Goal: Use online tool/utility: Utilize a website feature to perform a specific function

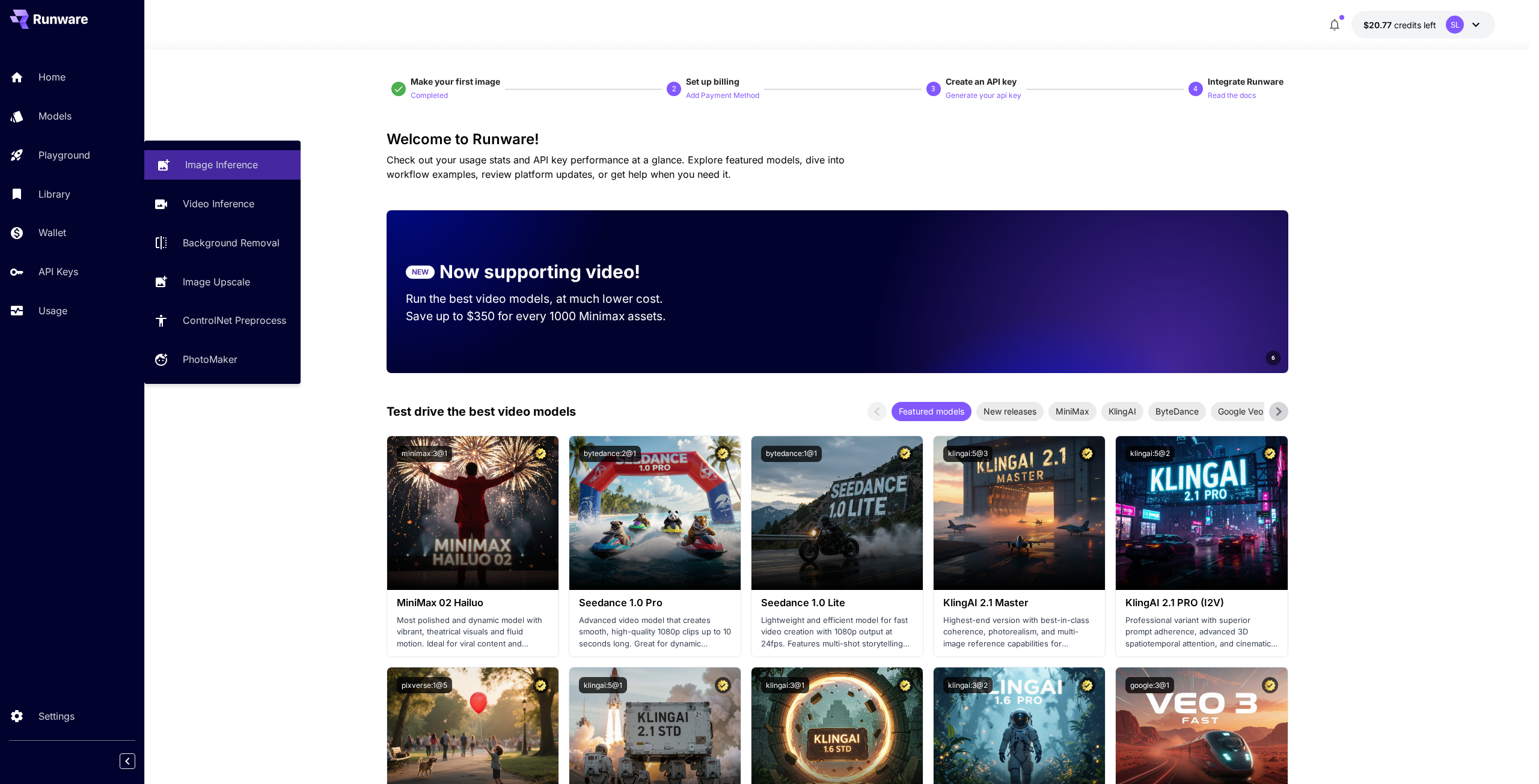
click at [225, 166] on p "Image Inference" at bounding box center [222, 165] width 73 height 15
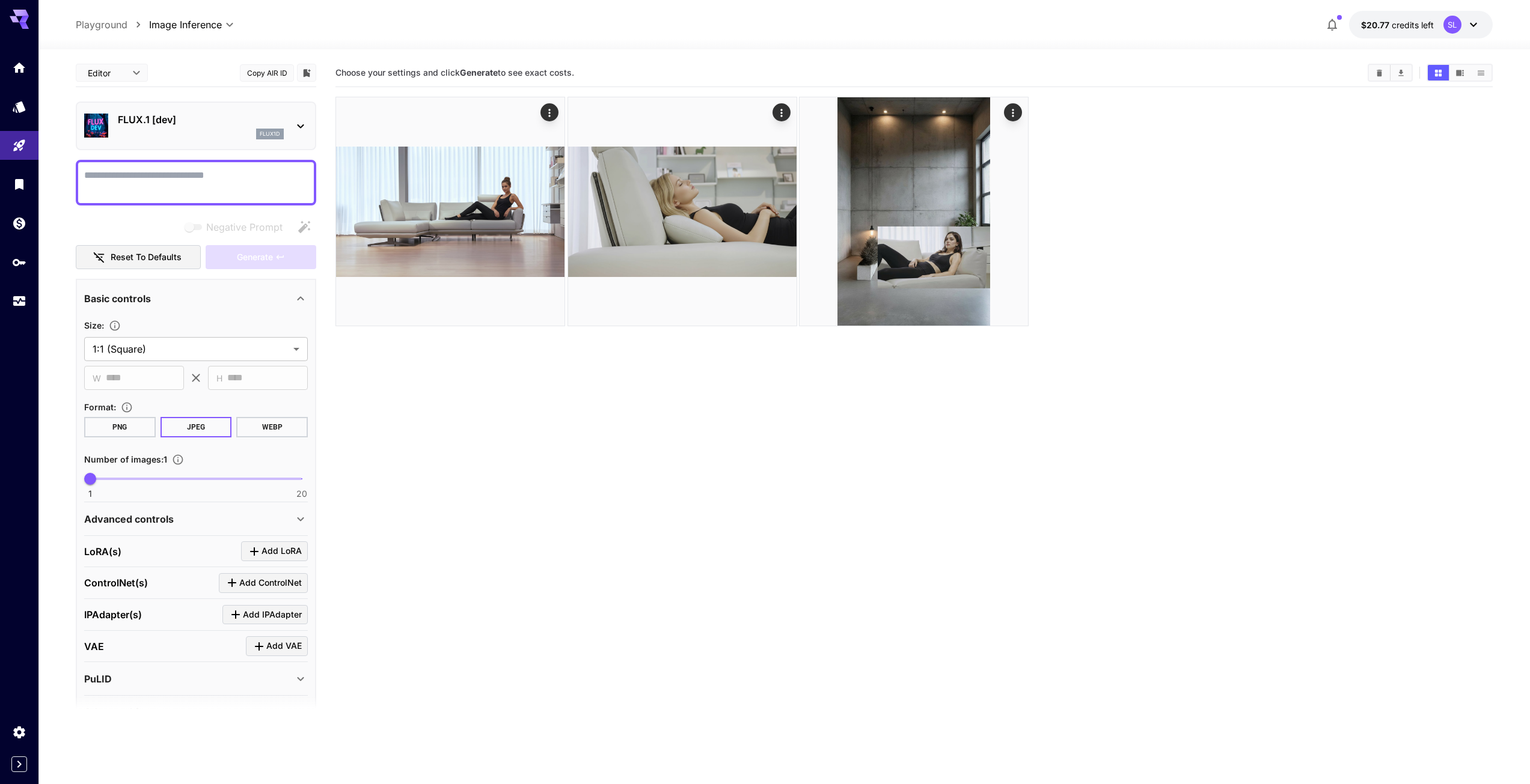
click at [111, 173] on textarea "Negative Prompt" at bounding box center [196, 183] width 223 height 29
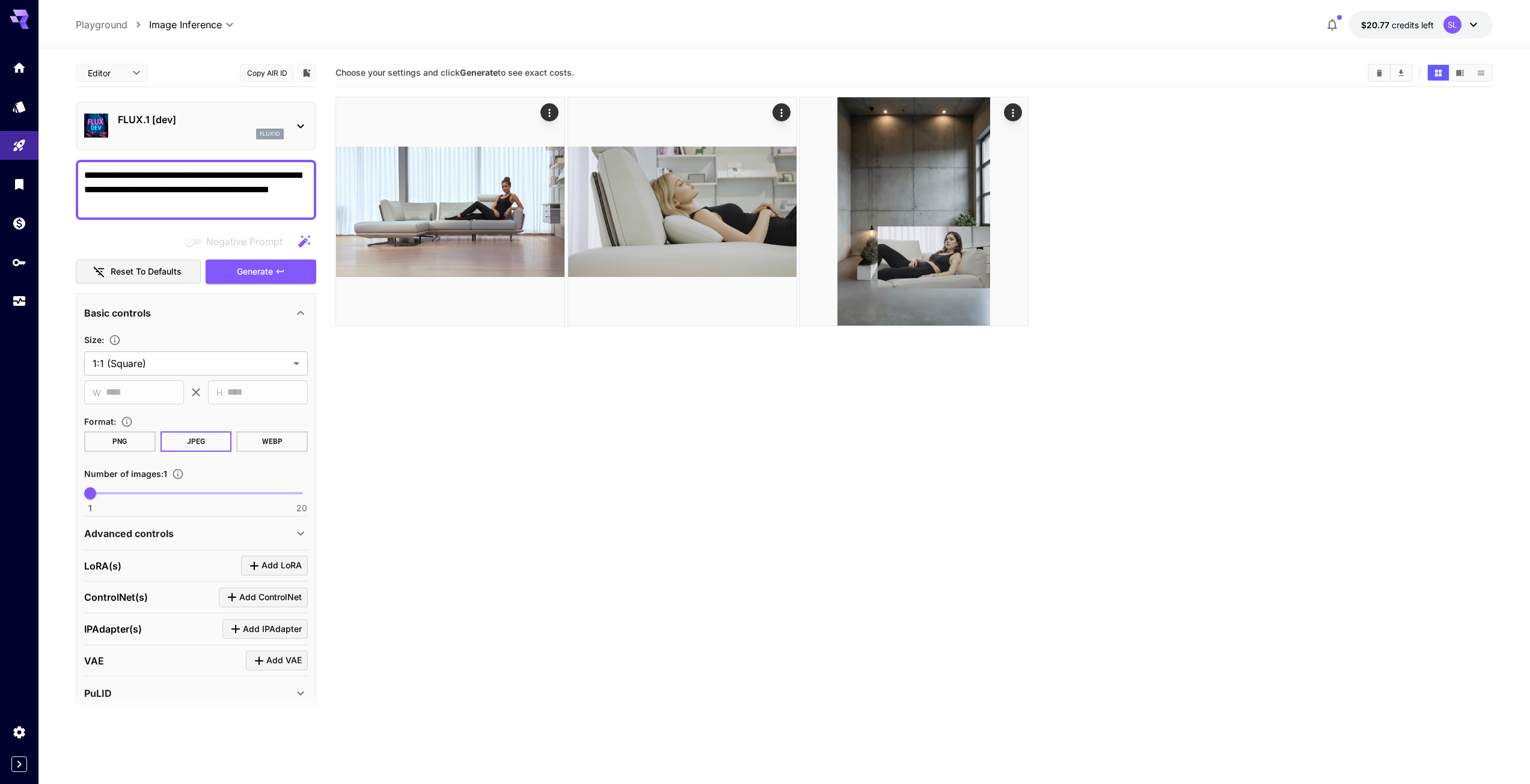
type textarea "**********"
click at [298, 125] on icon at bounding box center [300, 126] width 7 height 4
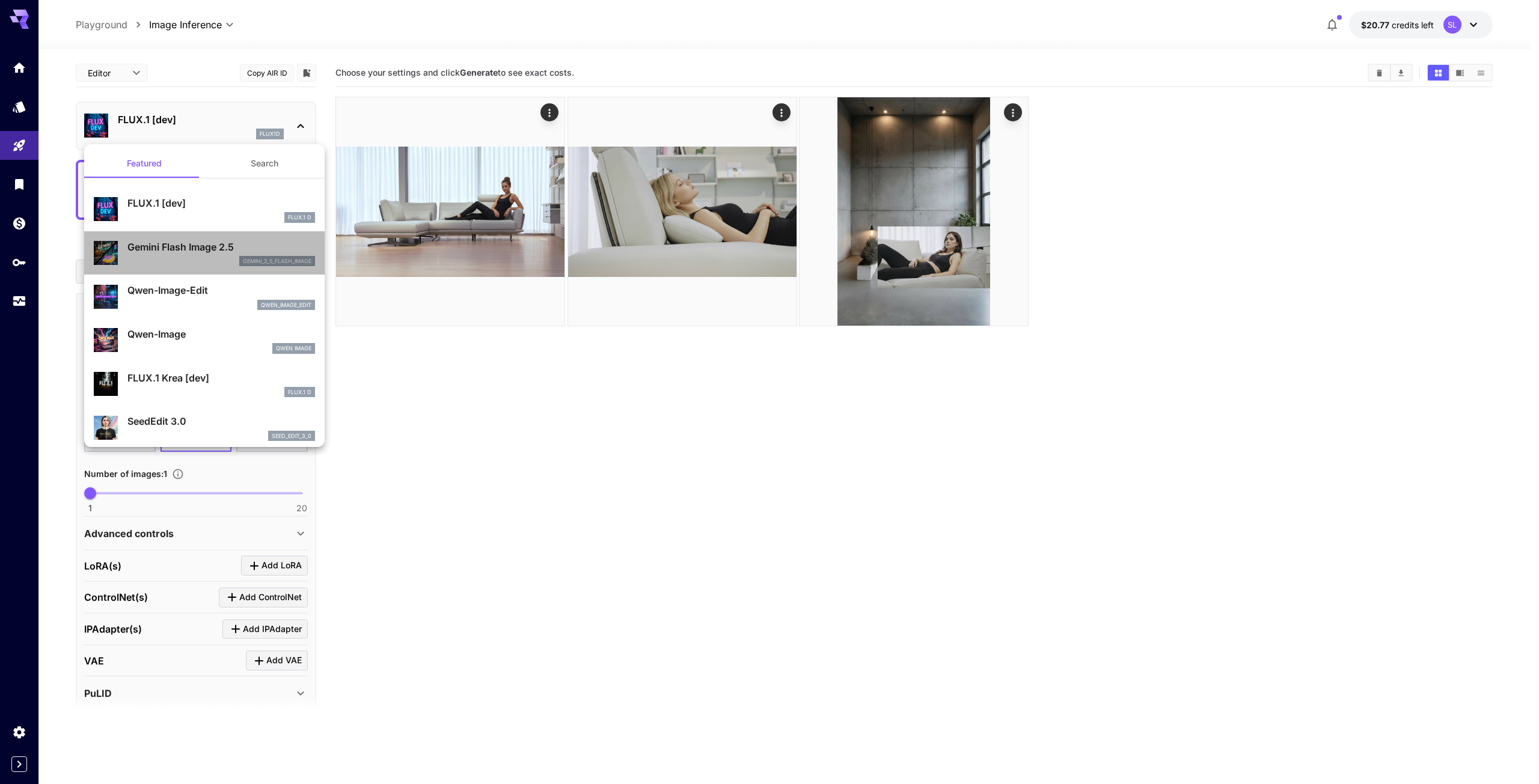
click at [215, 249] on p "Gemini Flash Image 2.5" at bounding box center [221, 247] width 188 height 15
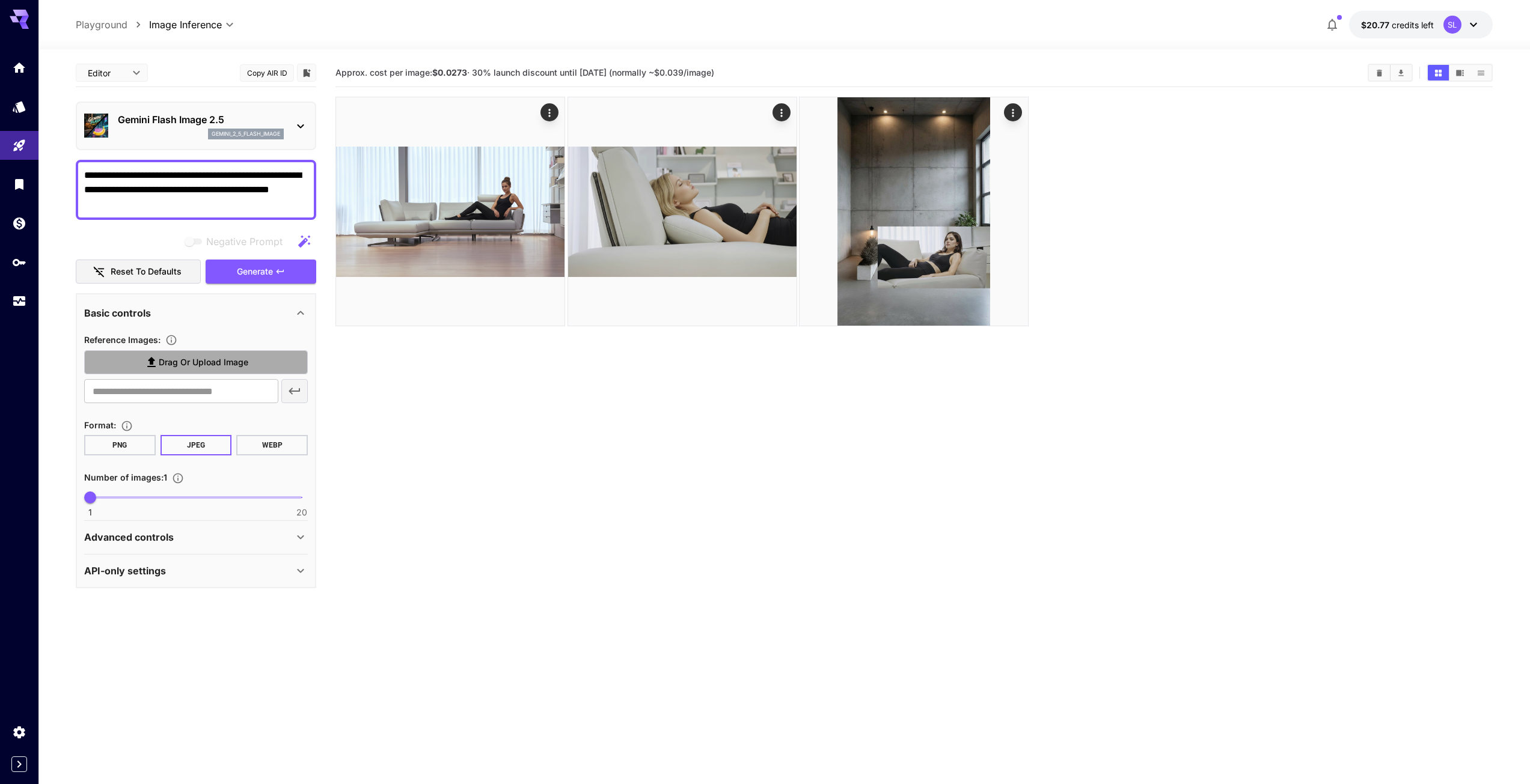
click at [154, 364] on icon at bounding box center [152, 362] width 15 height 15
click at [0, 0] on input "Drag or upload image" at bounding box center [0, 0] width 0 height 0
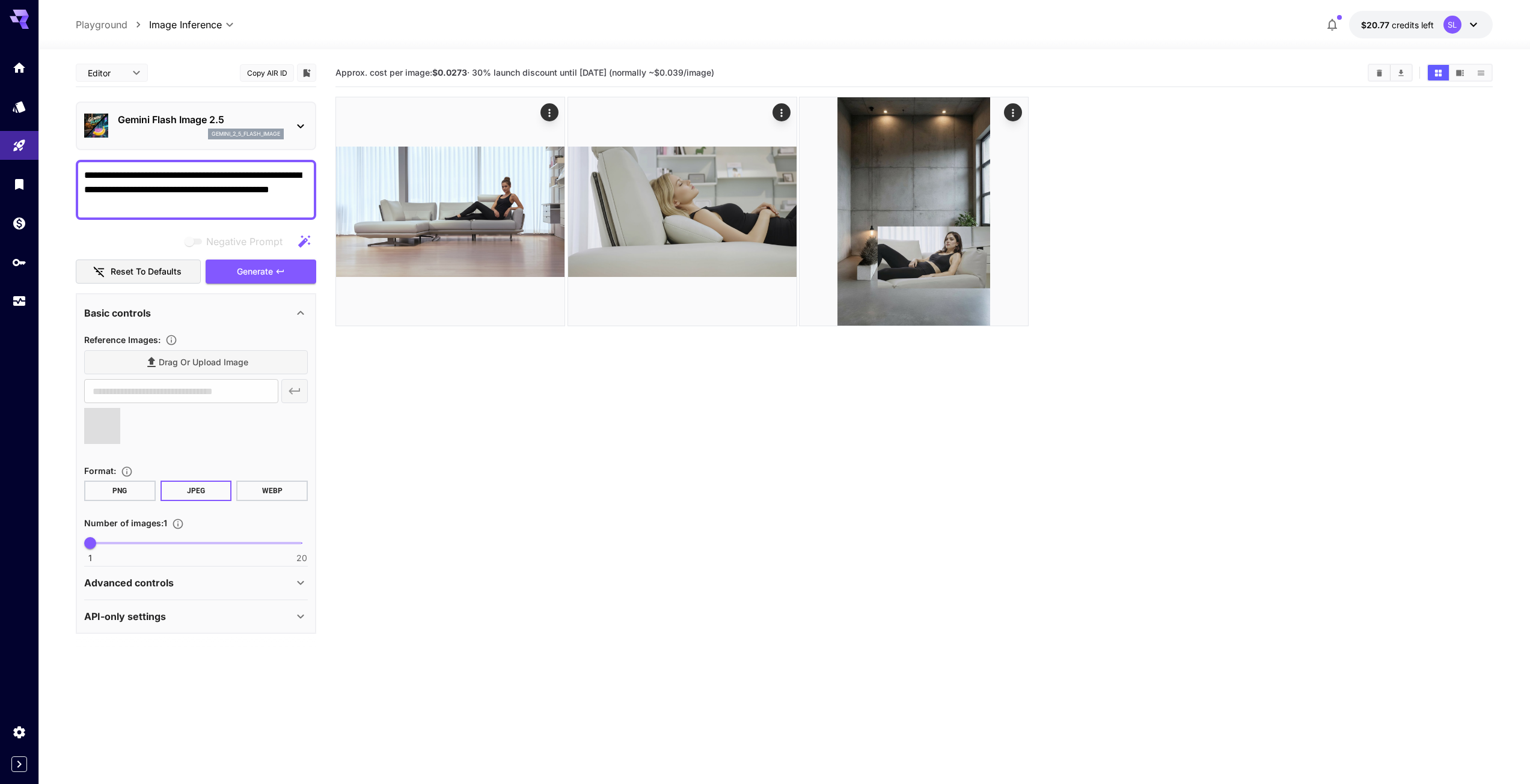
type input "**********"
click at [267, 271] on span "Generate" at bounding box center [254, 271] width 36 height 15
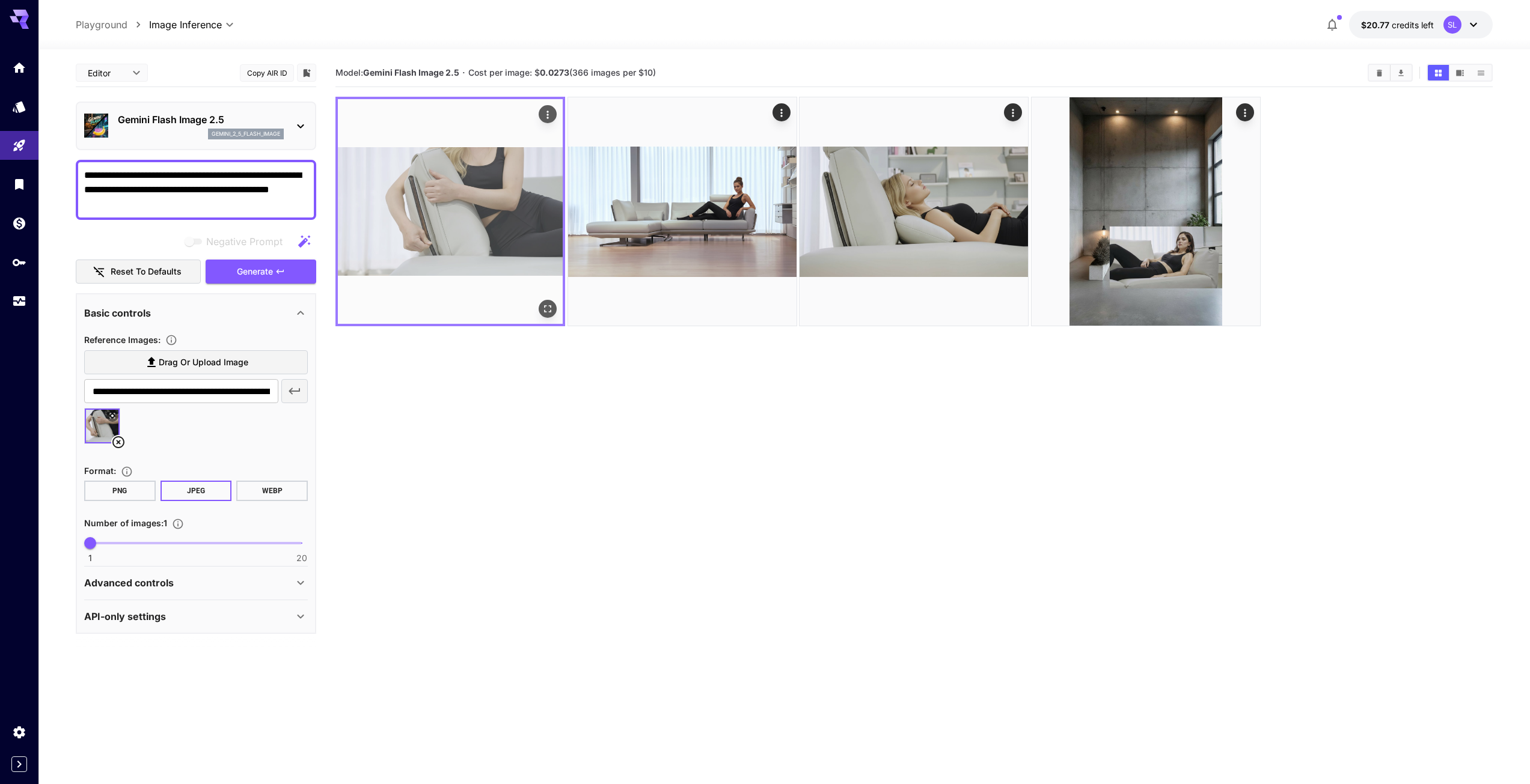
click at [461, 184] on img at bounding box center [450, 211] width 225 height 225
click at [546, 114] on icon "Actions" at bounding box center [547, 115] width 12 height 12
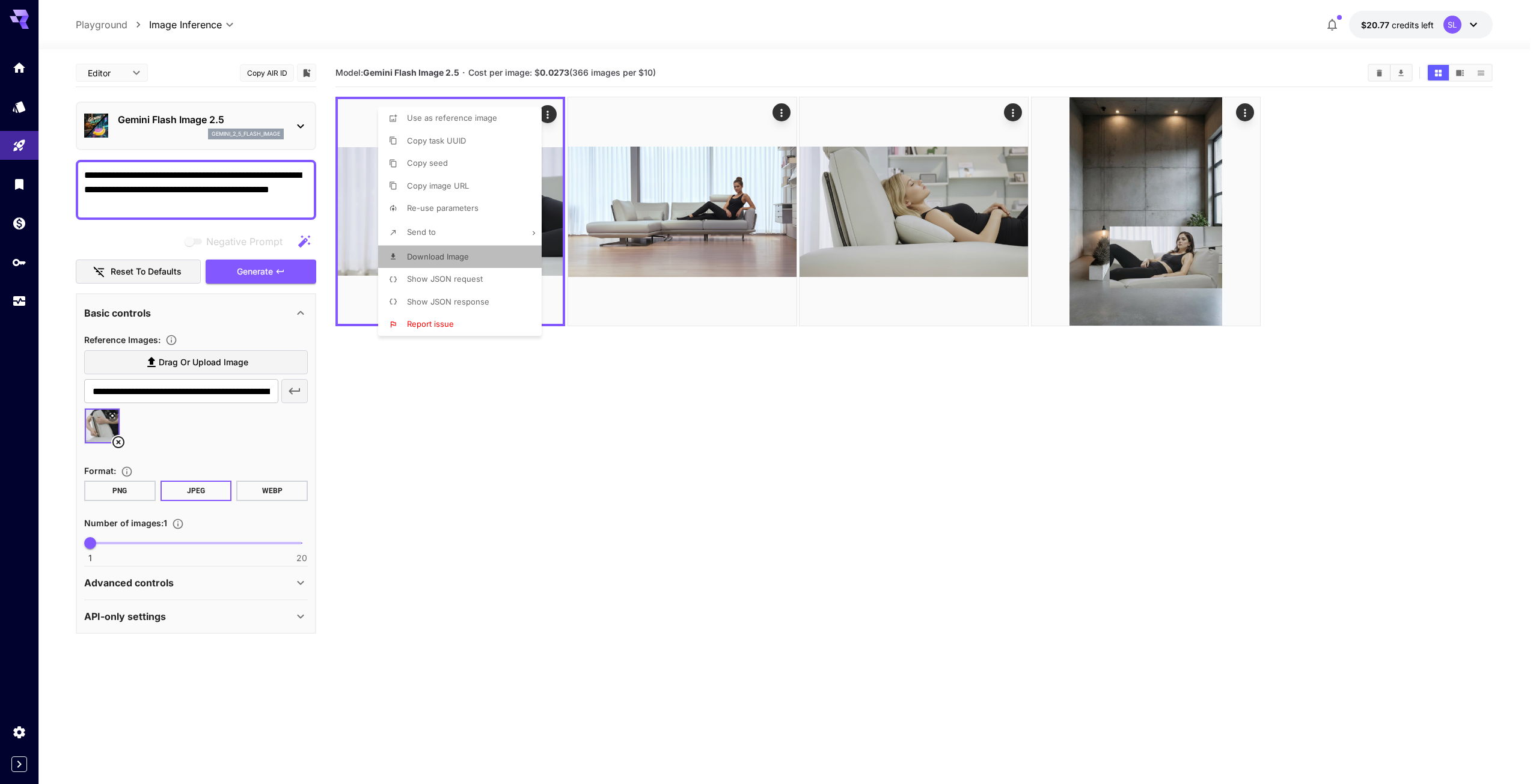
click at [458, 255] on span "Download Image" at bounding box center [438, 257] width 62 height 10
click at [716, 379] on div at bounding box center [770, 392] width 1539 height 784
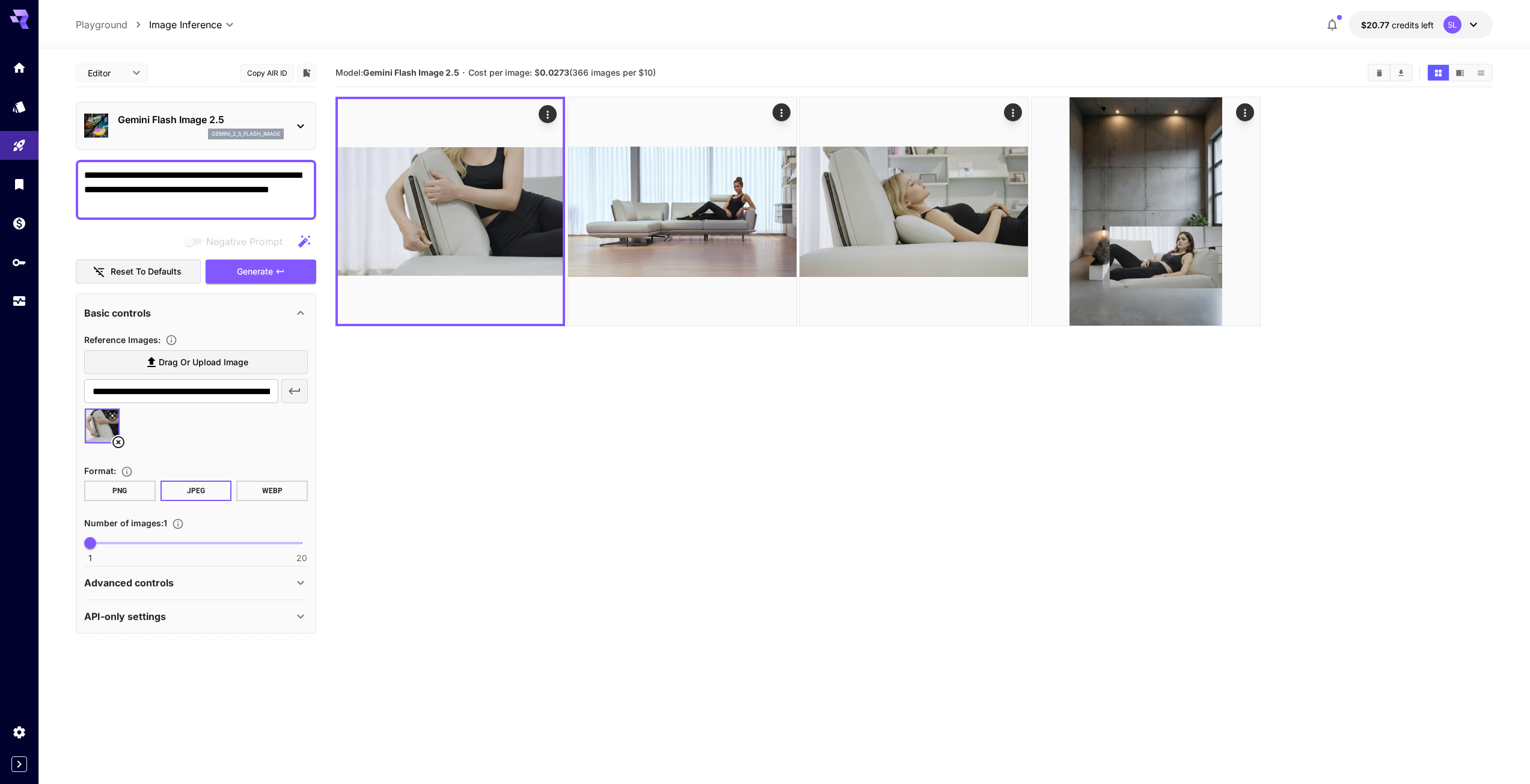
click at [119, 440] on icon at bounding box center [119, 443] width 15 height 15
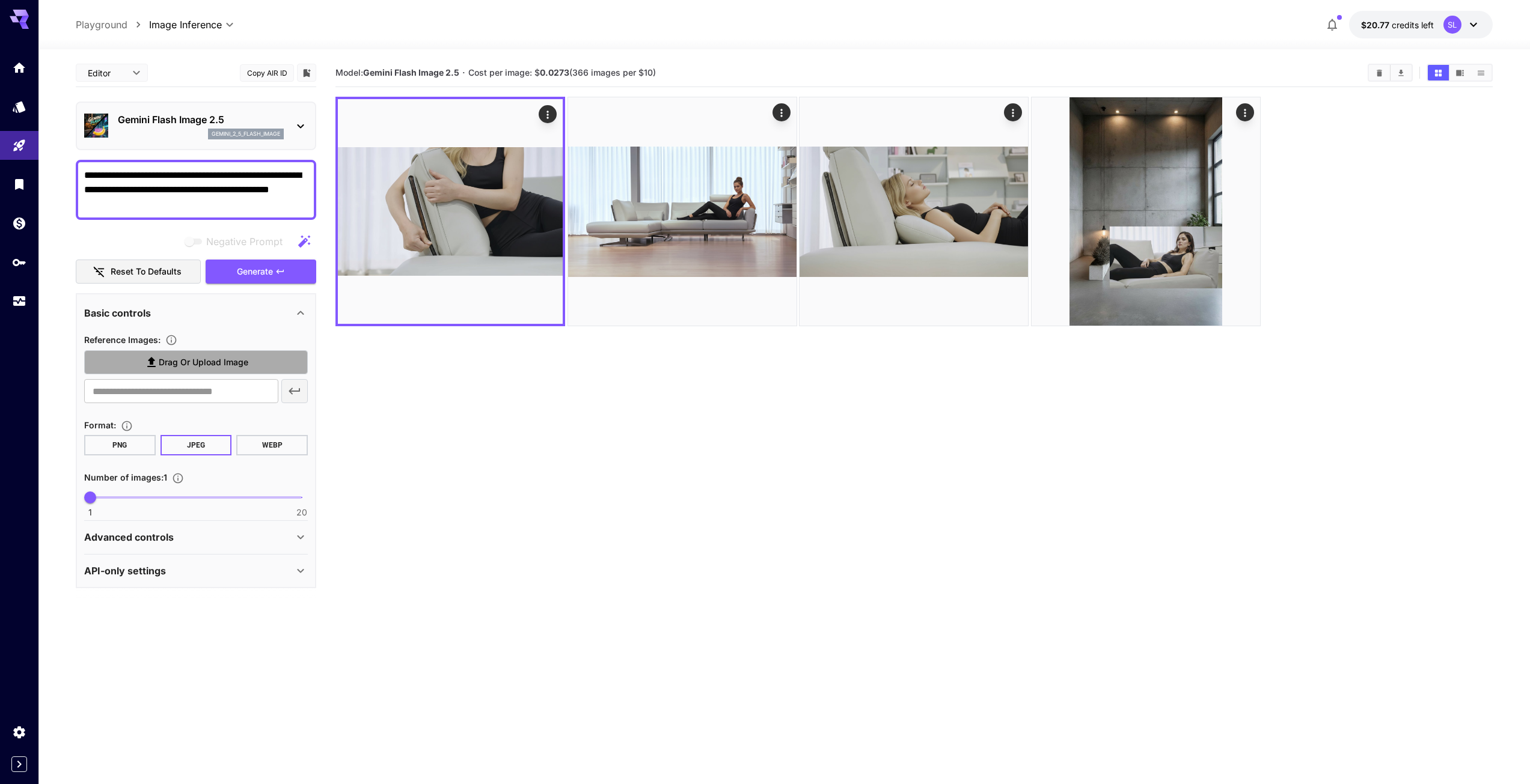
click at [152, 362] on icon at bounding box center [151, 362] width 8 height 11
click at [0, 0] on input "Drag or upload image" at bounding box center [0, 0] width 0 height 0
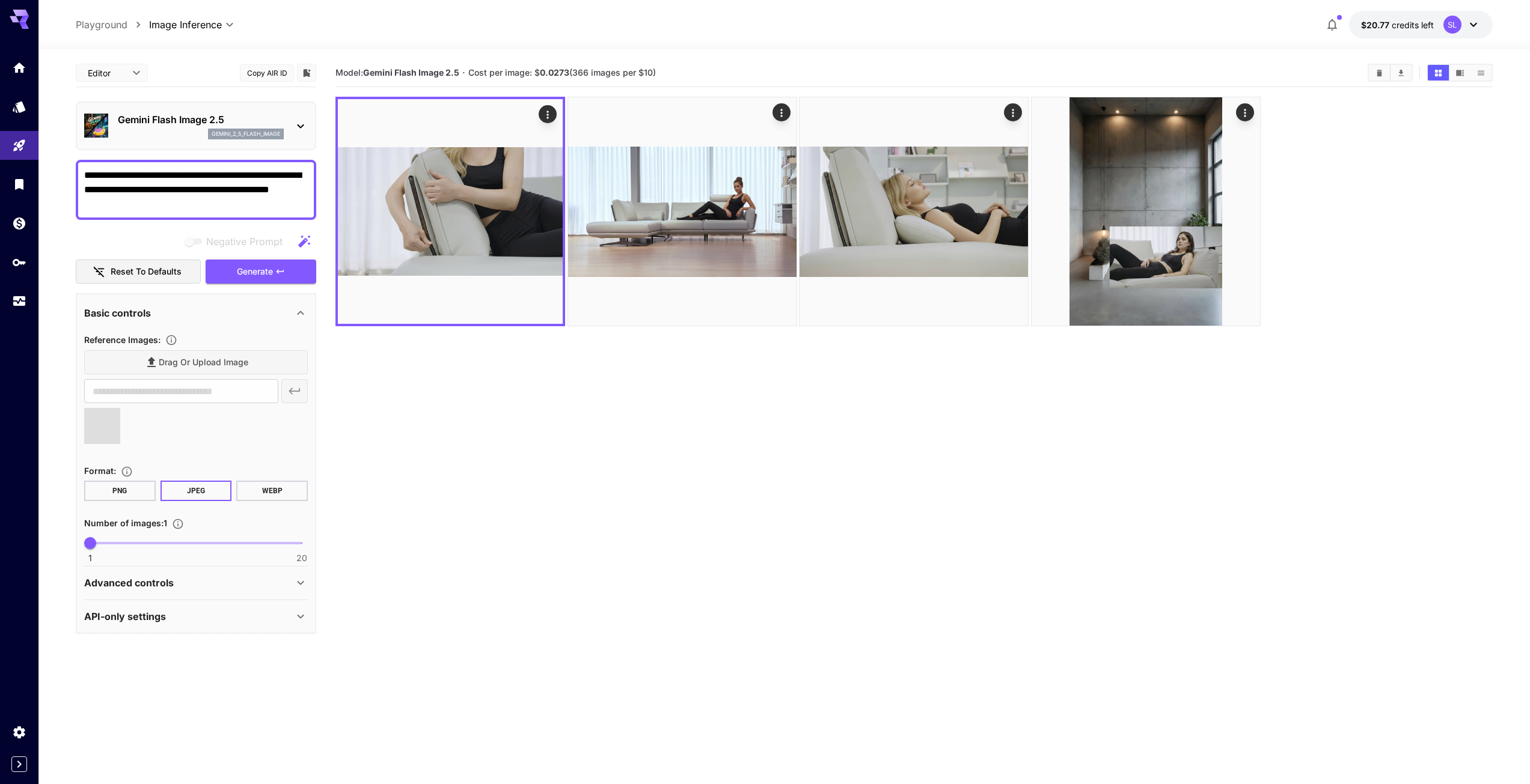
type input "**********"
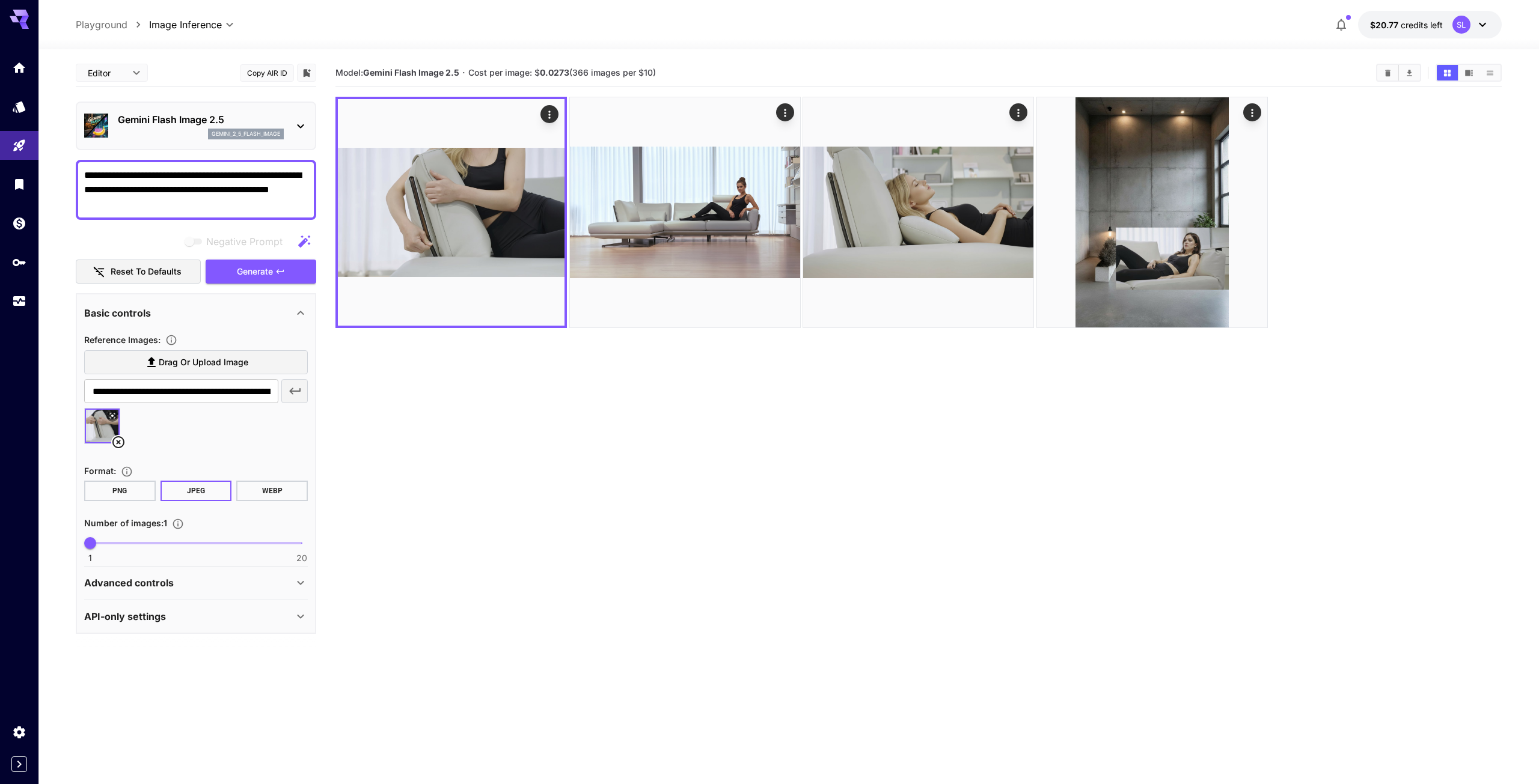
click at [140, 75] on body "**********" at bounding box center [770, 440] width 1539 height 879
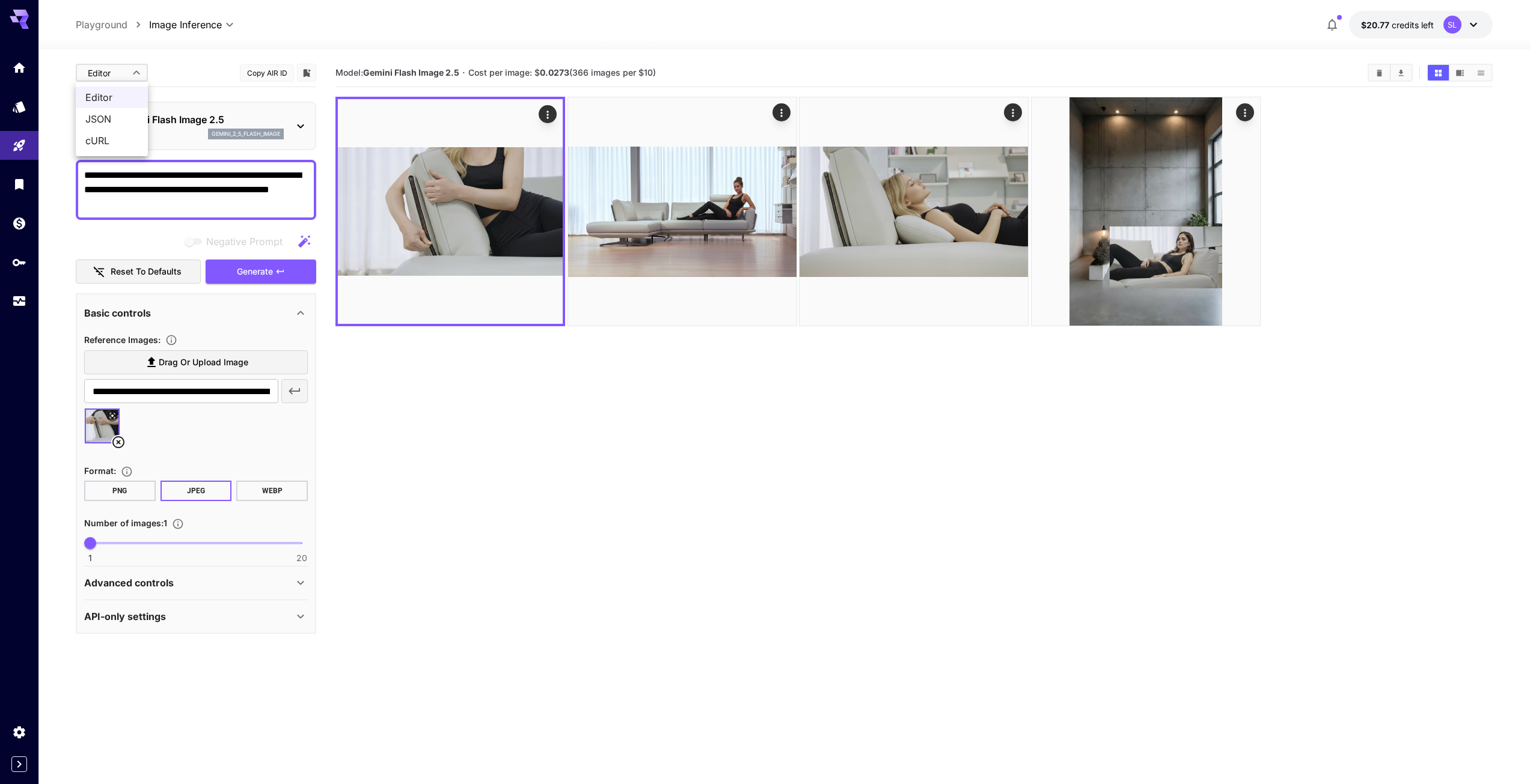
click at [180, 68] on div at bounding box center [770, 392] width 1539 height 784
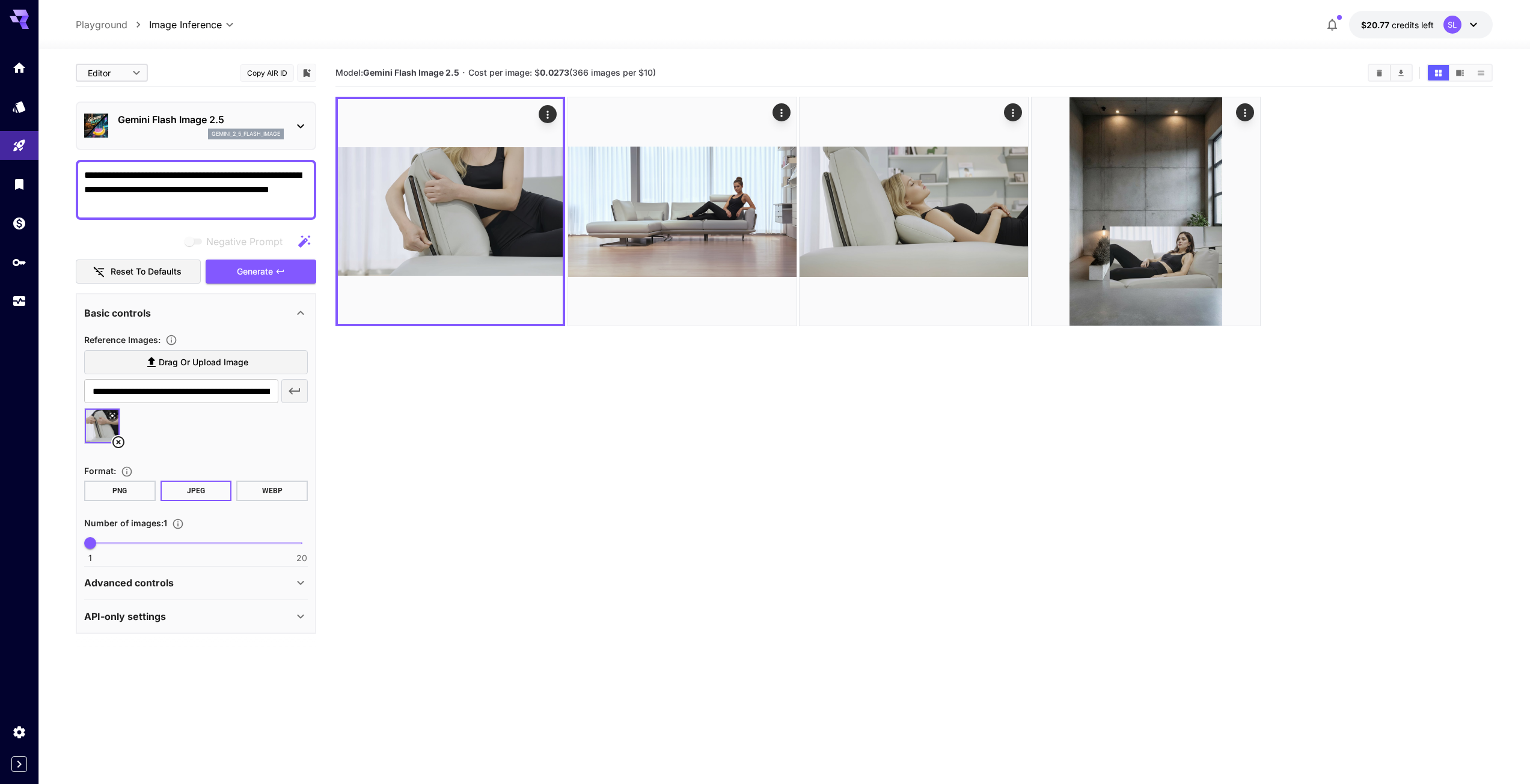
click at [481, 483] on section "Model: Gemini Flash Image 2.5 · Cost per image: $ 0.0273 (366 images per $10)" at bounding box center [914, 450] width 1157 height 784
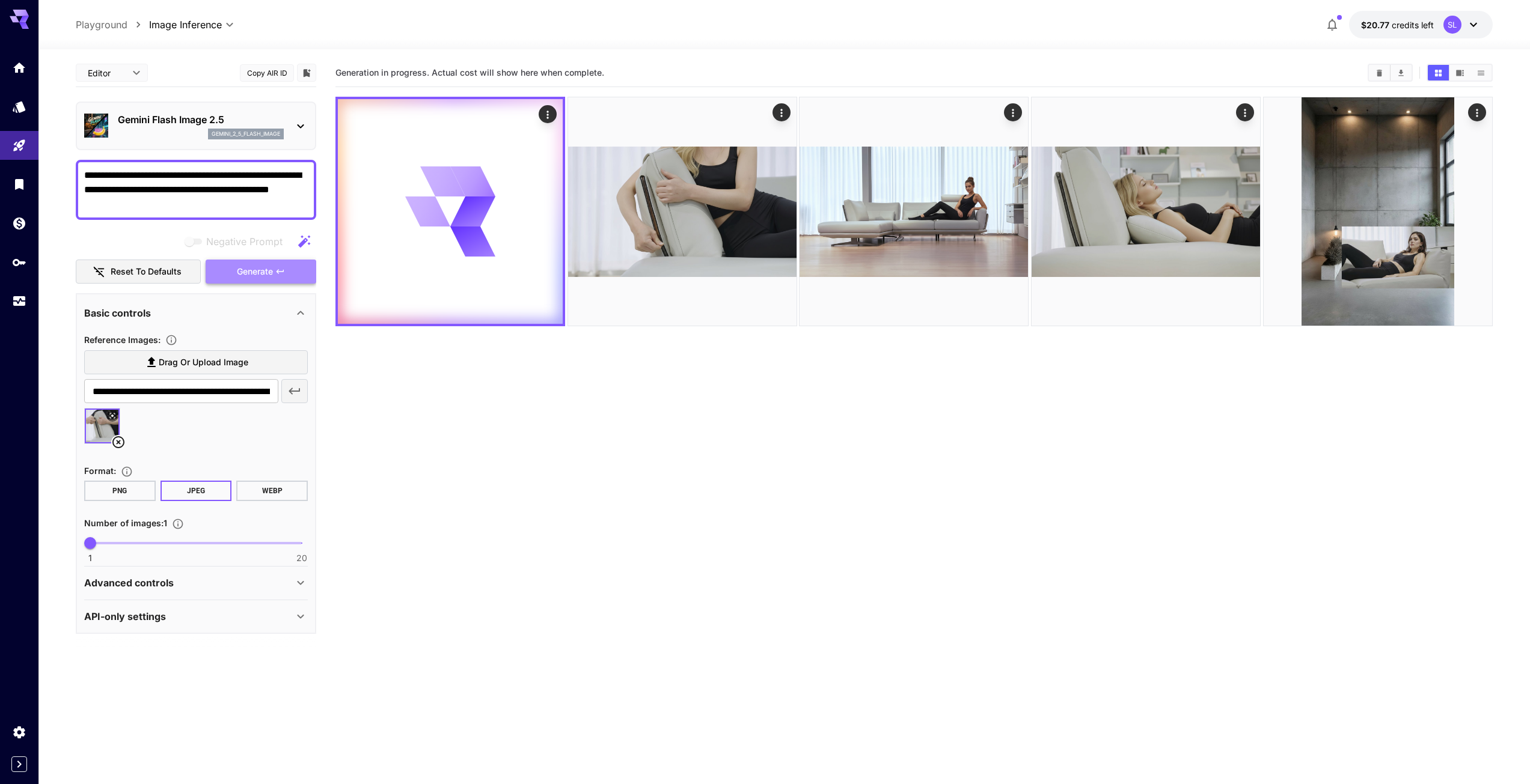
click at [263, 277] on span "Generate" at bounding box center [254, 271] width 36 height 15
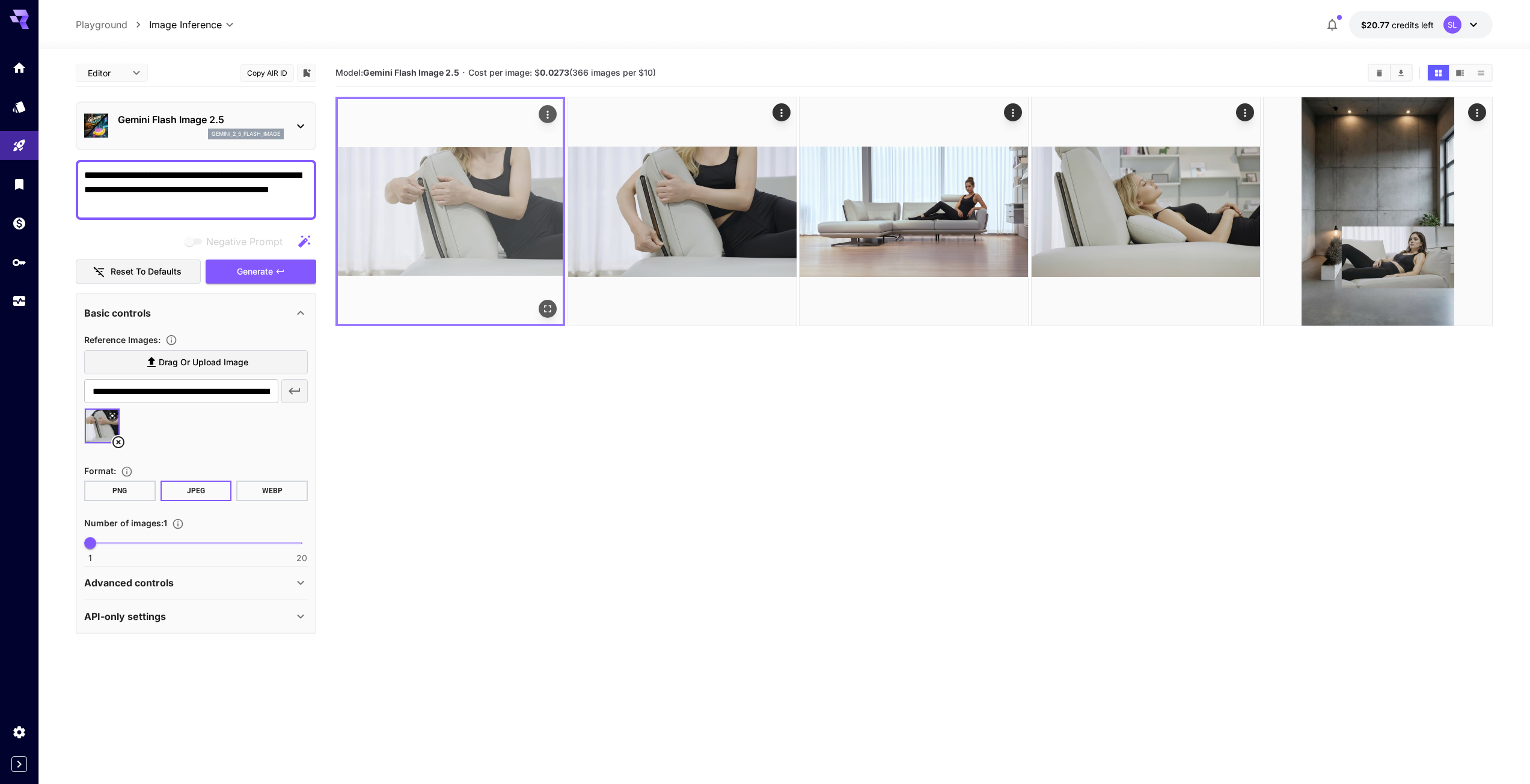
click at [548, 110] on icon "Actions" at bounding box center [547, 115] width 12 height 12
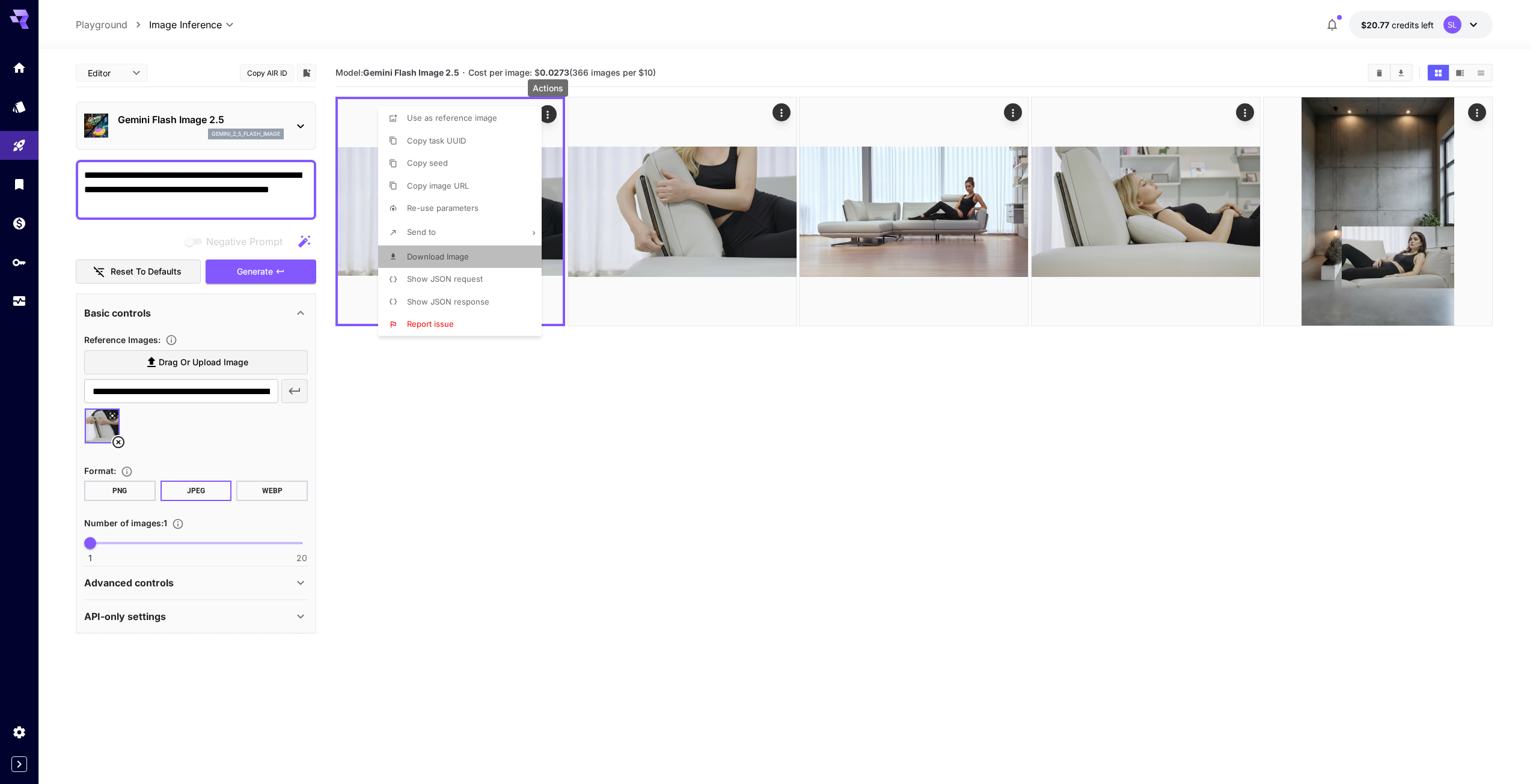
click at [442, 259] on span "Download Image" at bounding box center [438, 257] width 62 height 10
click at [856, 437] on div at bounding box center [770, 392] width 1539 height 784
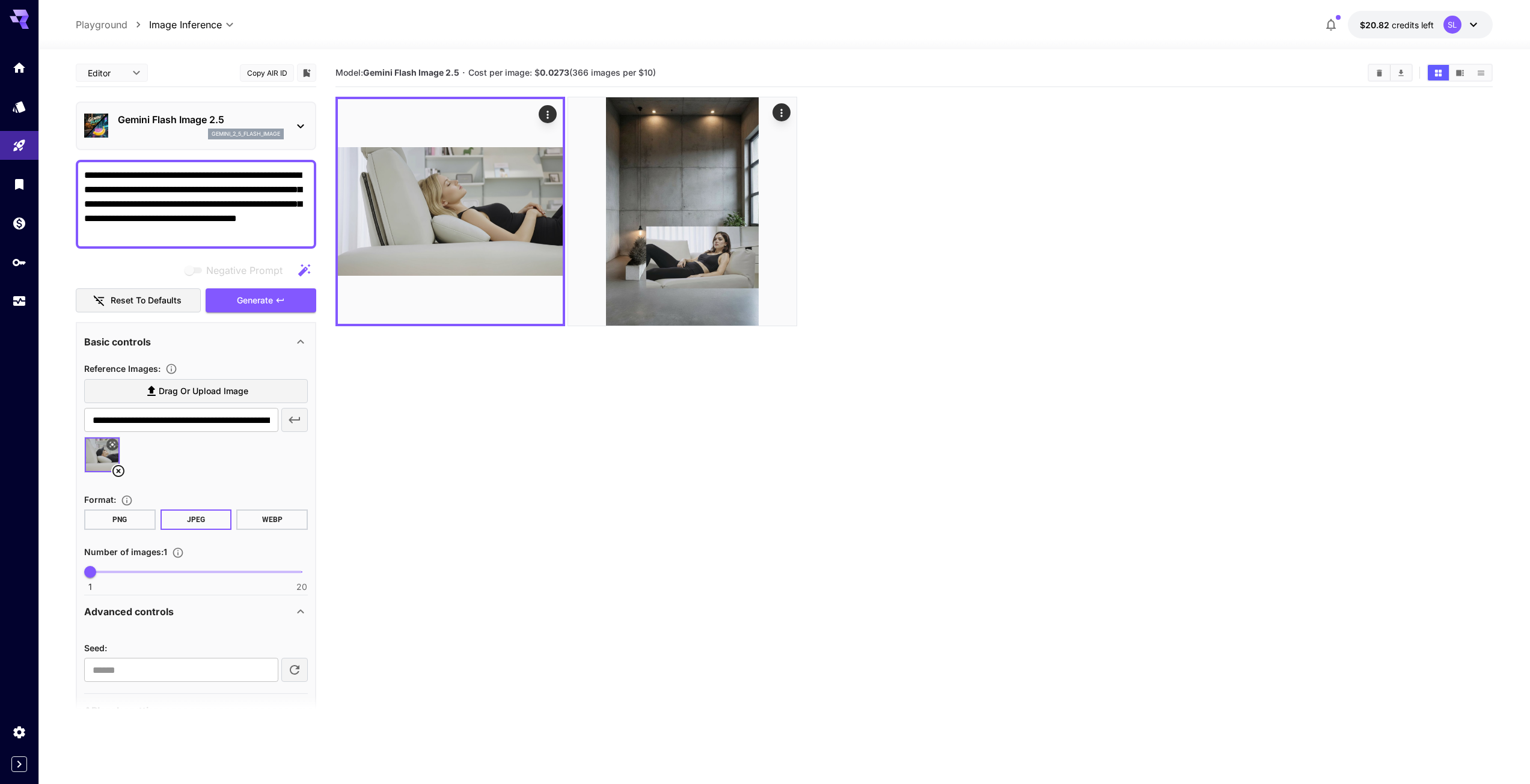
scroll to position [33, 0]
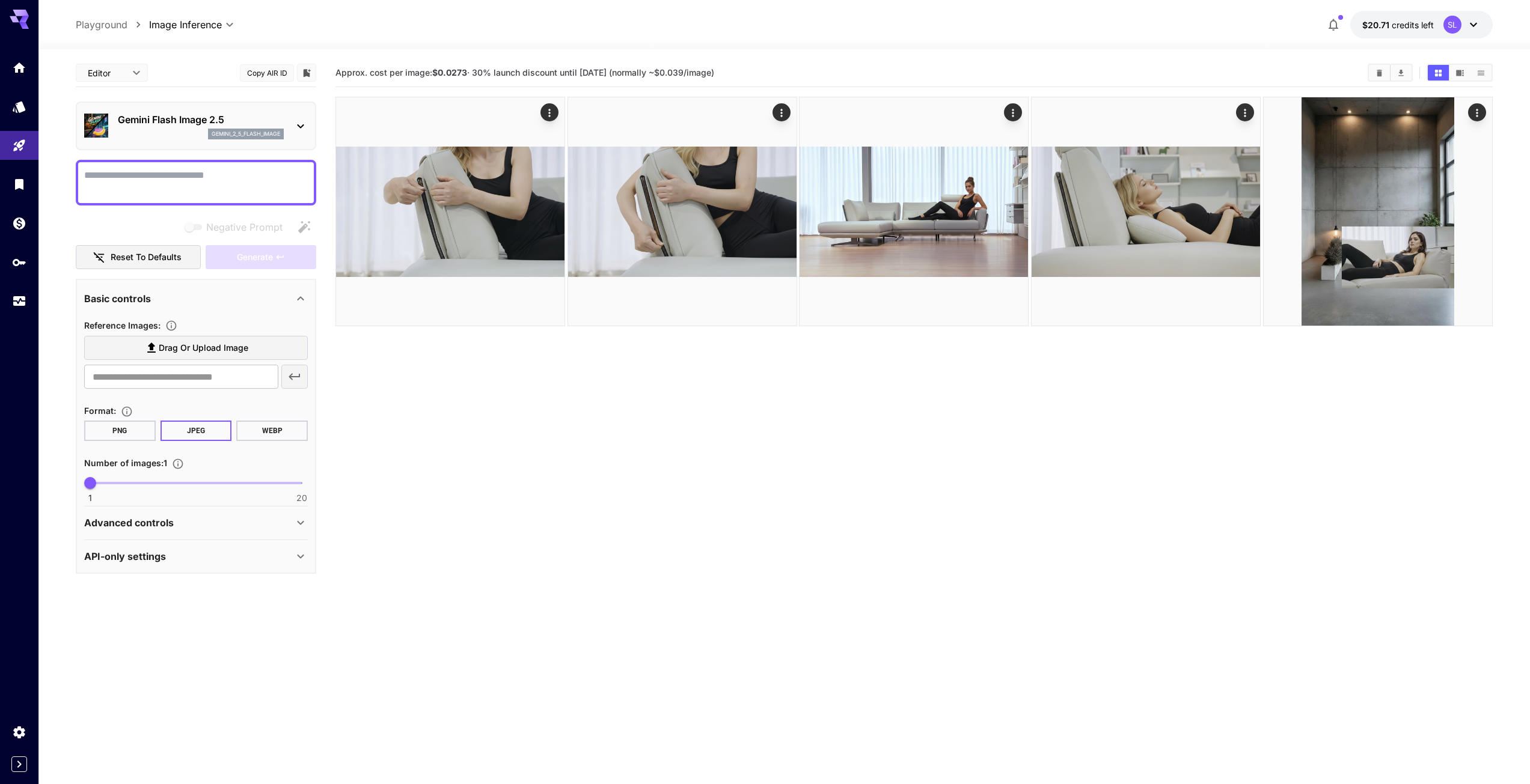
click at [93, 172] on textarea "Negative Prompt" at bounding box center [196, 183] width 223 height 29
click at [93, 180] on textarea "**********" at bounding box center [196, 183] width 223 height 29
click at [181, 175] on textarea "**********" at bounding box center [196, 183] width 223 height 29
paste textarea "**********"
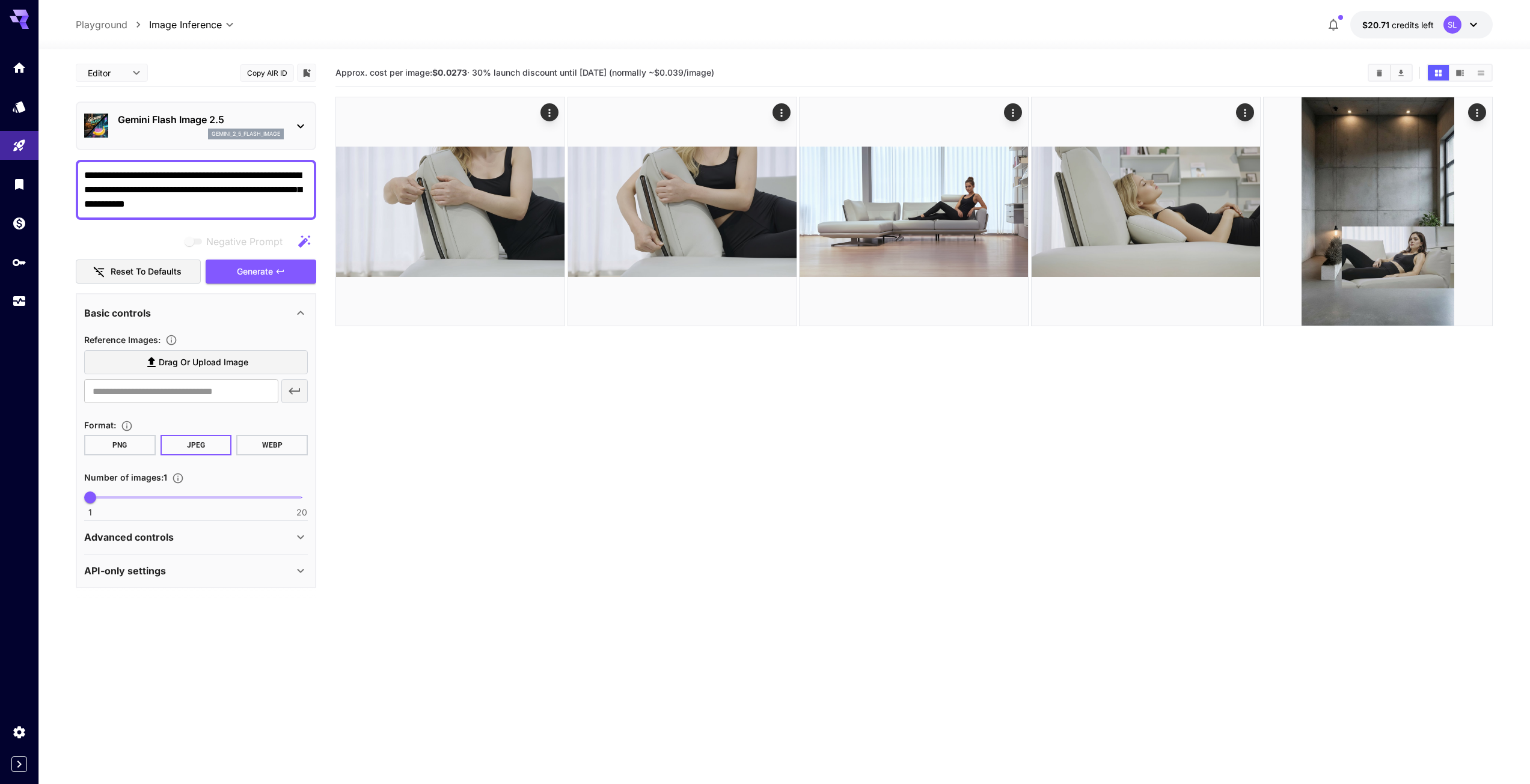
type textarea "**********"
click at [150, 364] on icon at bounding box center [151, 362] width 8 height 11
click at [0, 0] on input "Drag or upload image" at bounding box center [0, 0] width 0 height 0
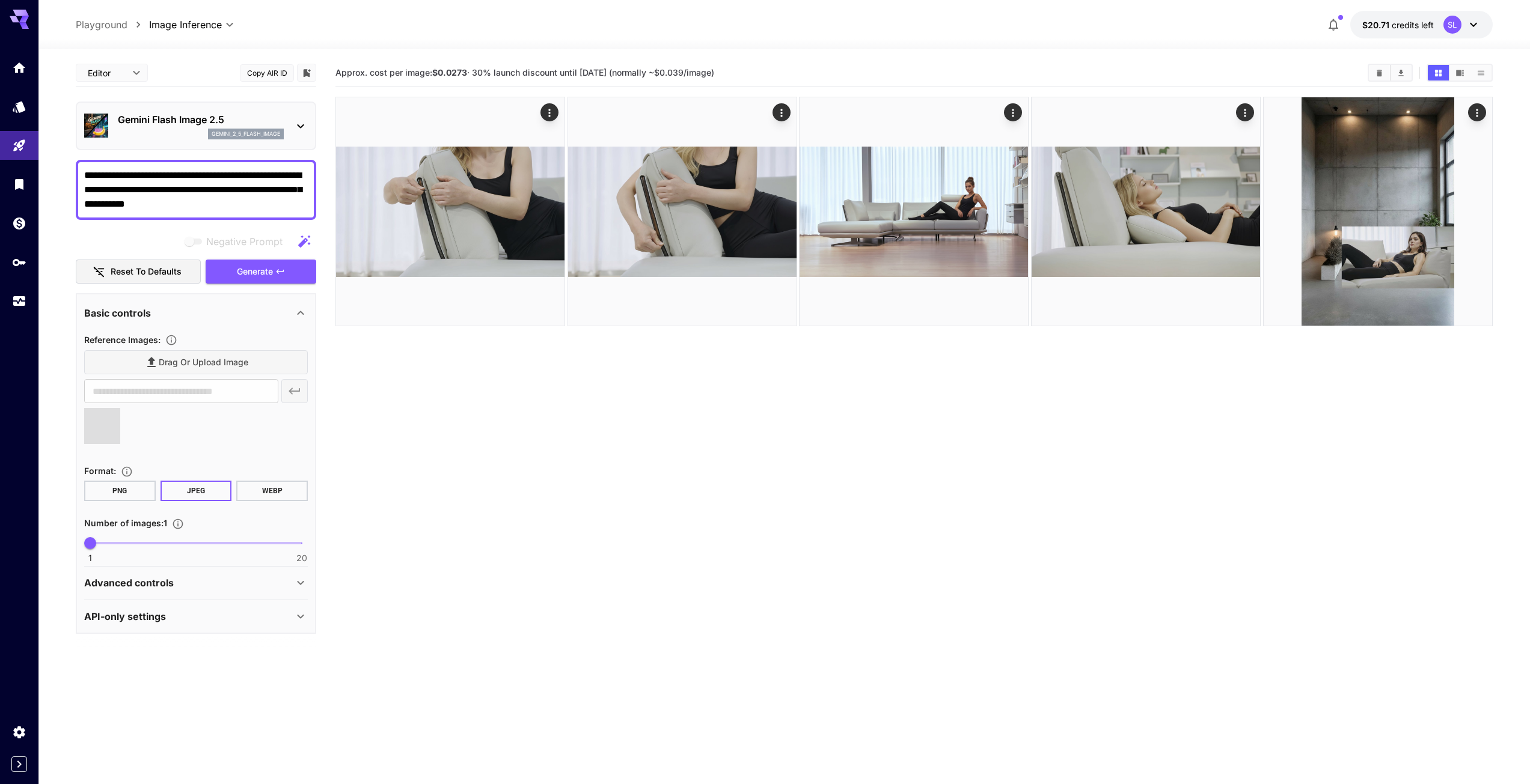
type input "**********"
click at [118, 488] on button "PNG" at bounding box center [120, 491] width 72 height 20
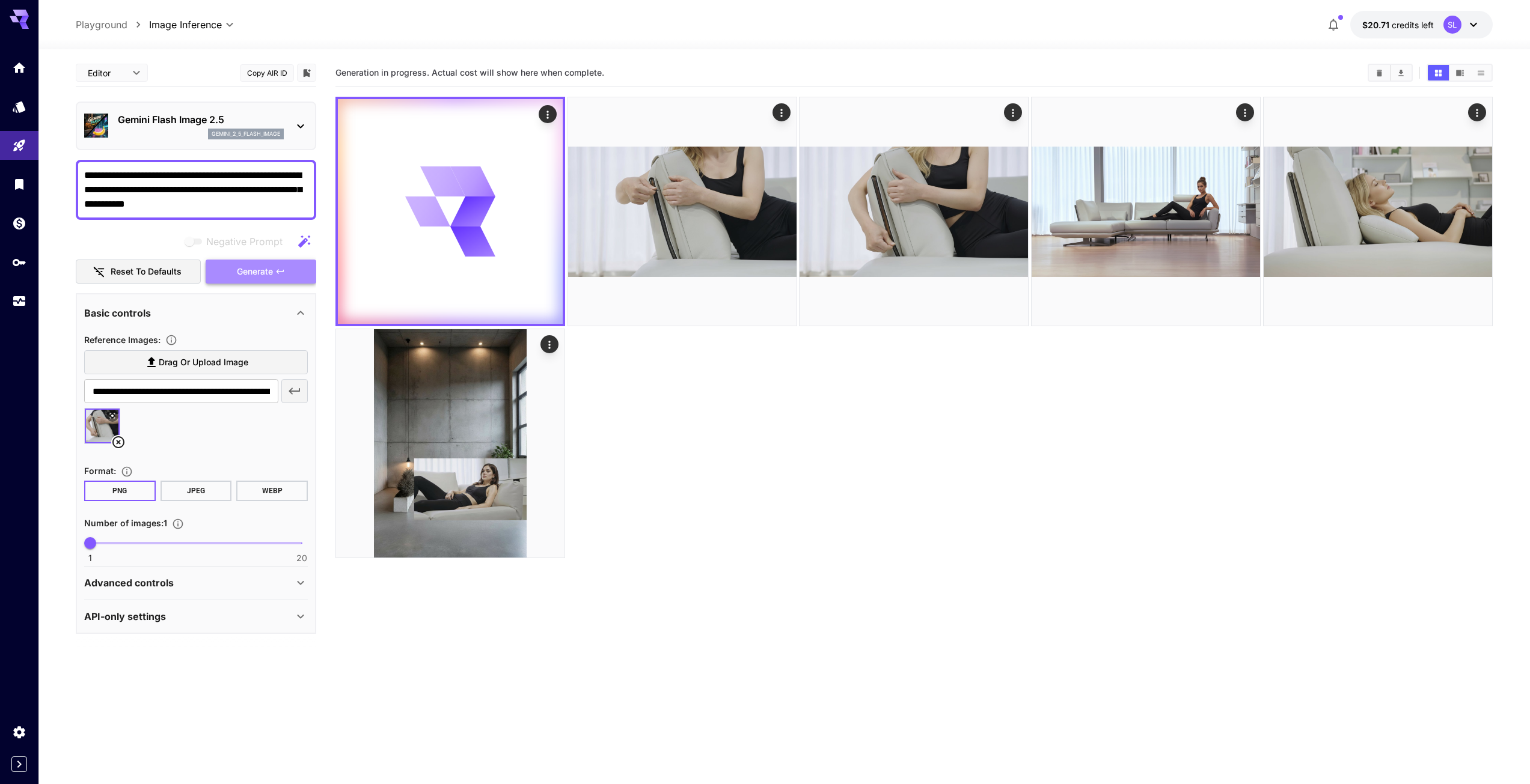
click at [268, 276] on span "Generate" at bounding box center [254, 271] width 36 height 15
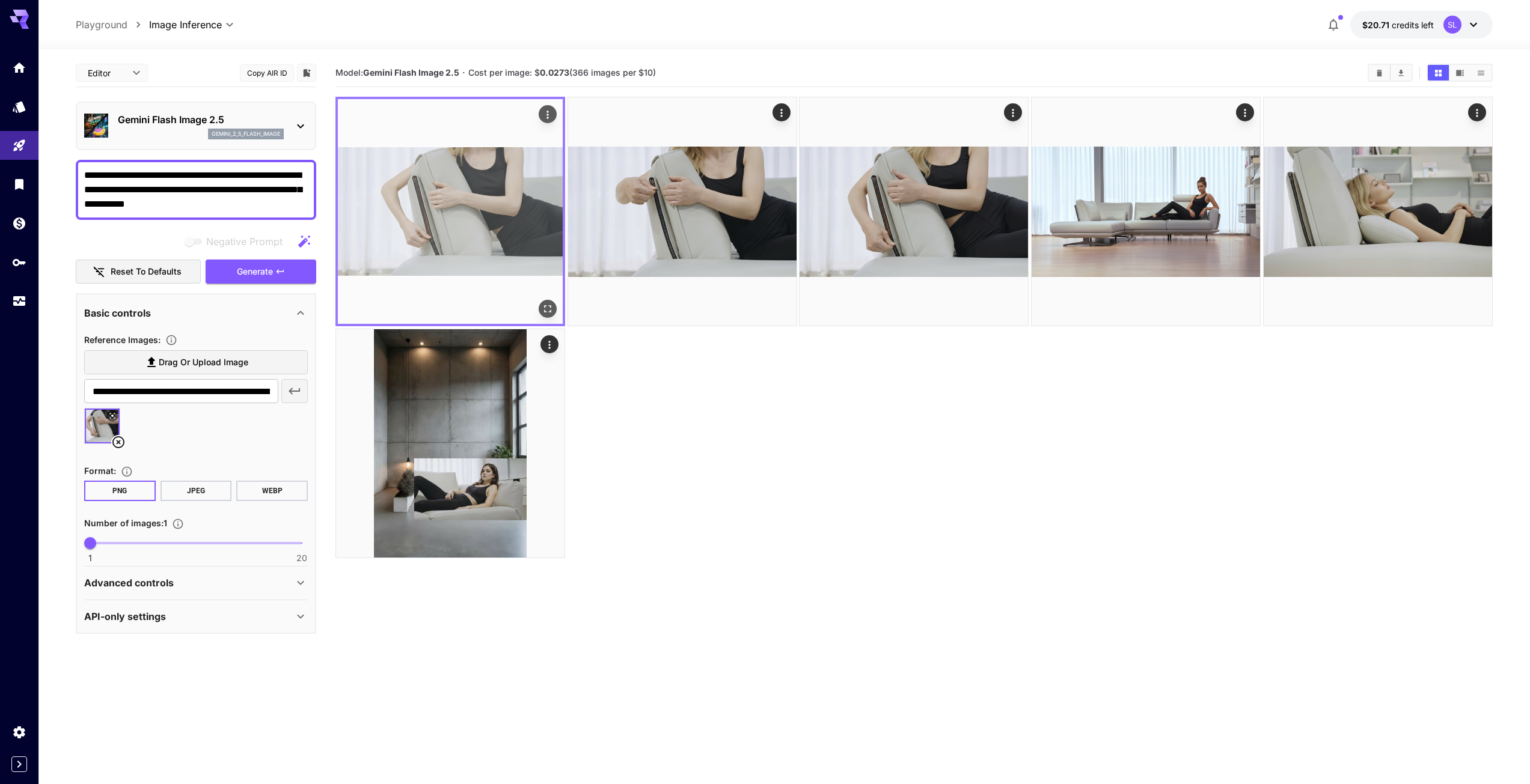
click at [475, 213] on img at bounding box center [450, 211] width 225 height 225
click at [487, 175] on img at bounding box center [450, 211] width 225 height 225
click at [545, 304] on icon "Open in fullscreen" at bounding box center [547, 309] width 12 height 12
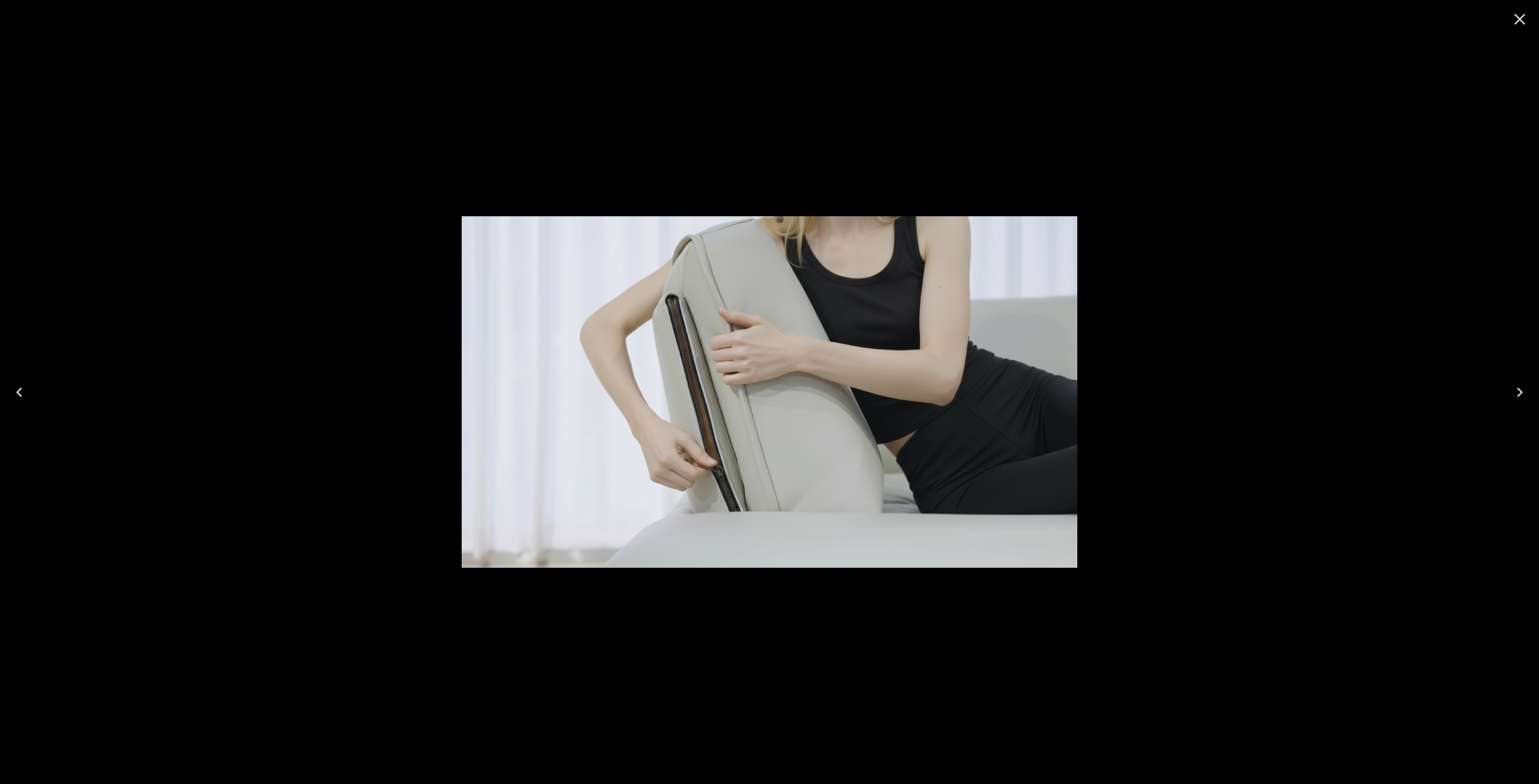
click at [1518, 24] on icon "Close" at bounding box center [1519, 19] width 20 height 19
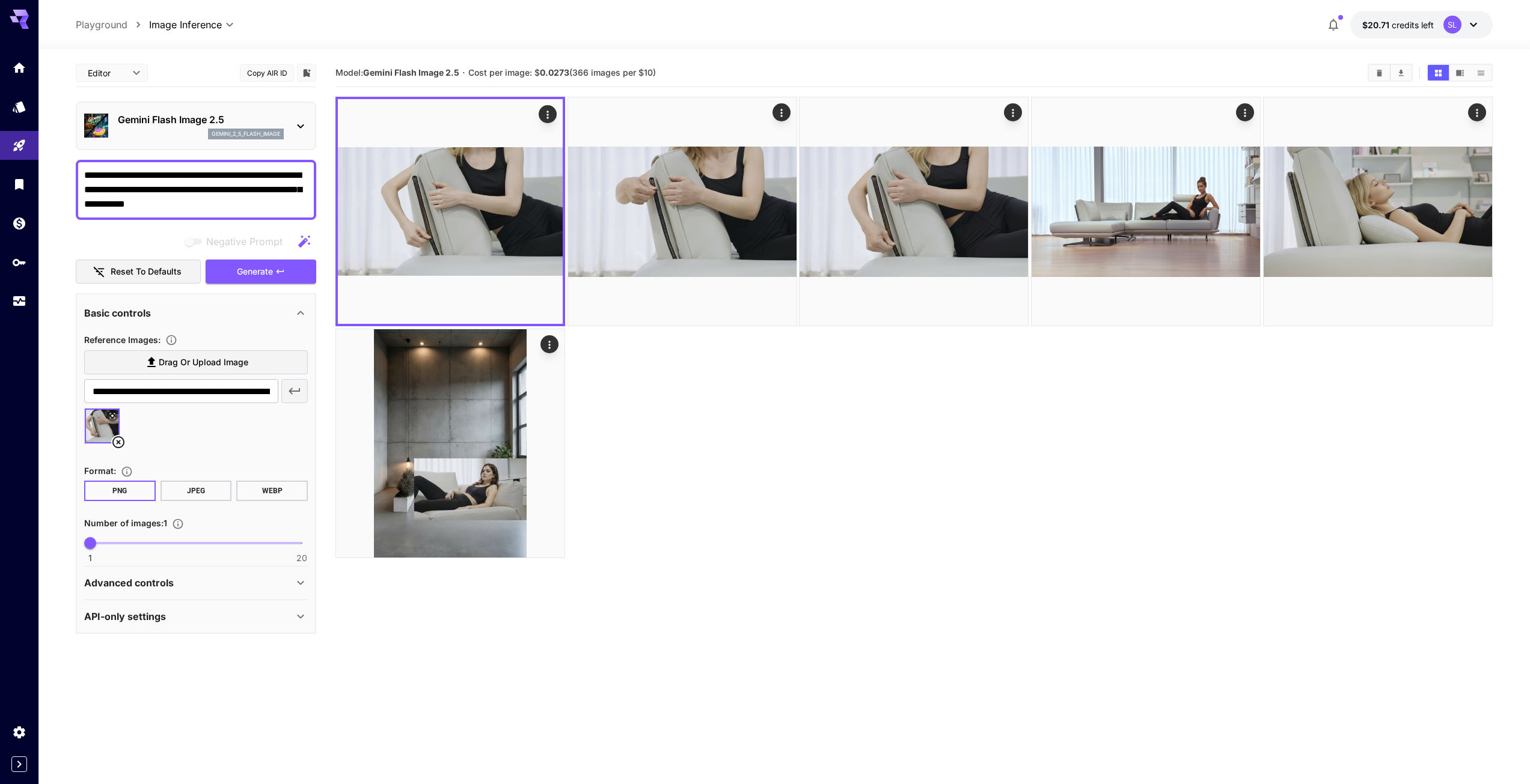
drag, startPoint x: 168, startPoint y: 172, endPoint x: 49, endPoint y: 175, distance: 119.0
click at [57, 171] on section "**********" at bounding box center [783, 465] width 1491 height 830
paste textarea
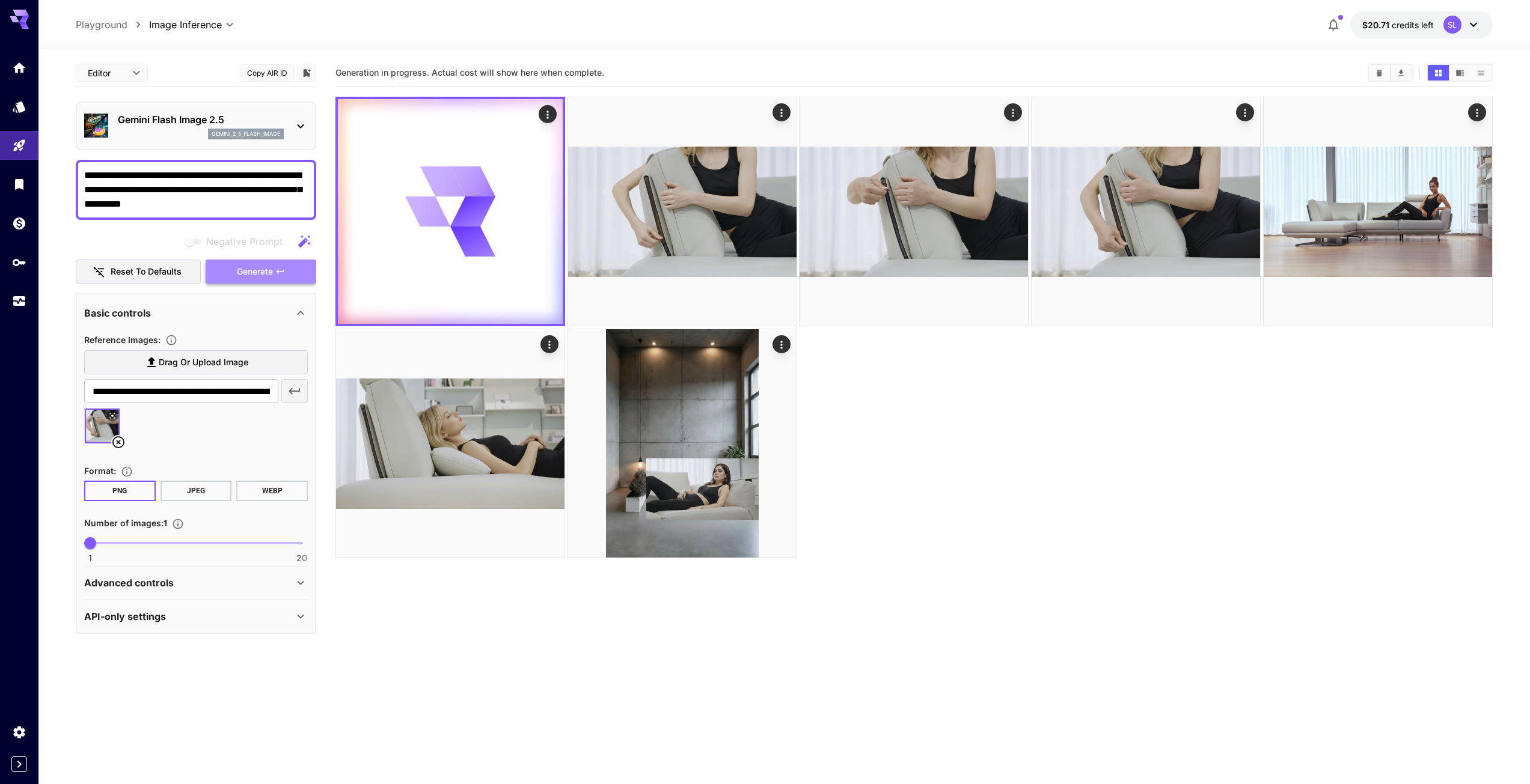
click at [260, 276] on span "Generate" at bounding box center [254, 271] width 36 height 15
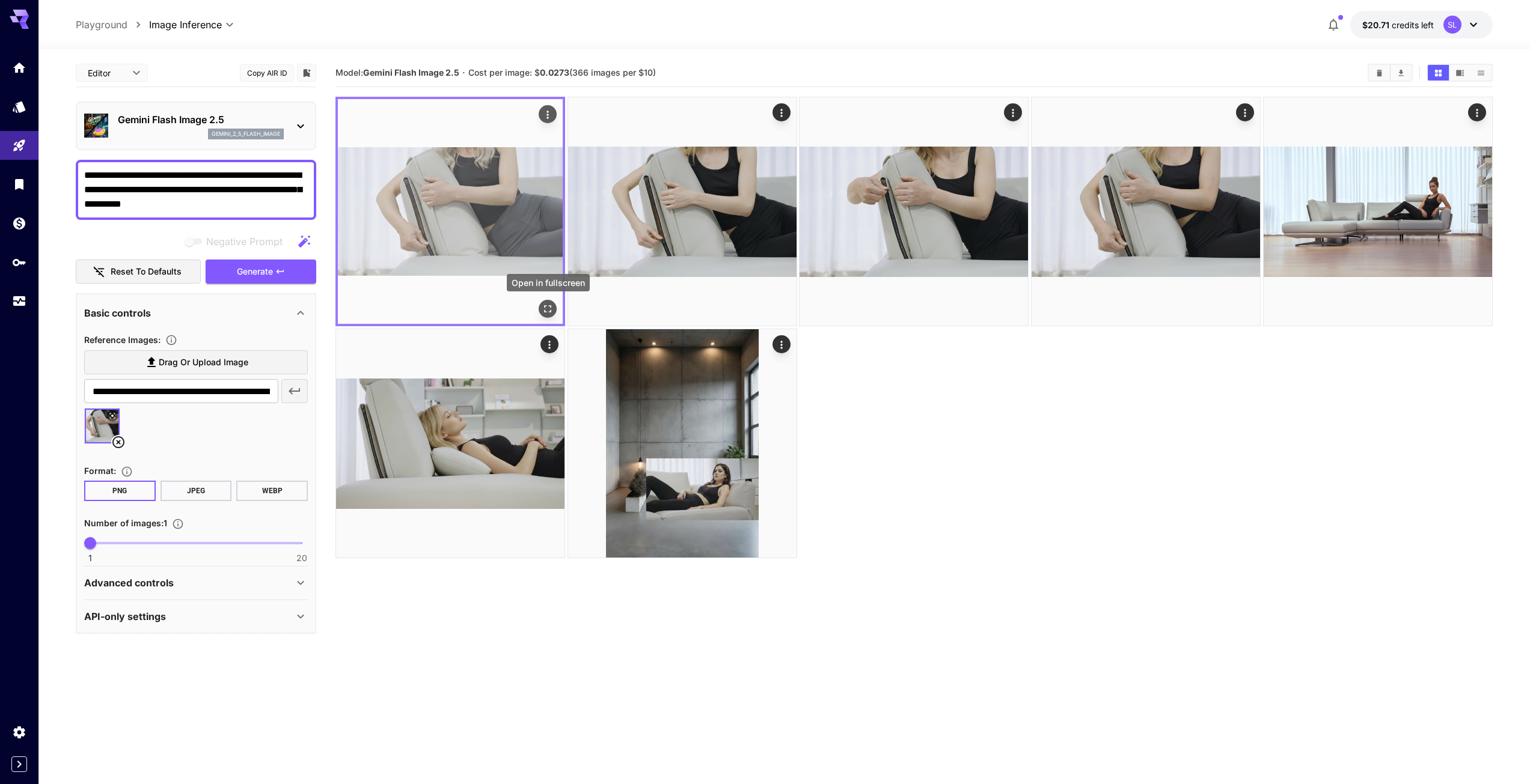
click at [547, 310] on icon "Open in fullscreen" at bounding box center [547, 309] width 12 height 12
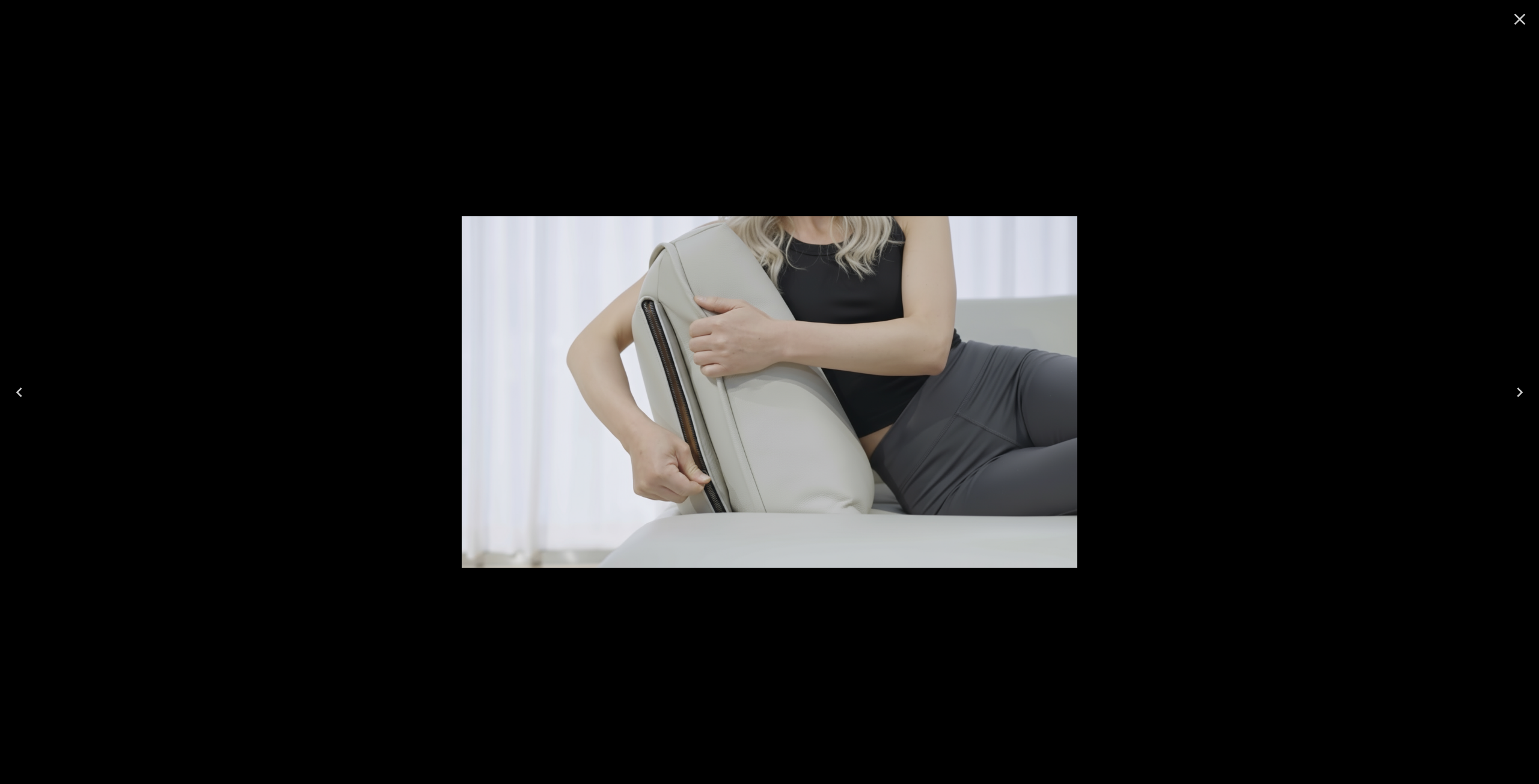
click at [1519, 19] on icon "Close" at bounding box center [1519, 19] width 11 height 11
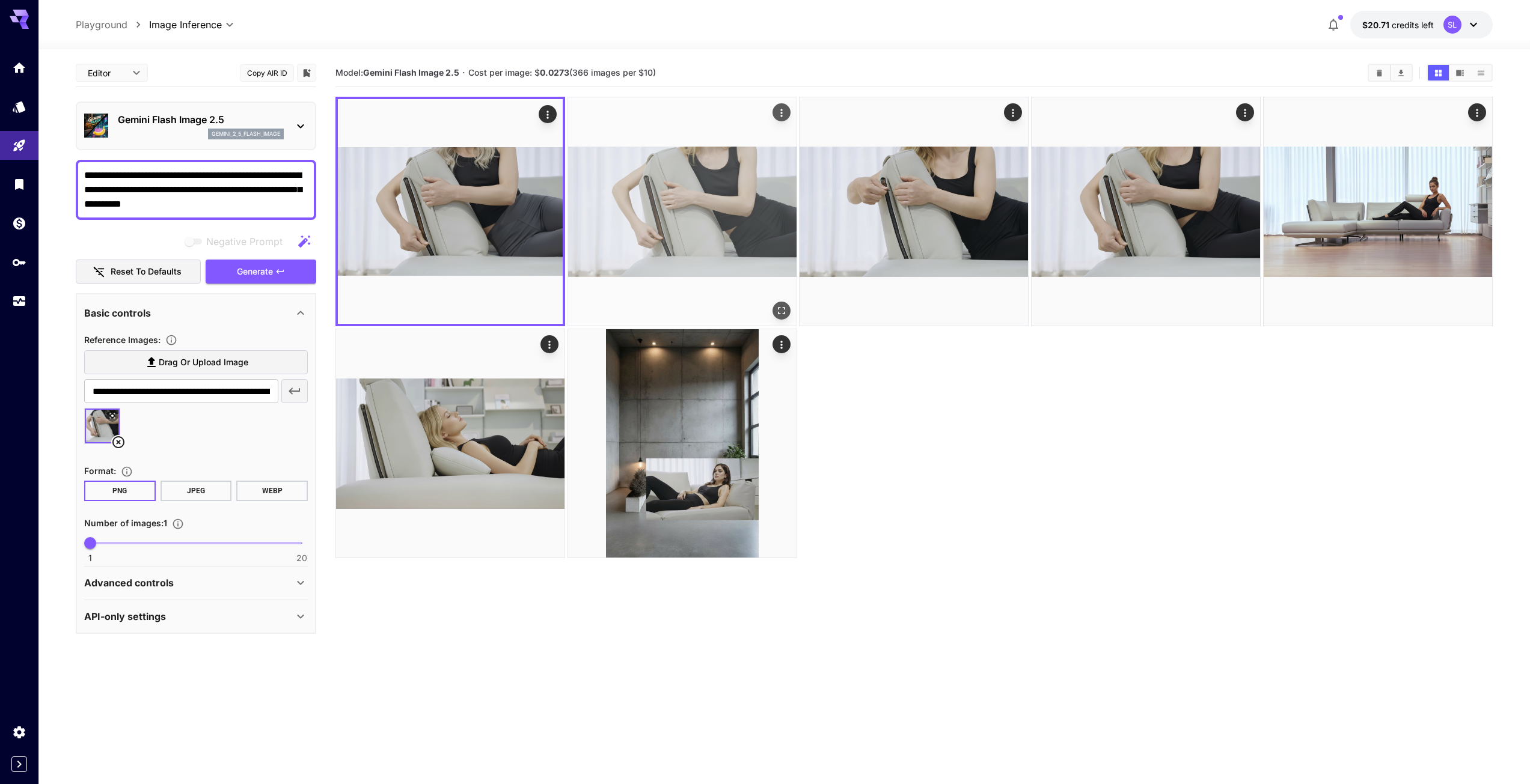
click at [781, 255] on img at bounding box center [682, 211] width 228 height 228
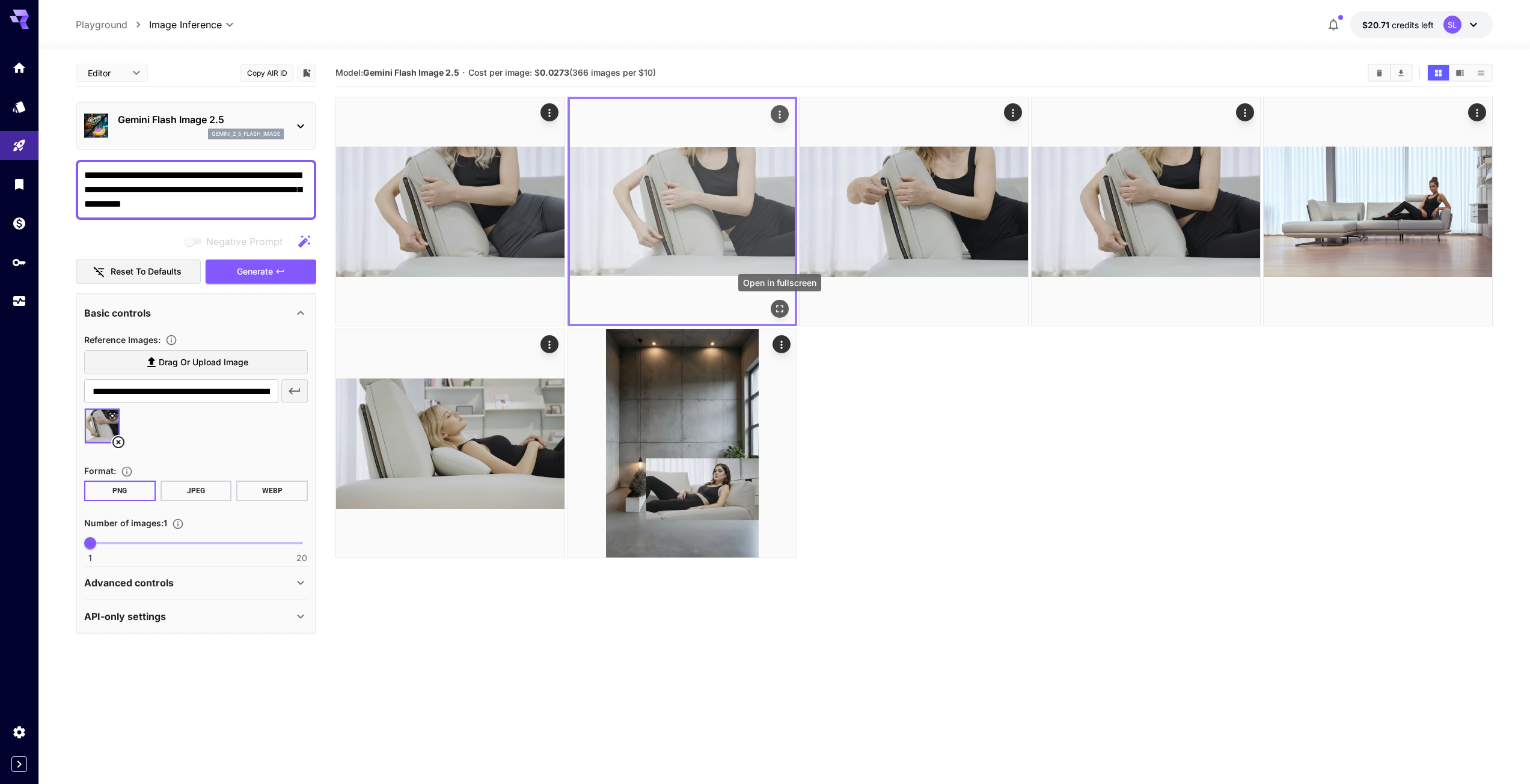
click at [780, 304] on icon "Open in fullscreen" at bounding box center [779, 309] width 12 height 12
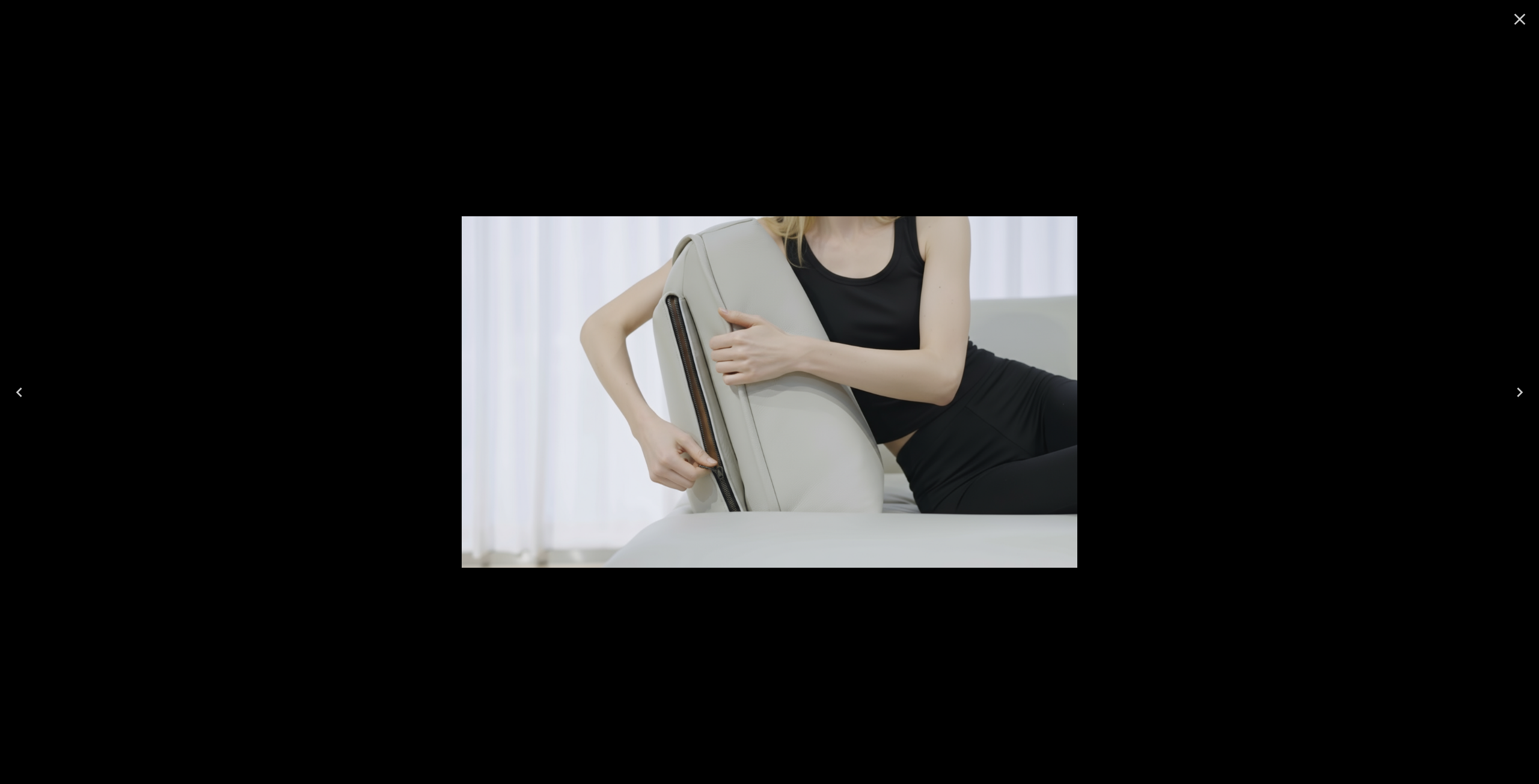
click at [1515, 19] on icon "Close" at bounding box center [1519, 19] width 20 height 19
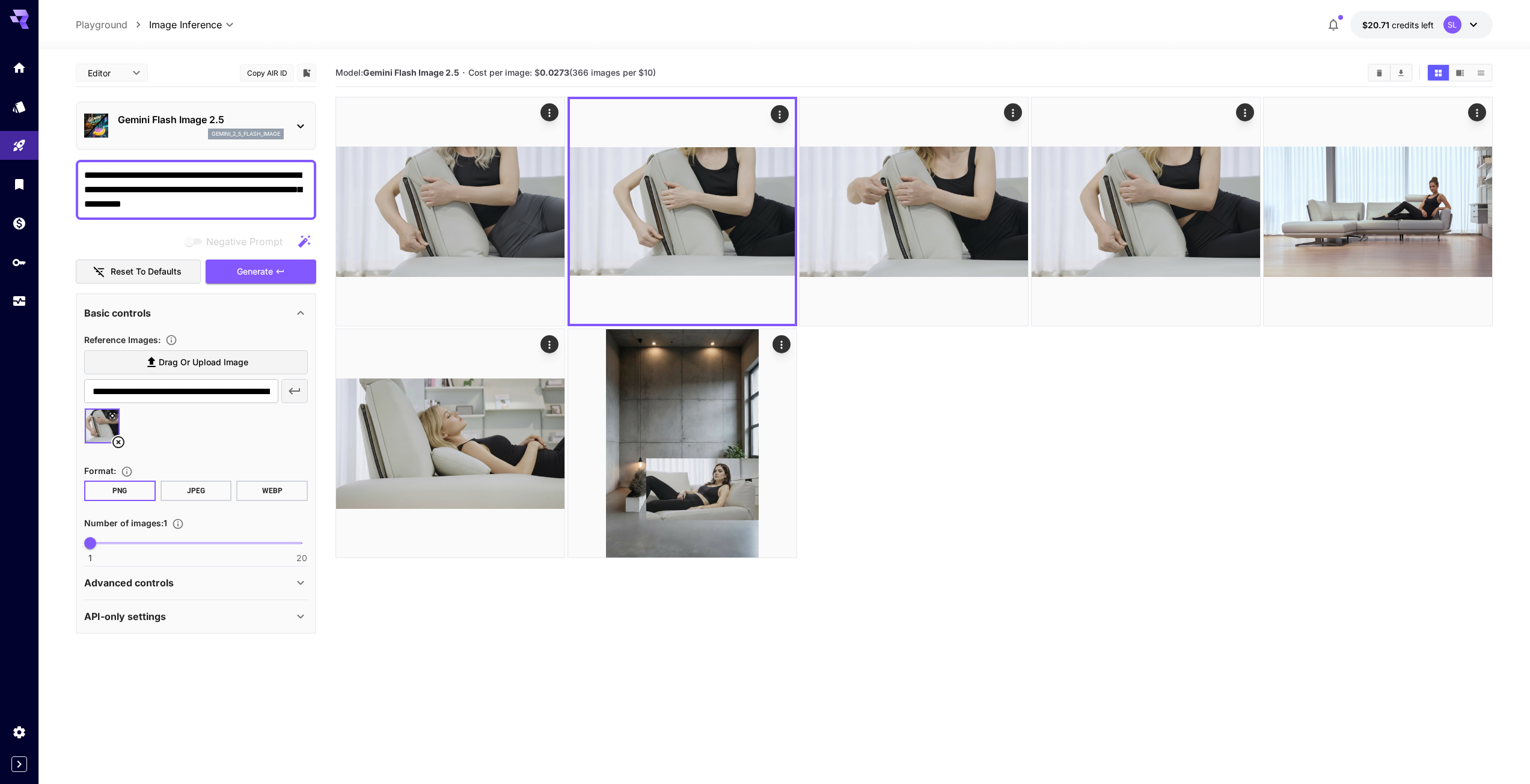
drag, startPoint x: 165, startPoint y: 174, endPoint x: 37, endPoint y: 167, distance: 128.2
click at [37, 167] on div "**********" at bounding box center [765, 440] width 1530 height 879
paste textarea
click at [261, 270] on span "Generate" at bounding box center [254, 271] width 36 height 15
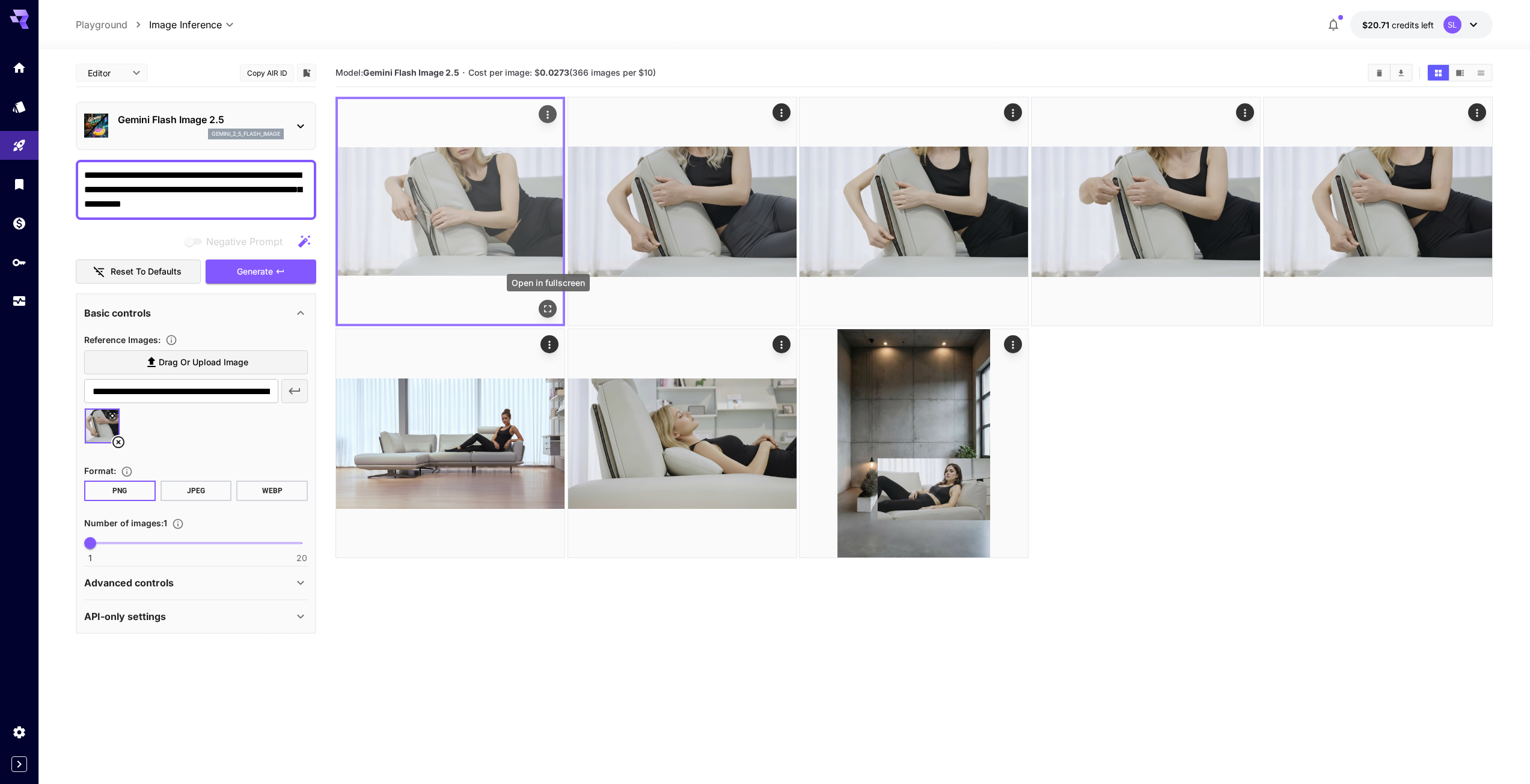
click at [546, 306] on icon "Open in fullscreen" at bounding box center [548, 310] width 7 height 7
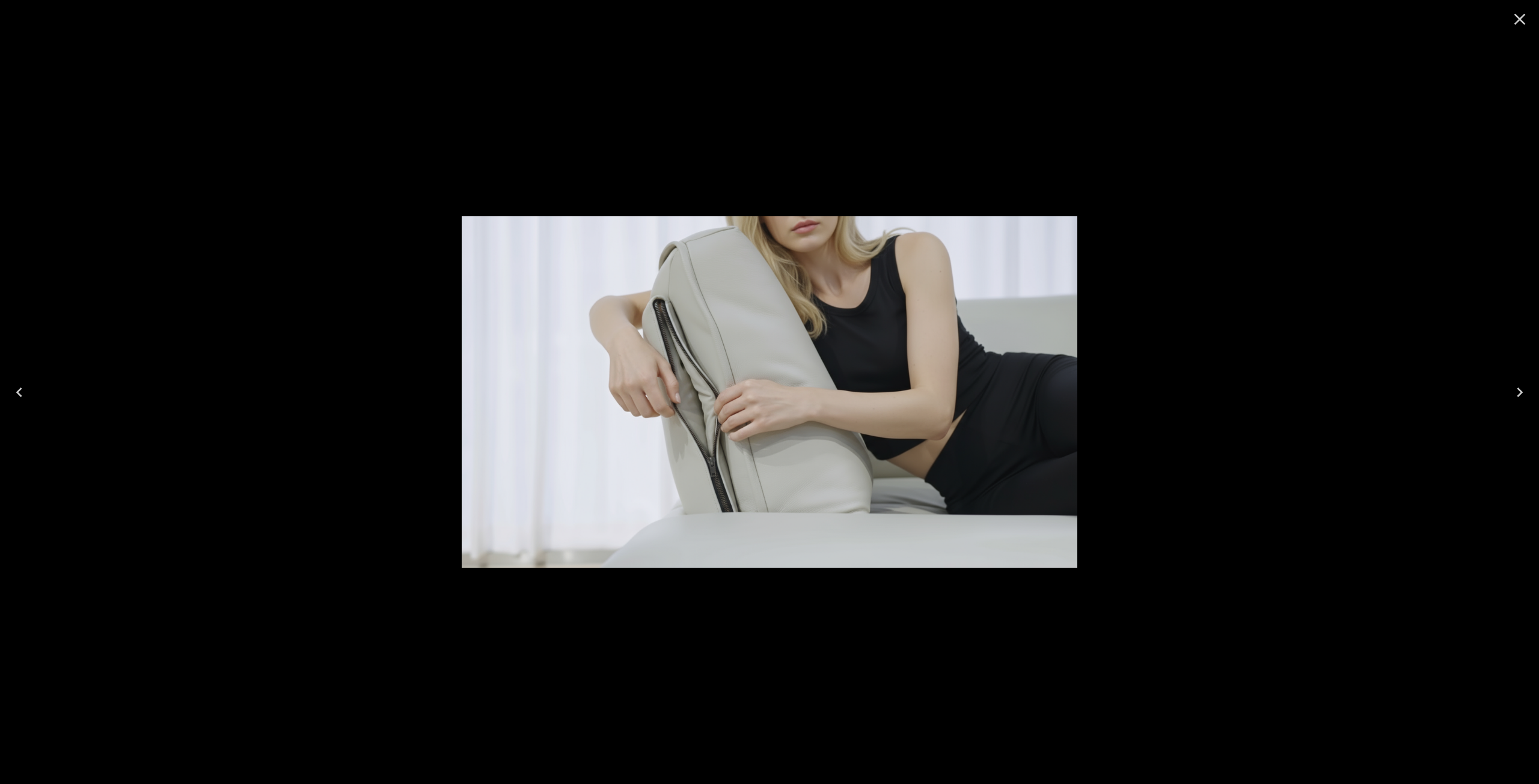
click at [1515, 17] on icon "Close" at bounding box center [1519, 19] width 20 height 19
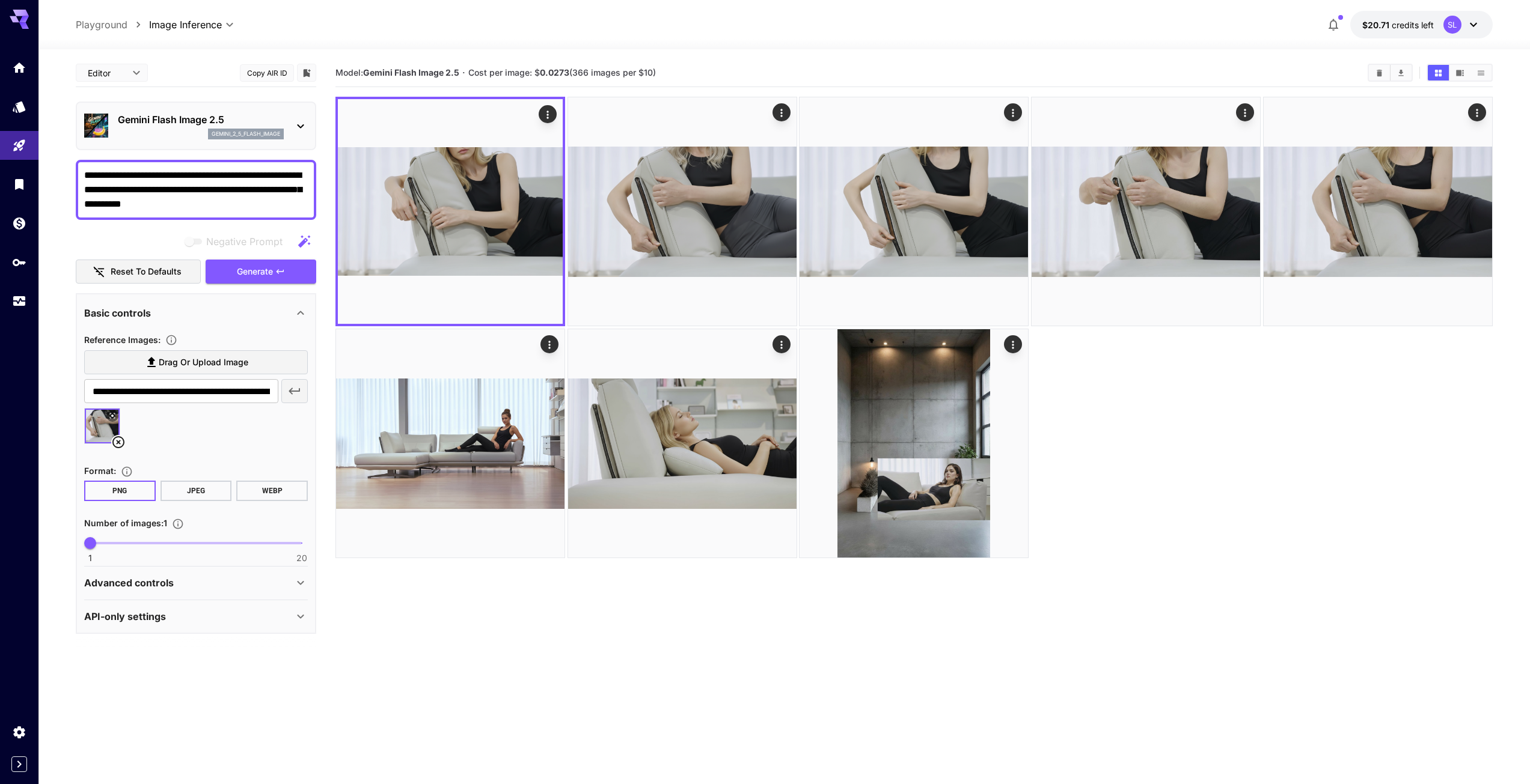
drag, startPoint x: 160, startPoint y: 172, endPoint x: 50, endPoint y: 170, distance: 110.0
click at [50, 170] on section "**********" at bounding box center [783, 465] width 1491 height 830
paste textarea "******"
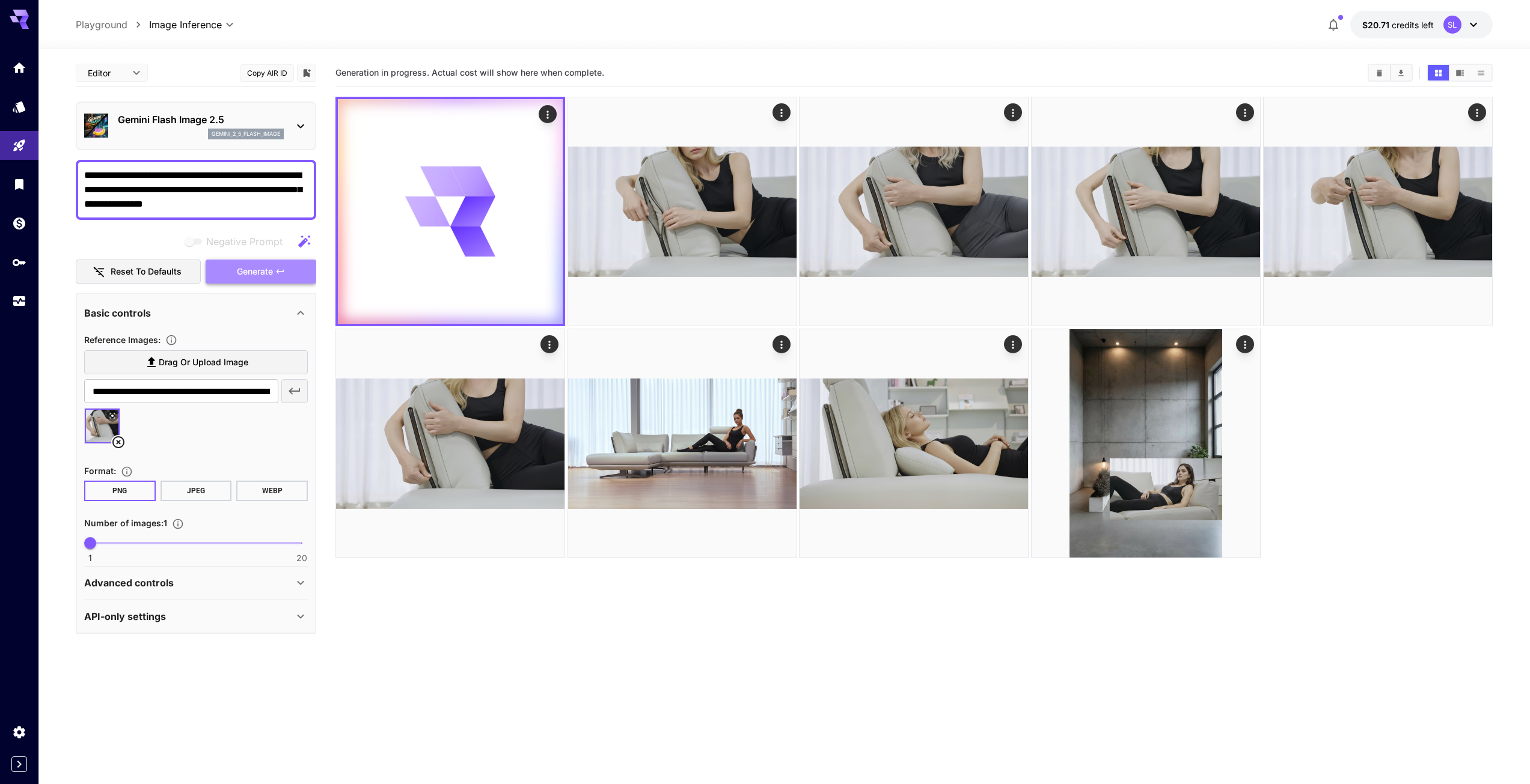
click at [269, 275] on span "Generate" at bounding box center [254, 271] width 36 height 15
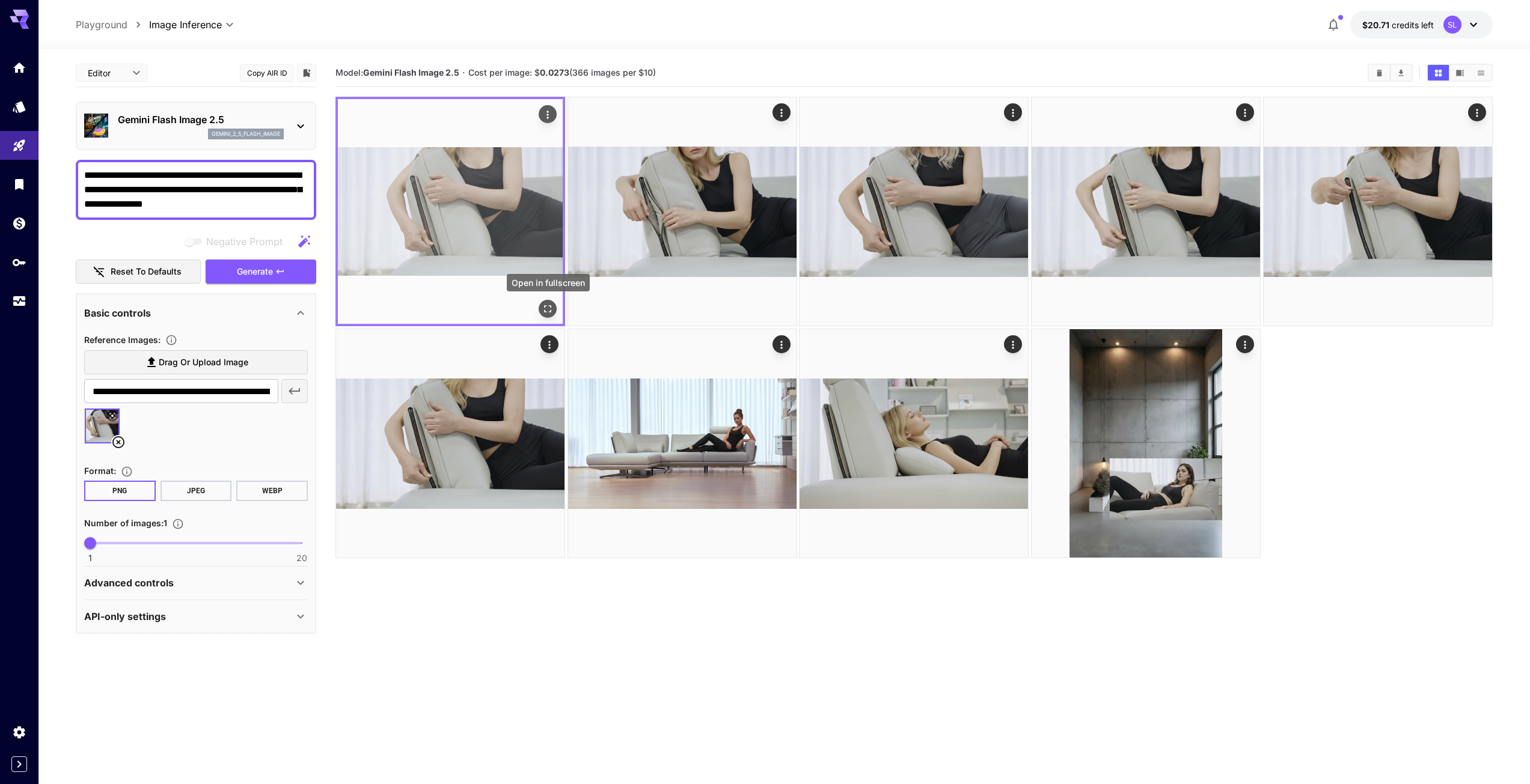
click at [548, 310] on icon "Open in fullscreen" at bounding box center [547, 309] width 12 height 12
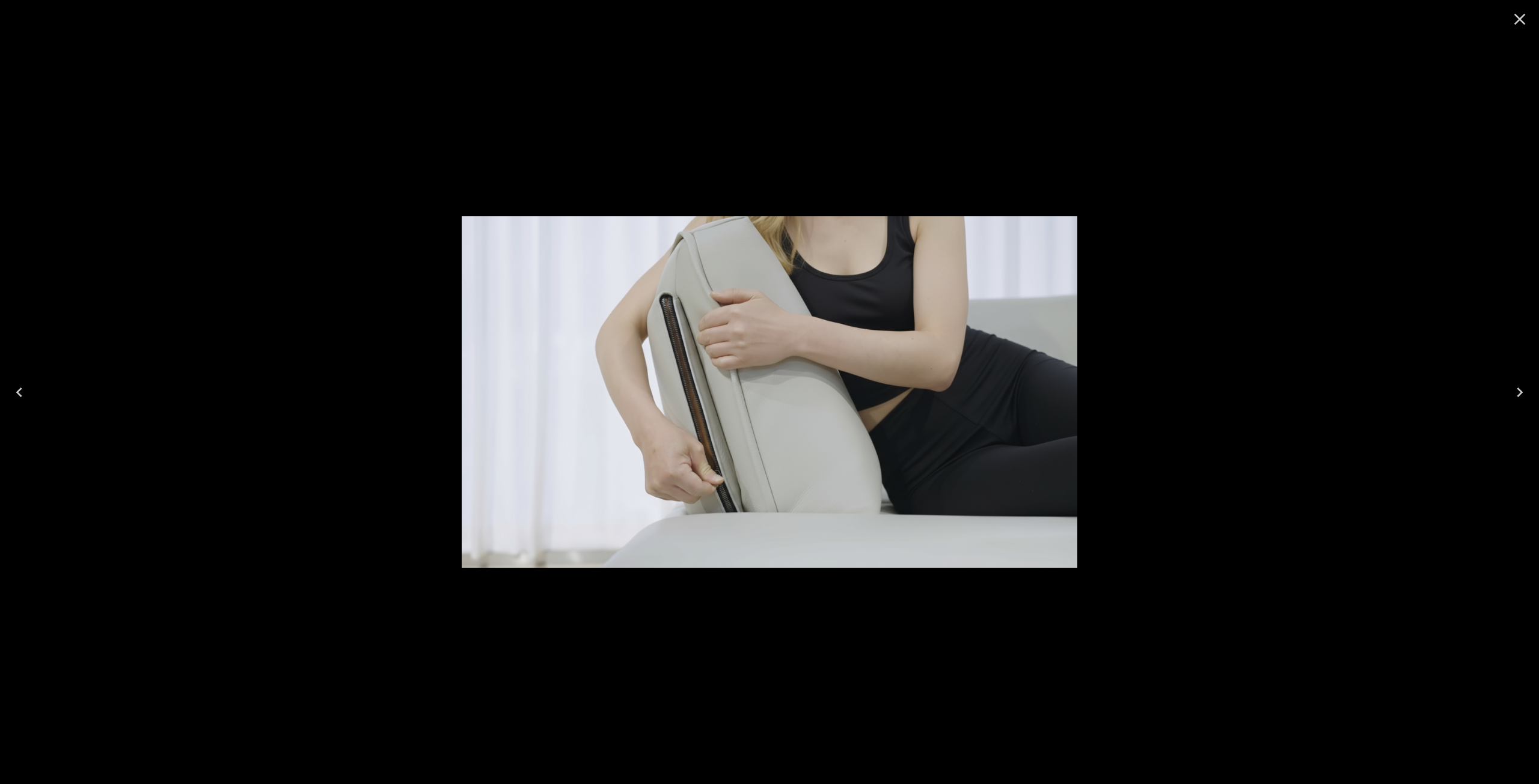
click at [1521, 20] on icon "Close" at bounding box center [1519, 19] width 11 height 11
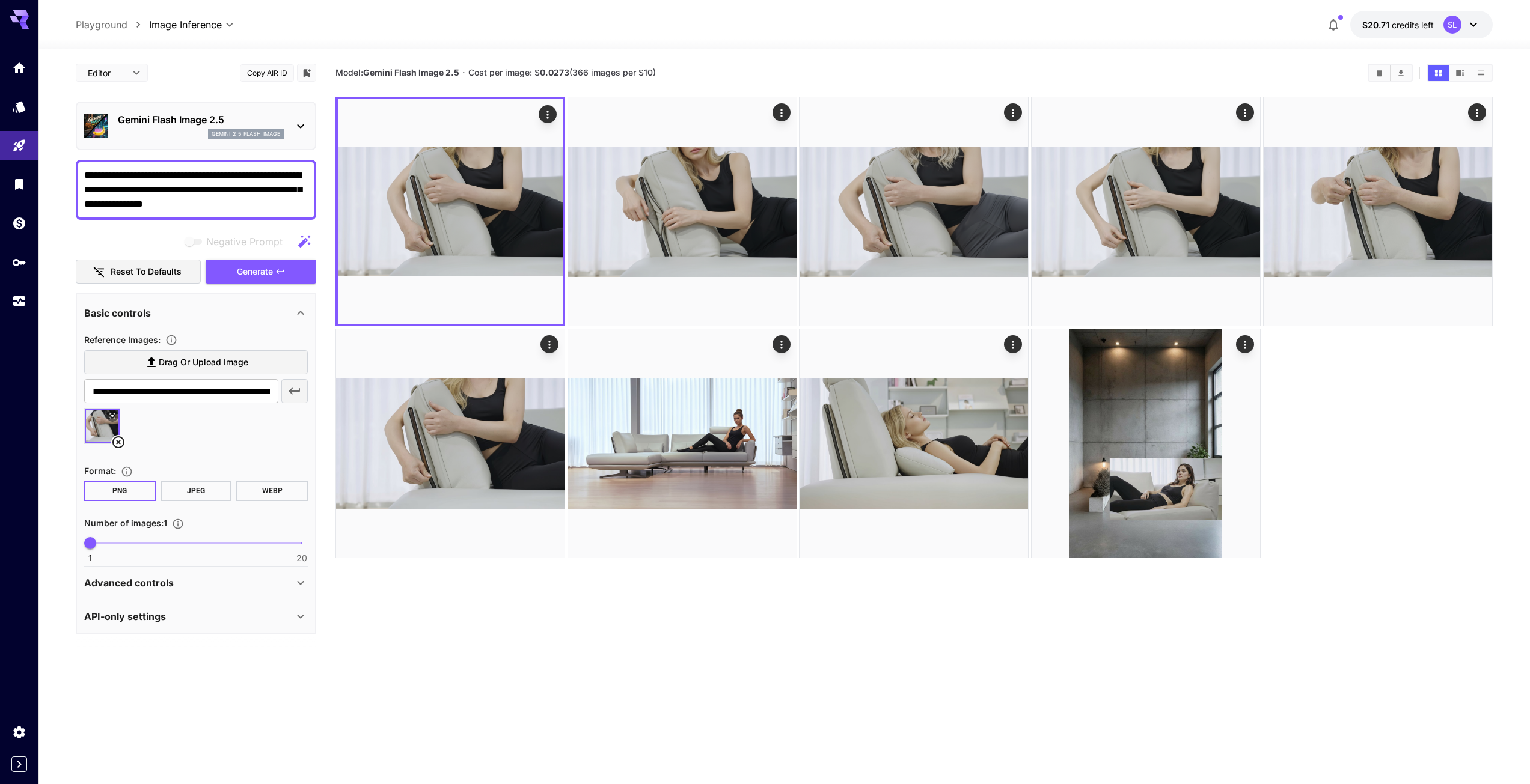
drag, startPoint x: 191, startPoint y: 171, endPoint x: 54, endPoint y: 157, distance: 137.7
click at [54, 157] on section "**********" at bounding box center [783, 465] width 1491 height 830
paste textarea
type textarea "**********"
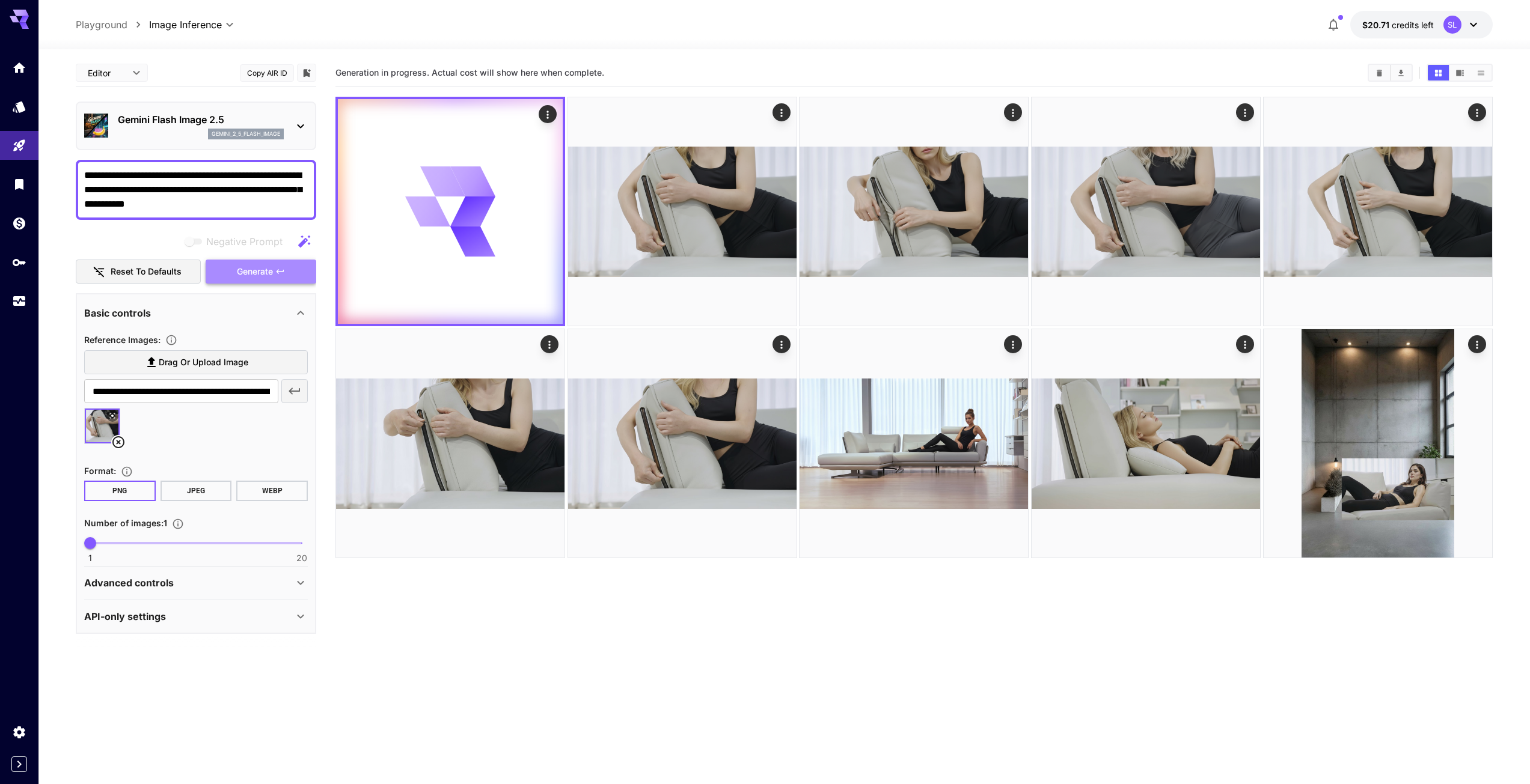
click at [257, 262] on button "Generate" at bounding box center [261, 272] width 111 height 24
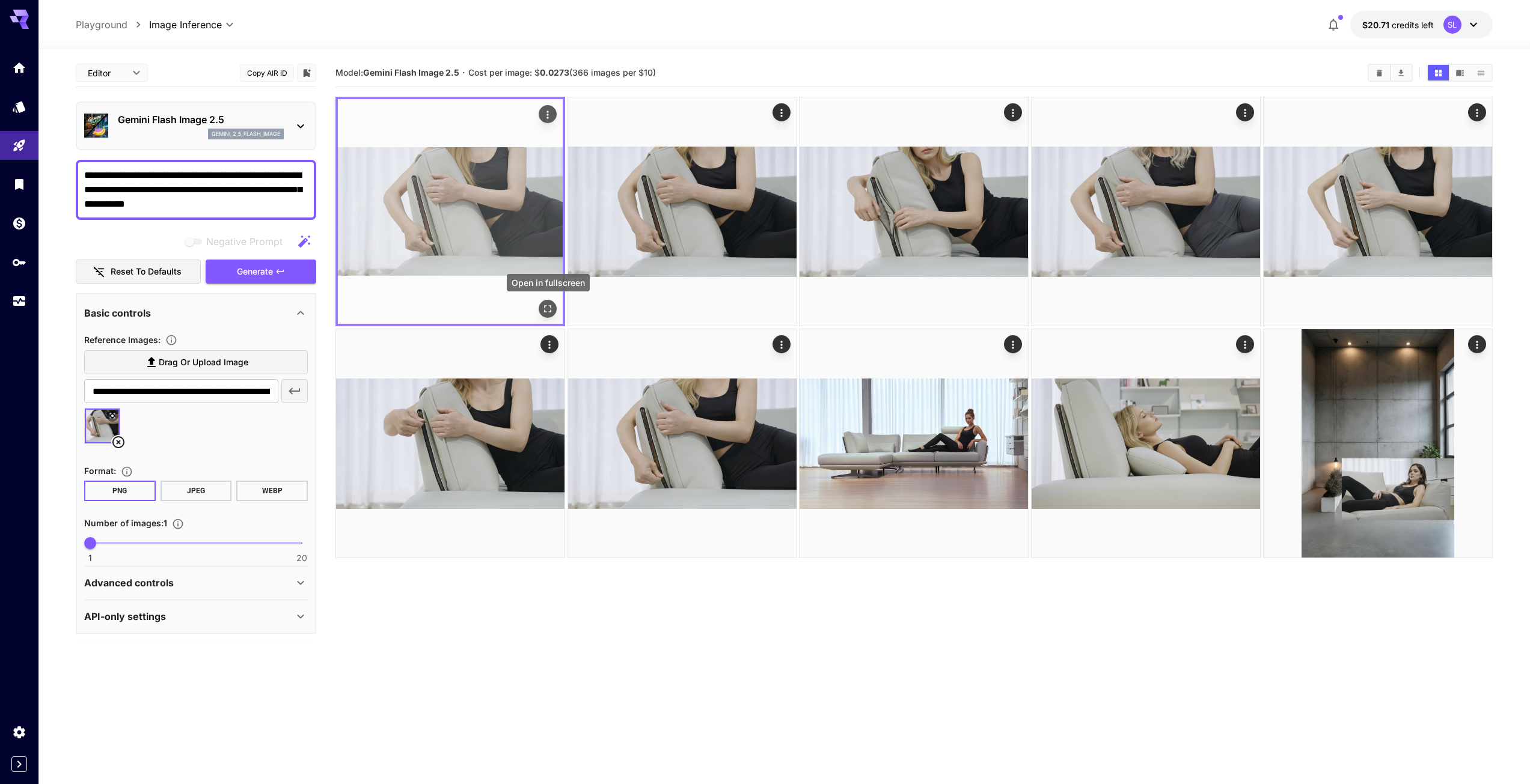
click at [546, 308] on icon "Open in fullscreen" at bounding box center [547, 309] width 12 height 12
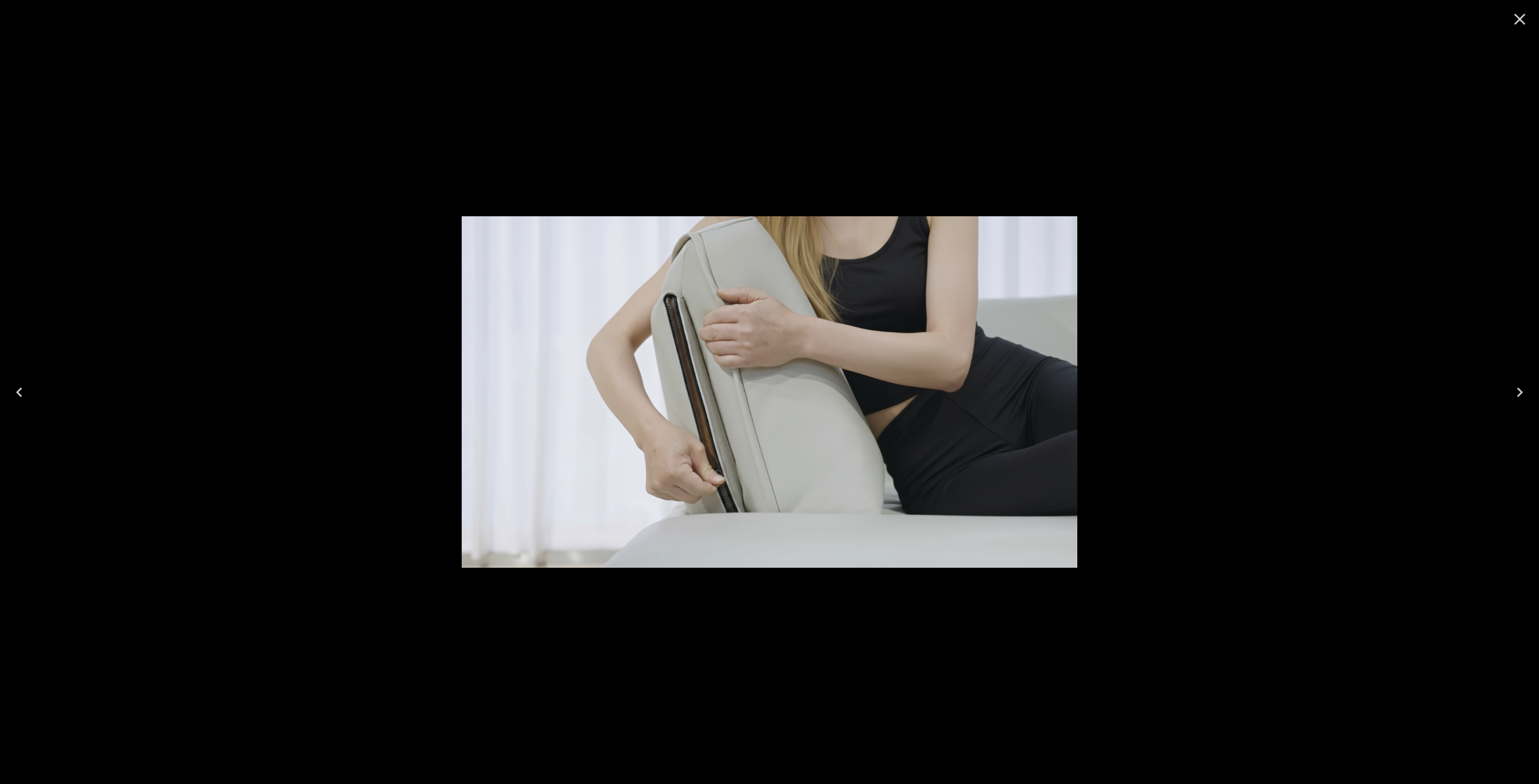
click at [1517, 16] on icon "Close" at bounding box center [1519, 19] width 11 height 11
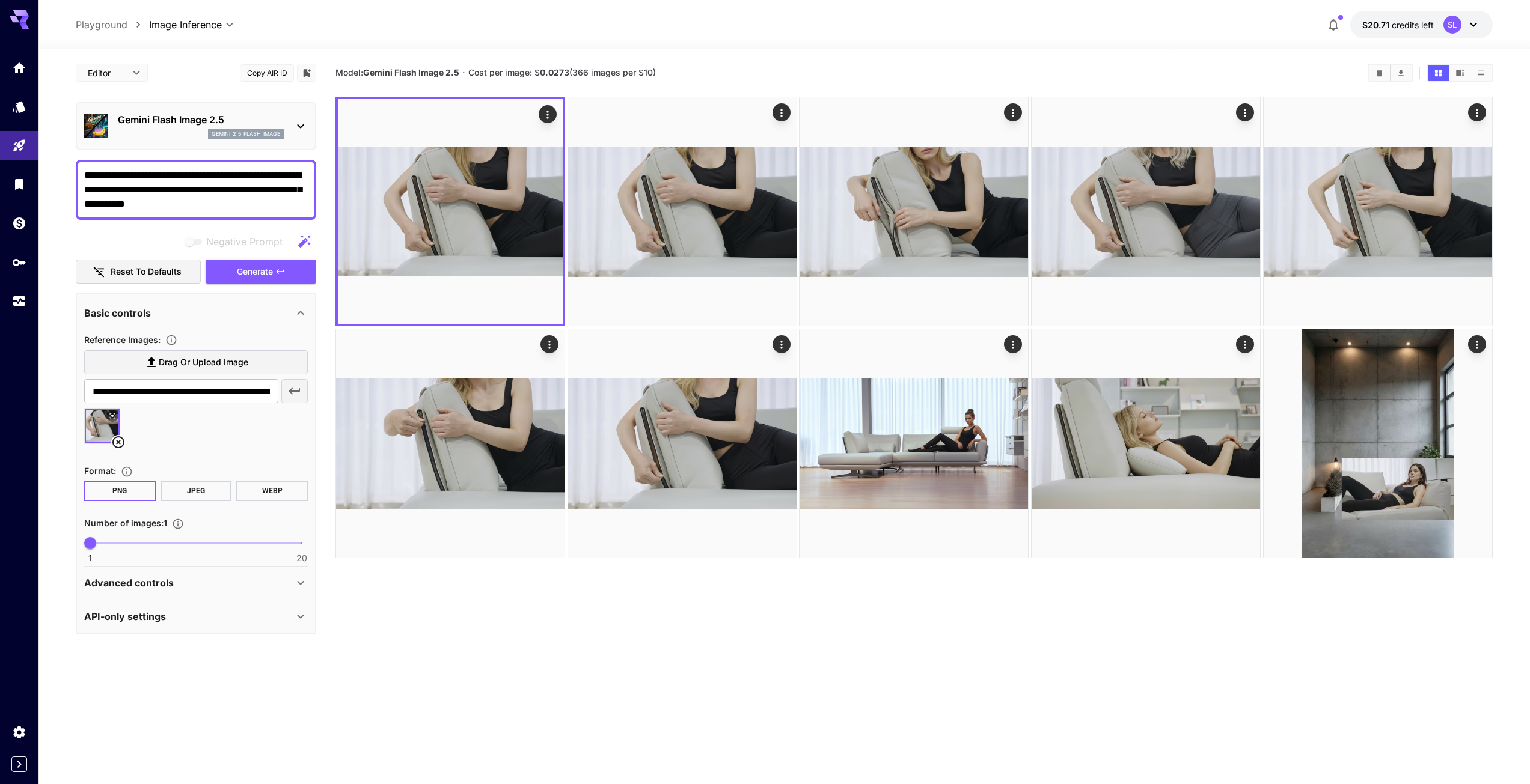
click at [119, 442] on icon at bounding box center [118, 442] width 12 height 12
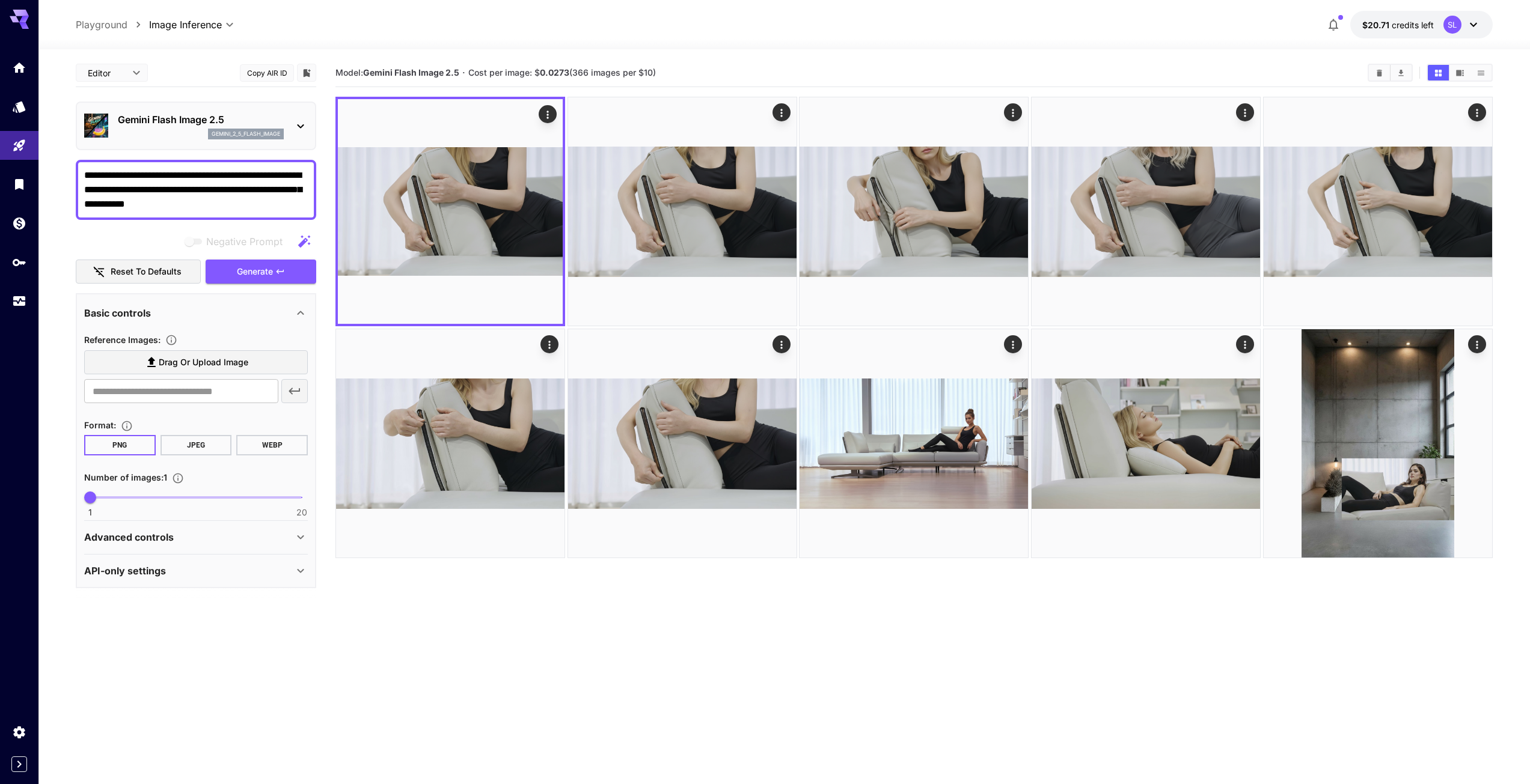
click at [154, 362] on icon at bounding box center [152, 362] width 15 height 15
click at [0, 0] on input "Drag or upload image" at bounding box center [0, 0] width 0 height 0
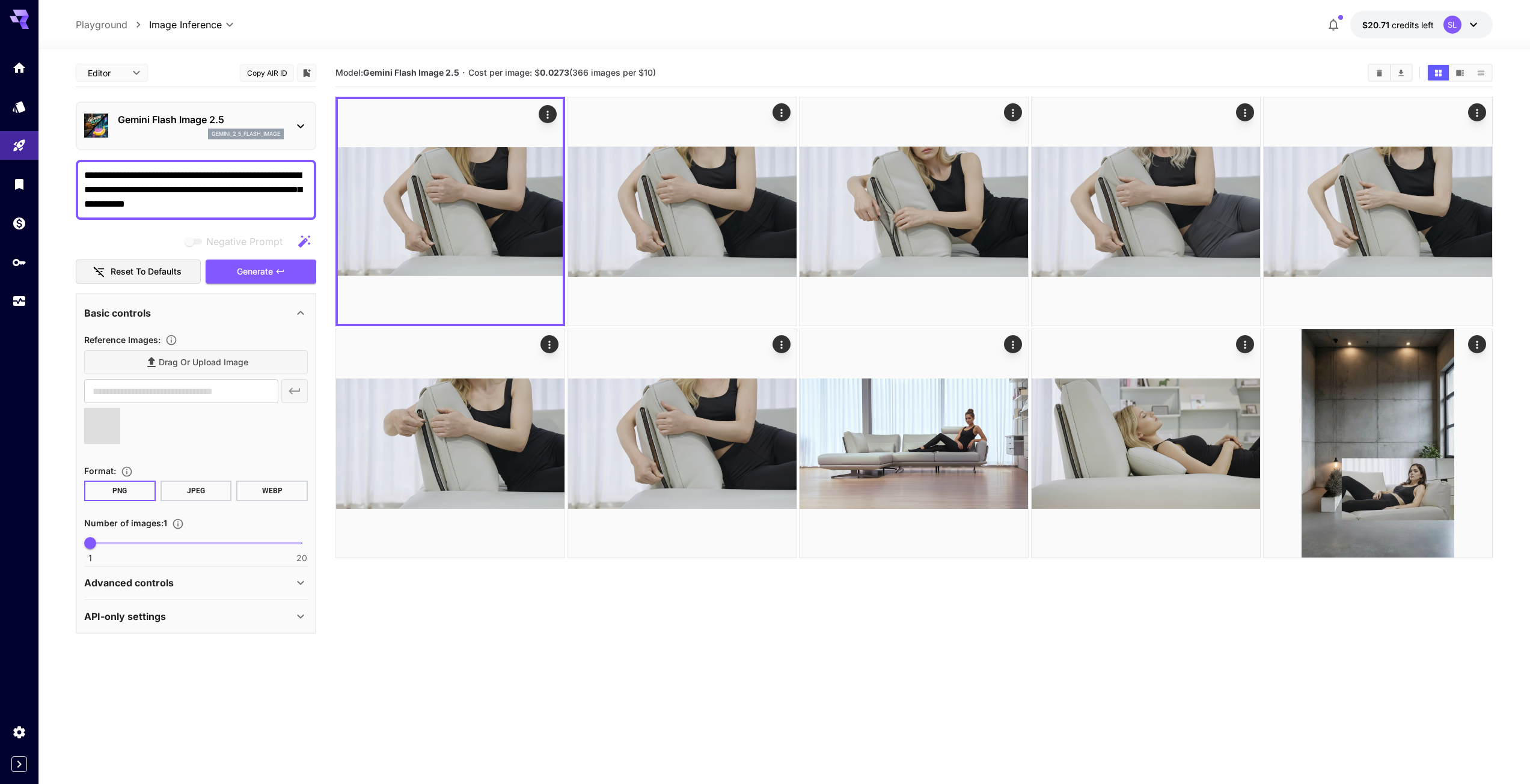
type input "**********"
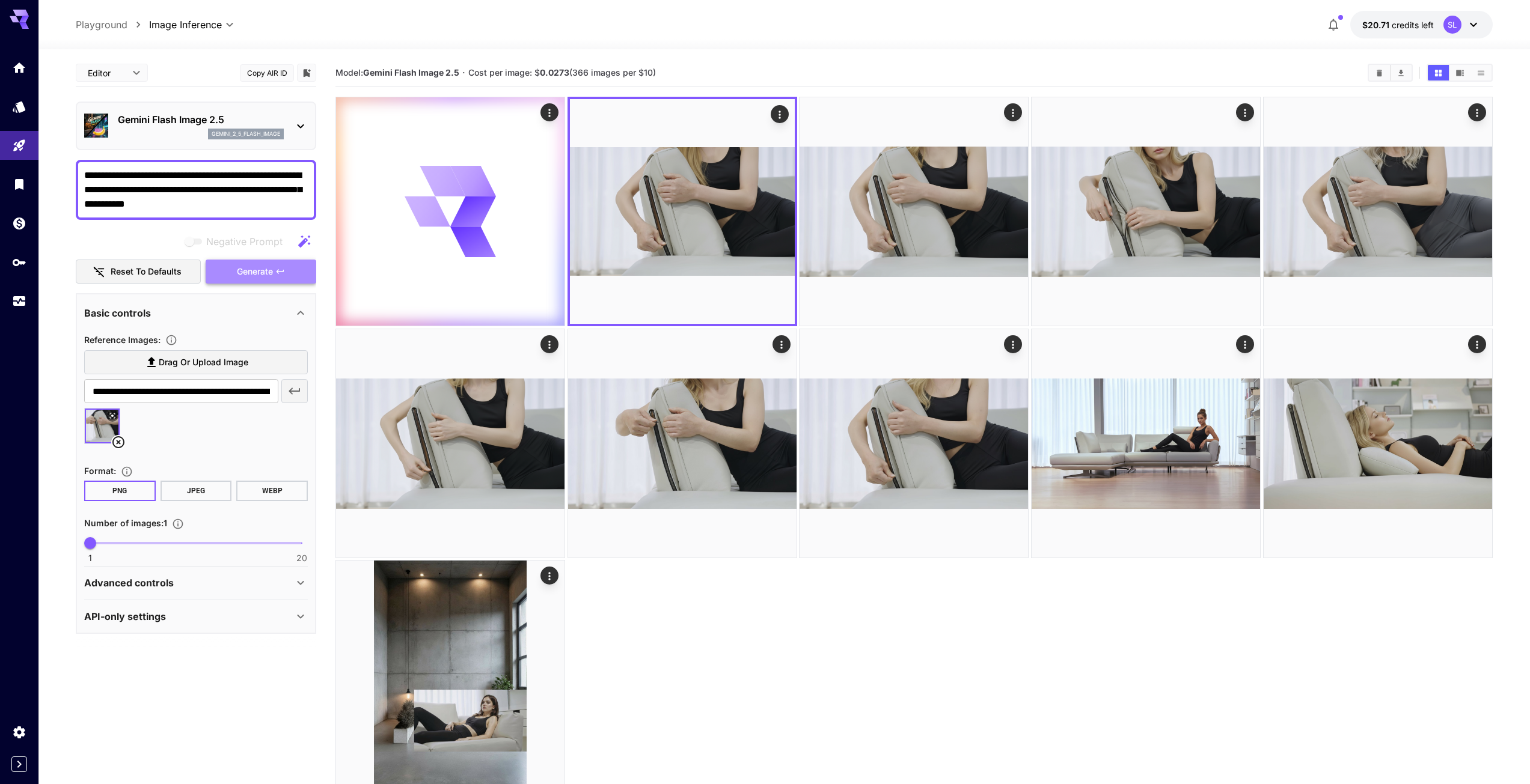
click at [259, 273] on span "Generate" at bounding box center [254, 271] width 36 height 15
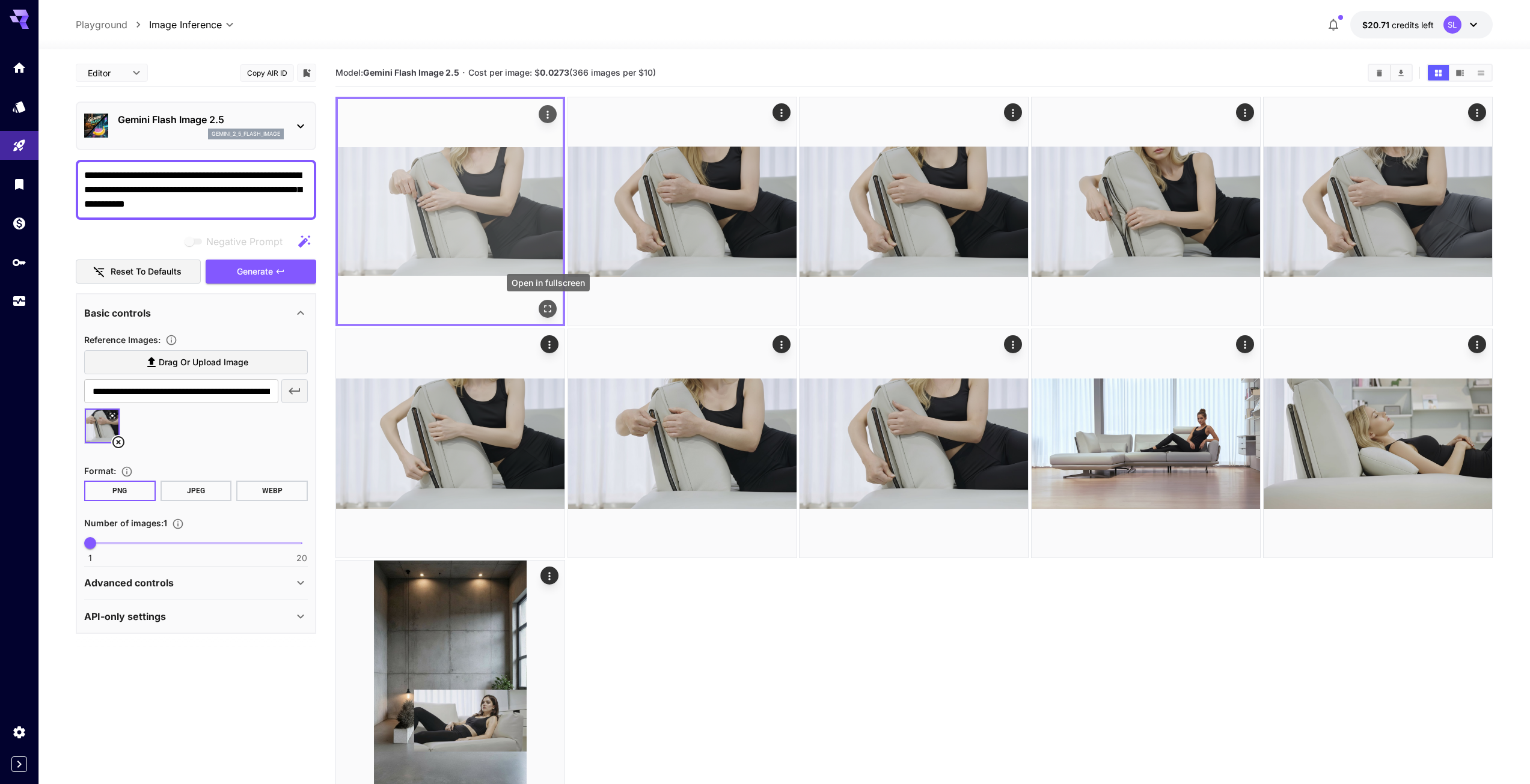
click at [548, 306] on icon "Open in fullscreen" at bounding box center [547, 309] width 12 height 12
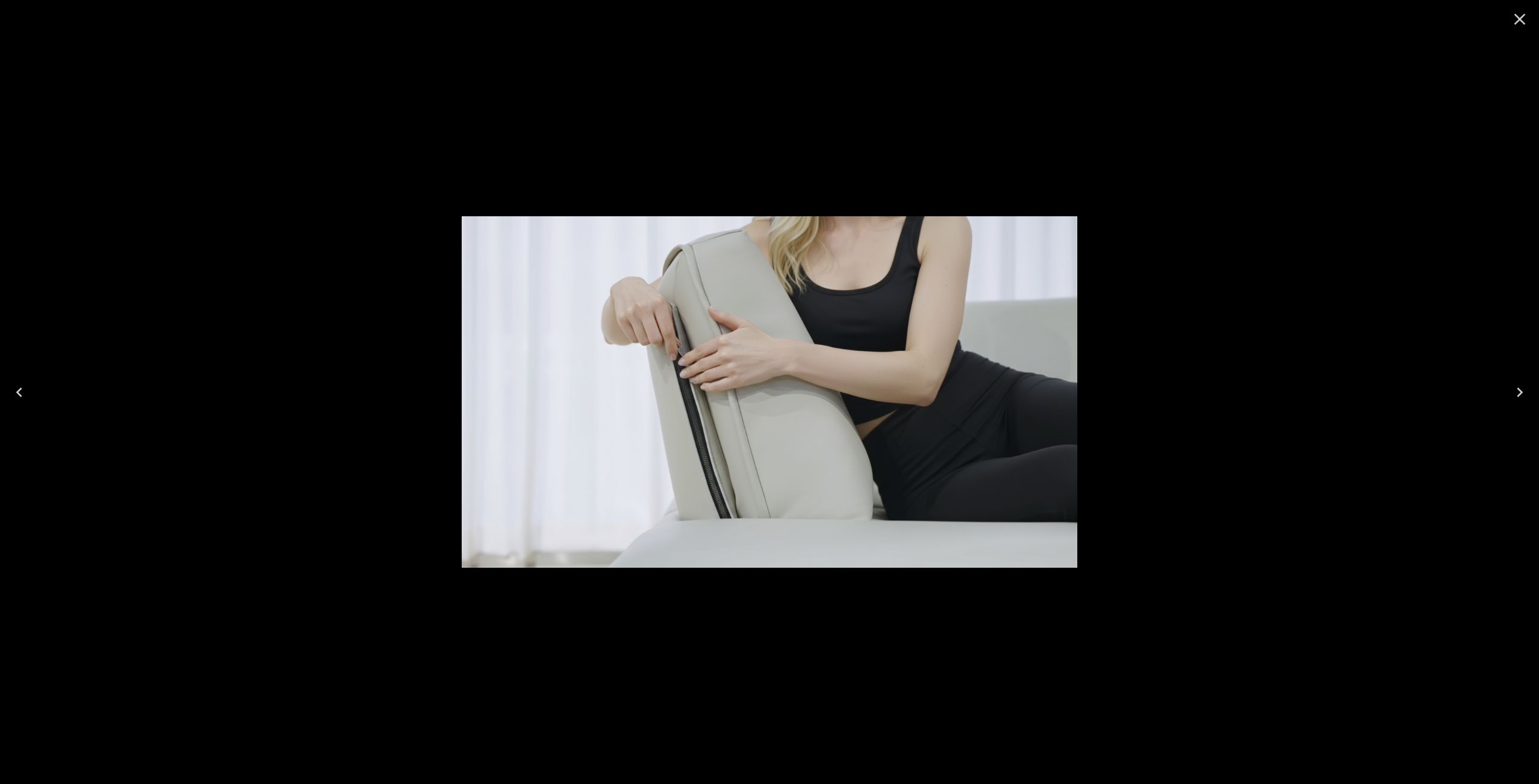
click at [1519, 21] on icon "Close" at bounding box center [1519, 19] width 20 height 19
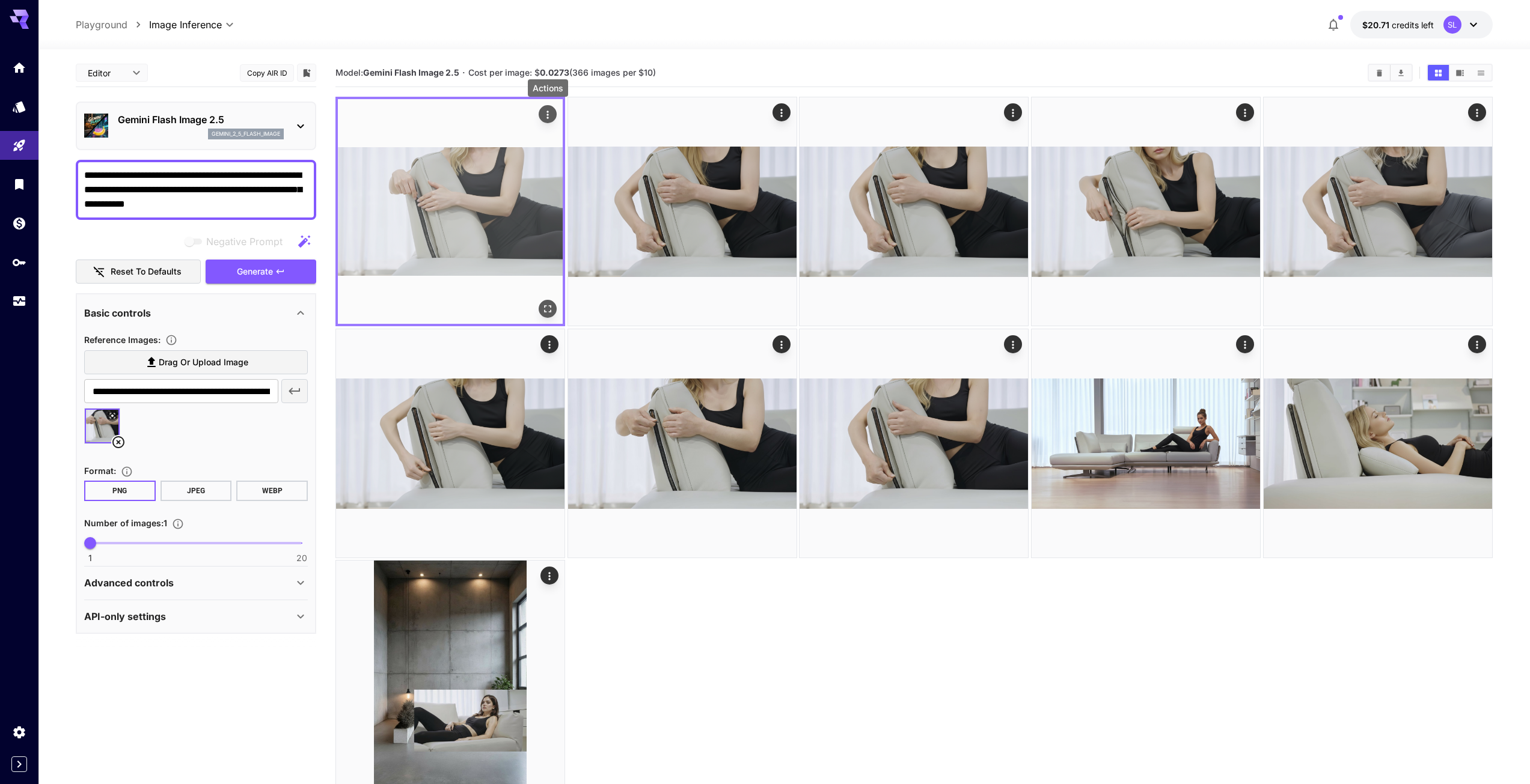
click at [548, 113] on icon "Actions" at bounding box center [547, 115] width 12 height 12
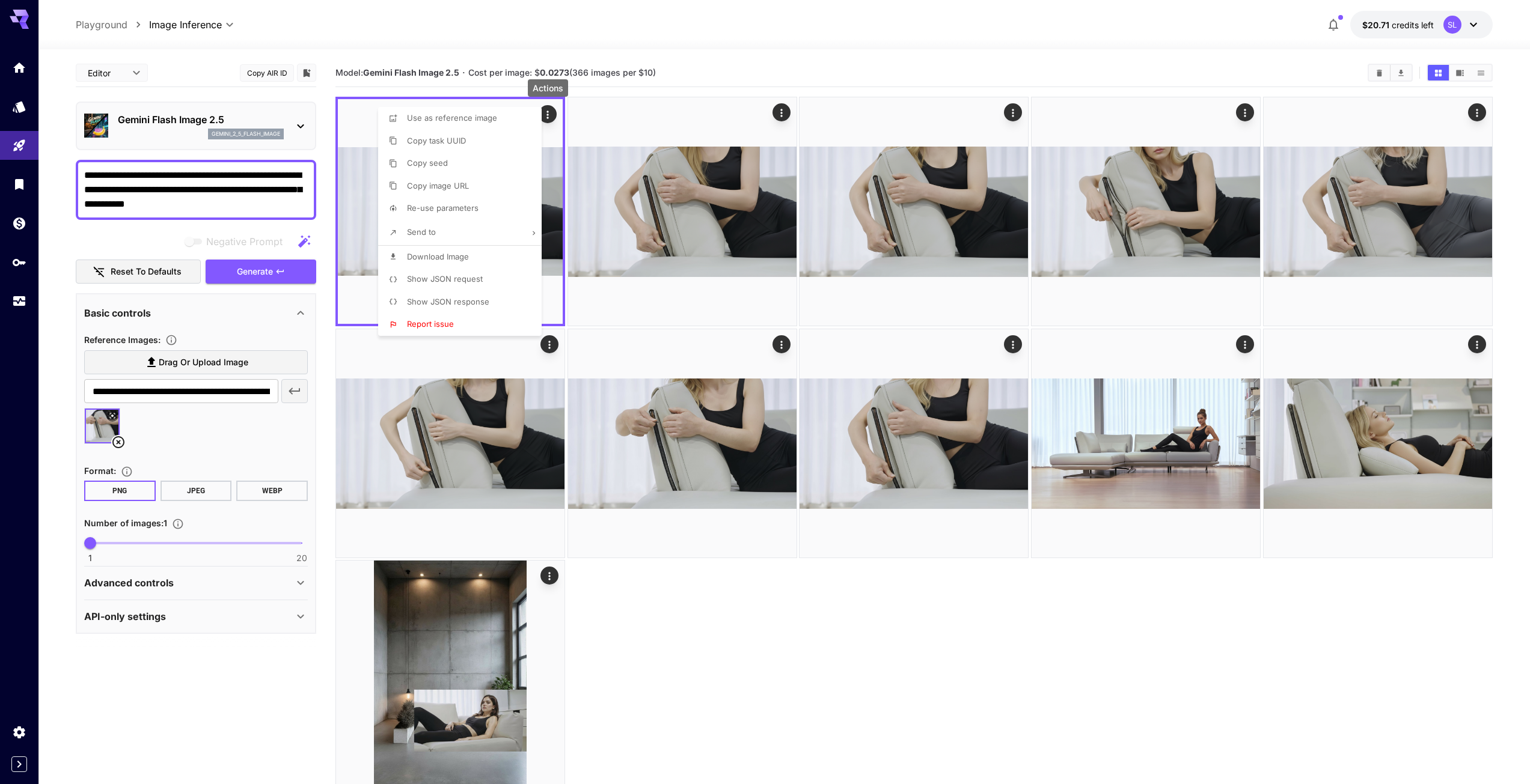
click at [458, 258] on span "Download Image" at bounding box center [438, 257] width 62 height 10
click at [737, 574] on div at bounding box center [770, 392] width 1539 height 784
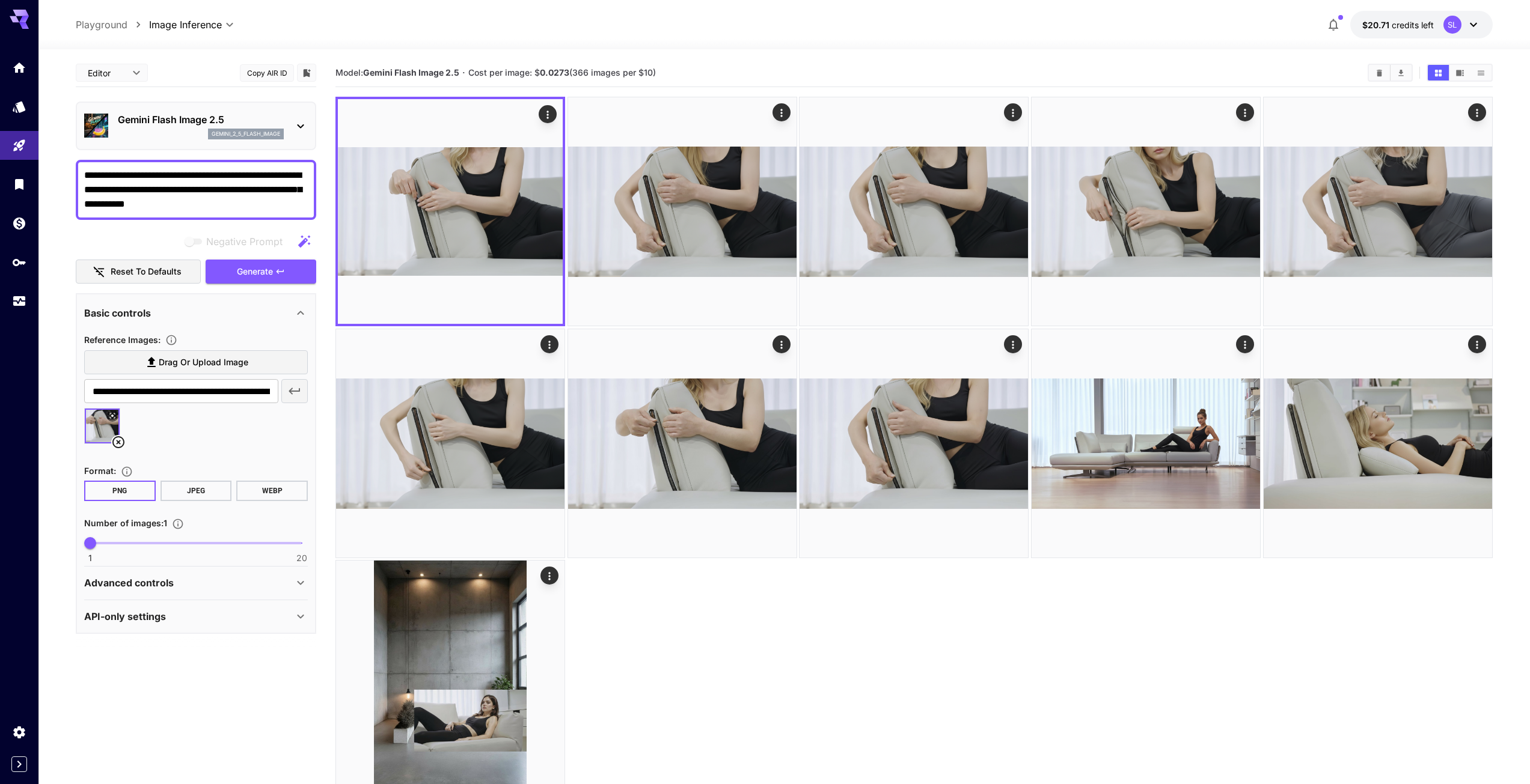
click at [118, 443] on icon at bounding box center [118, 442] width 12 height 12
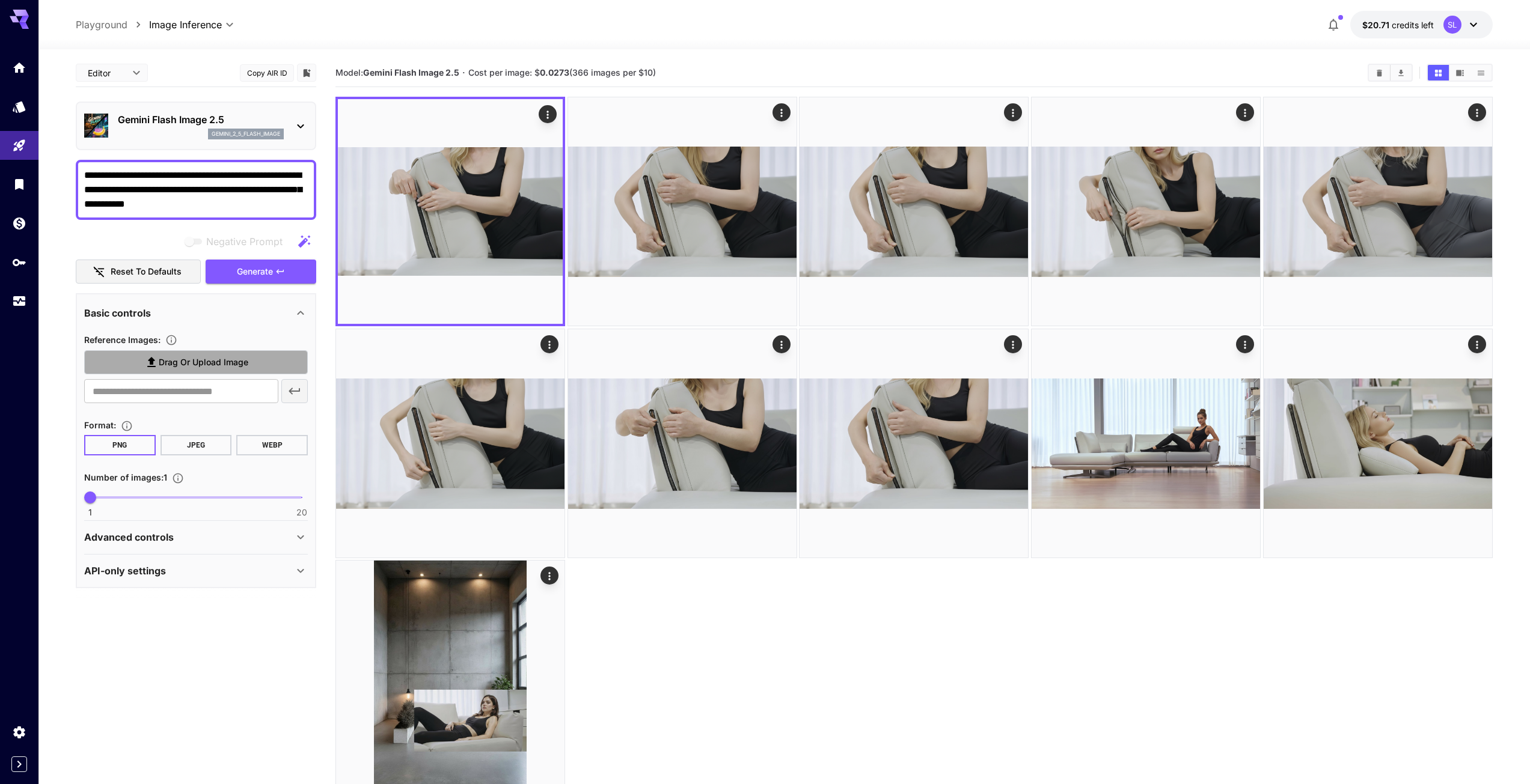
click at [154, 364] on icon at bounding box center [152, 362] width 15 height 15
click at [0, 0] on input "Drag or upload image" at bounding box center [0, 0] width 0 height 0
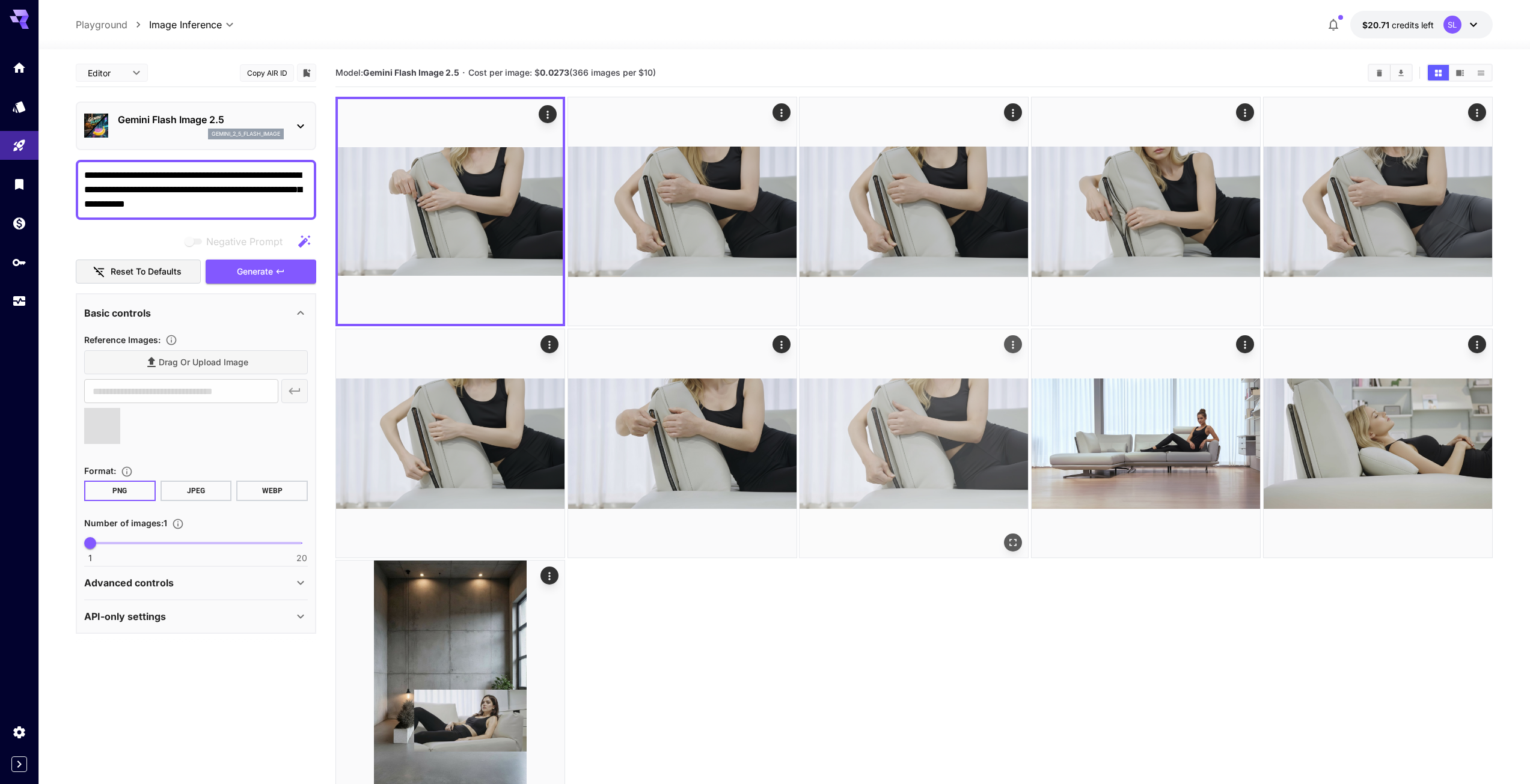
type input "**********"
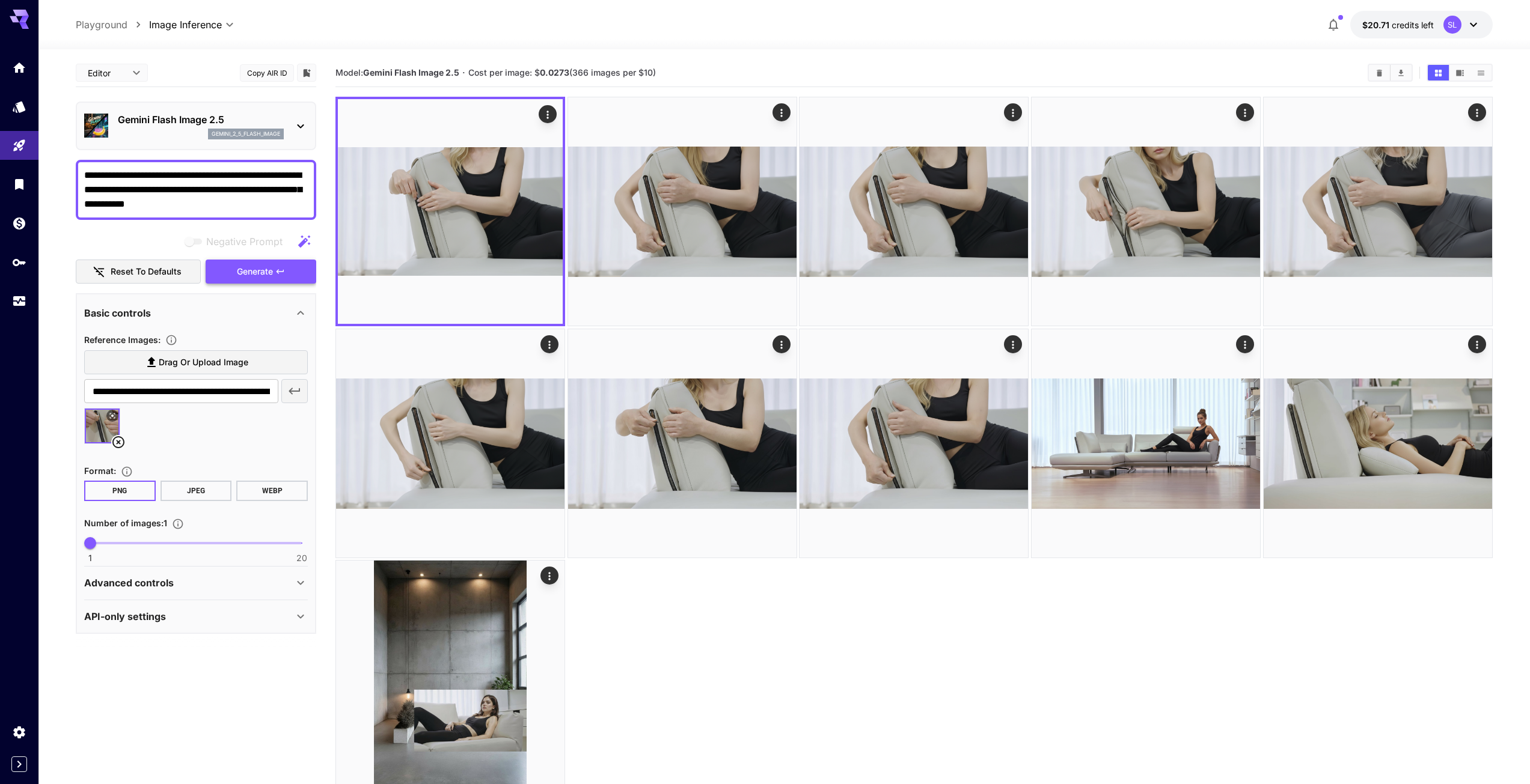
click at [248, 272] on span "Generate" at bounding box center [254, 271] width 36 height 15
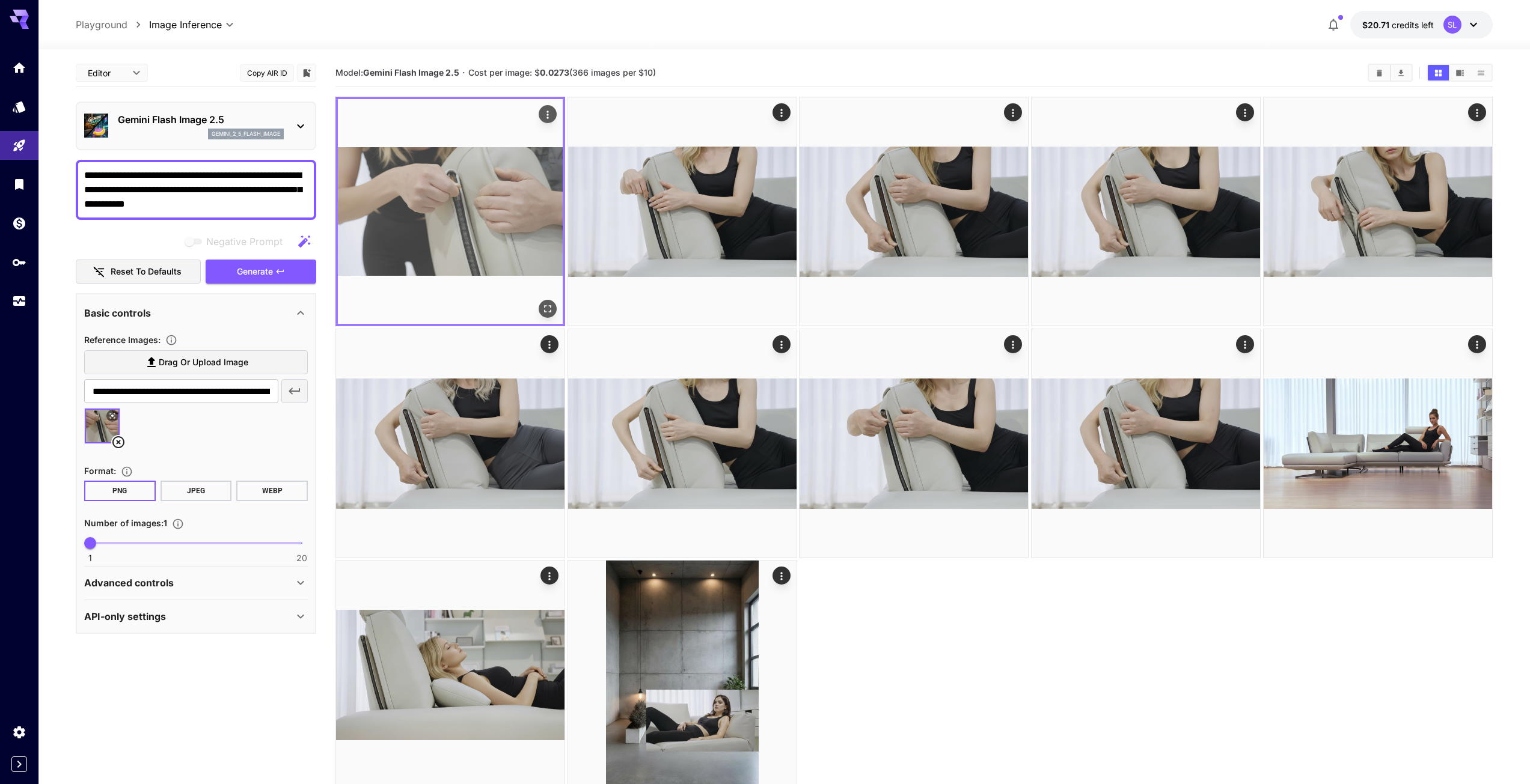
click at [479, 216] on img at bounding box center [450, 211] width 225 height 225
click at [545, 308] on icon "Open in fullscreen" at bounding box center [547, 309] width 12 height 12
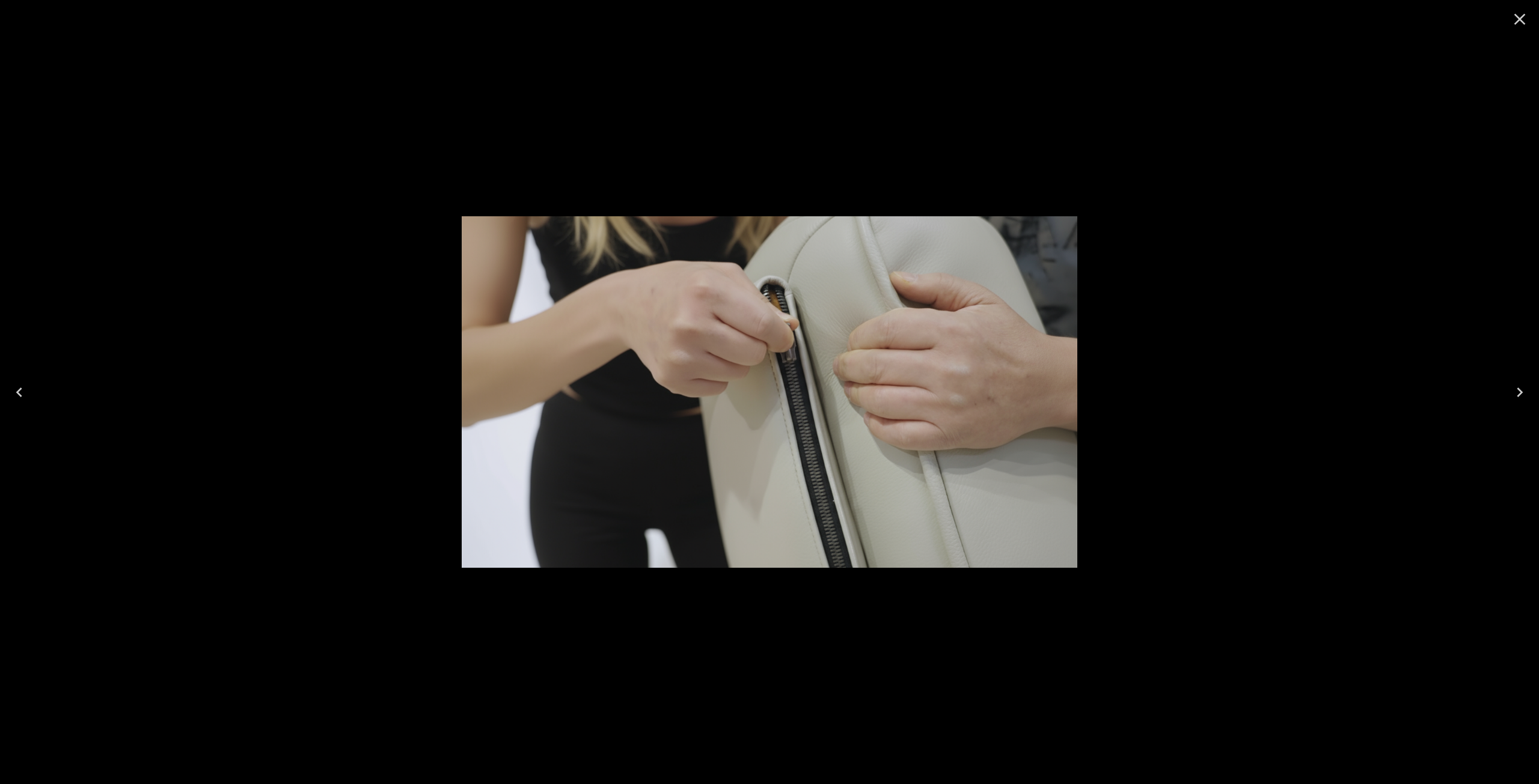
click at [1519, 19] on icon "Close" at bounding box center [1519, 19] width 11 height 11
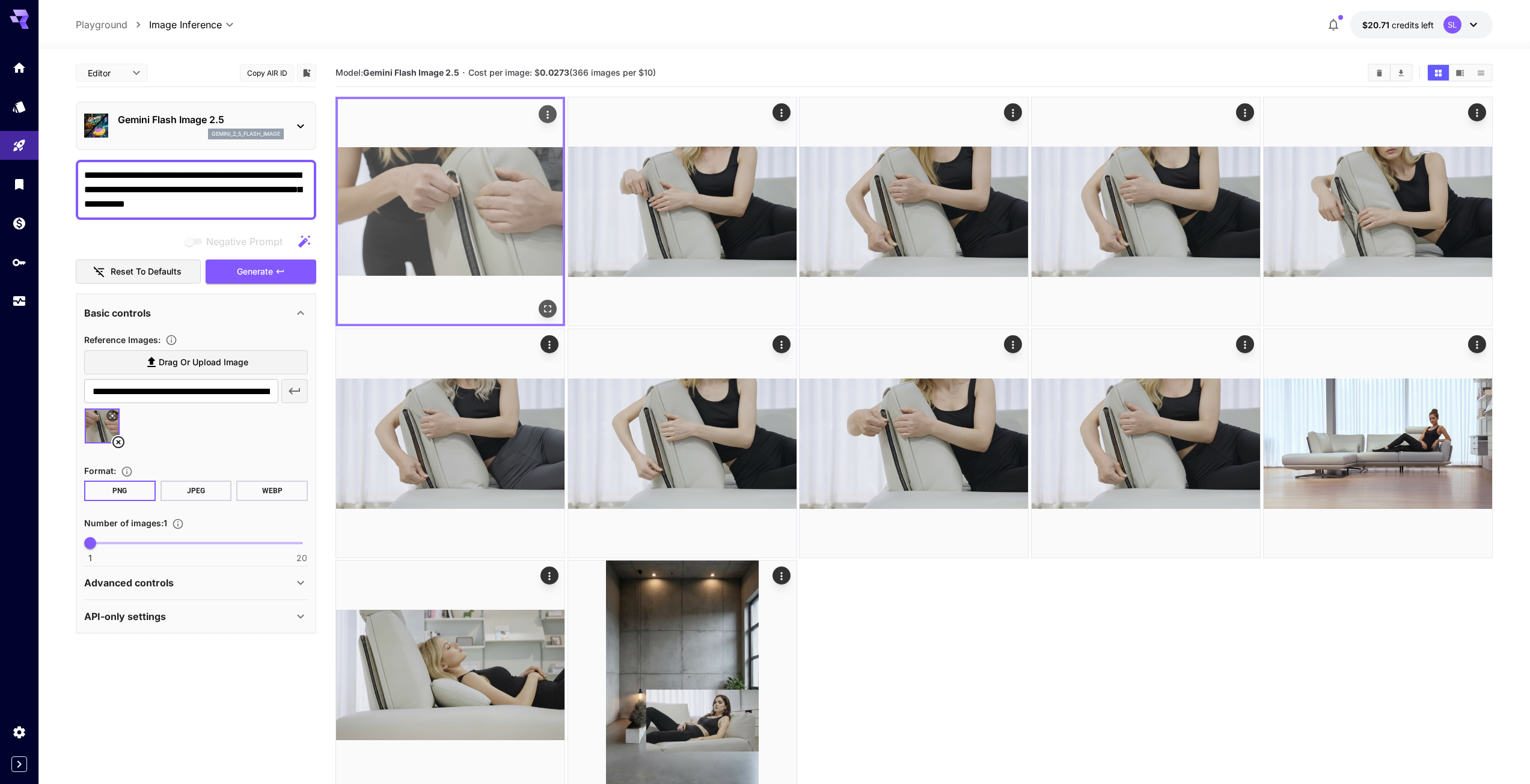
drag, startPoint x: 85, startPoint y: 188, endPoint x: 348, endPoint y: 223, distance: 265.3
click at [348, 223] on main "**********" at bounding box center [783, 455] width 1416 height 794
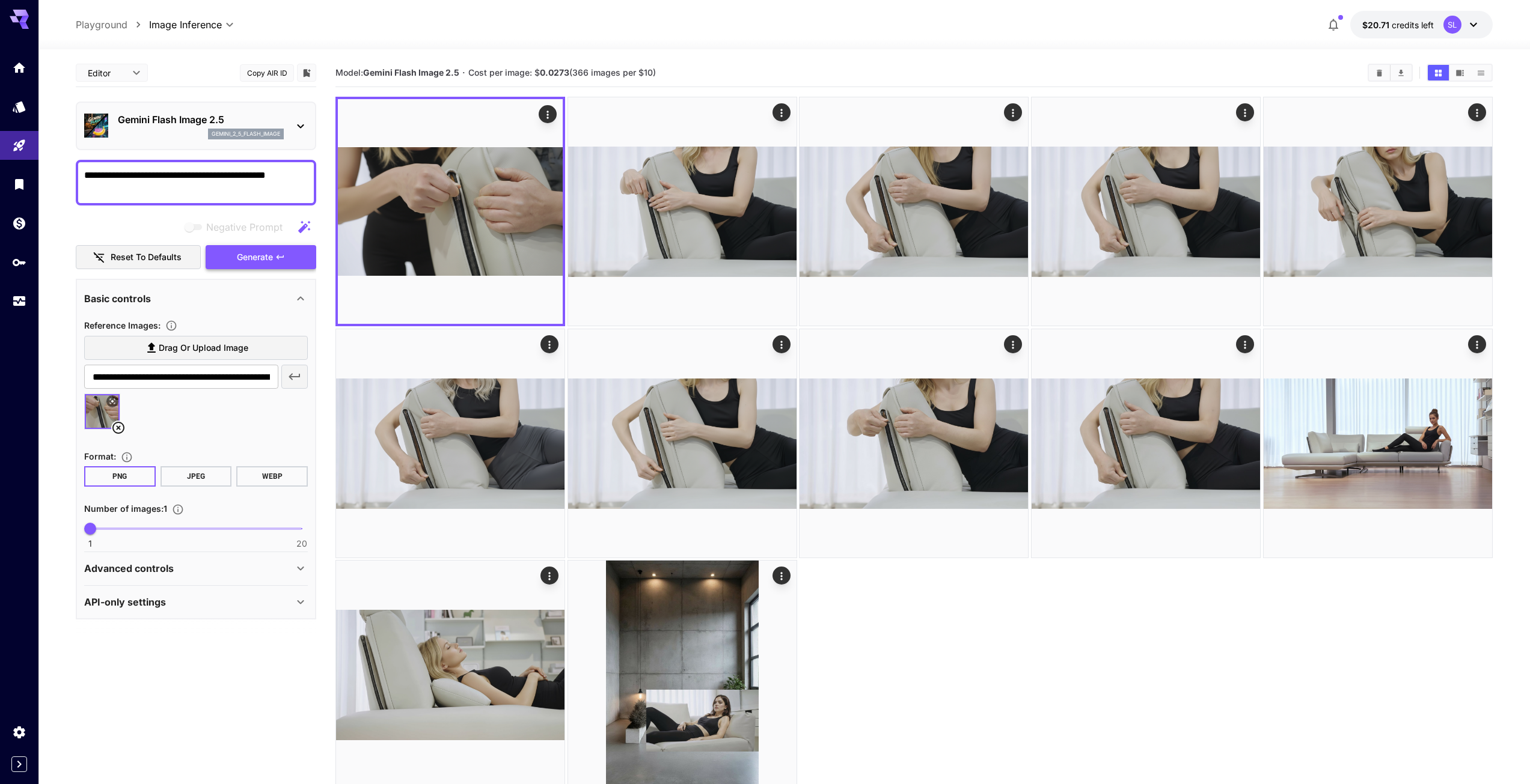
type textarea "**********"
click at [258, 258] on span "Generate" at bounding box center [254, 258] width 36 height 15
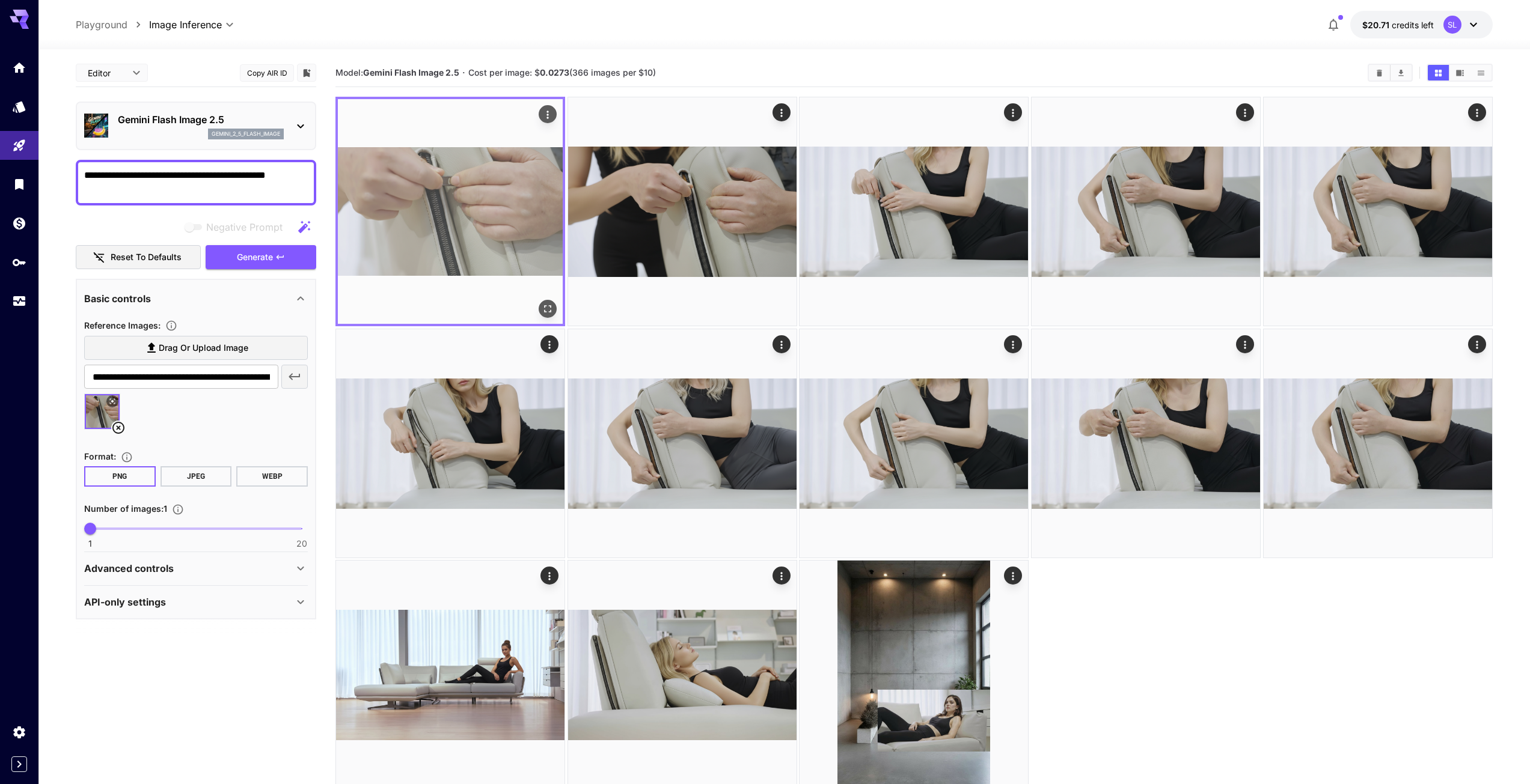
click at [546, 311] on icon "Open in fullscreen" at bounding box center [547, 309] width 12 height 12
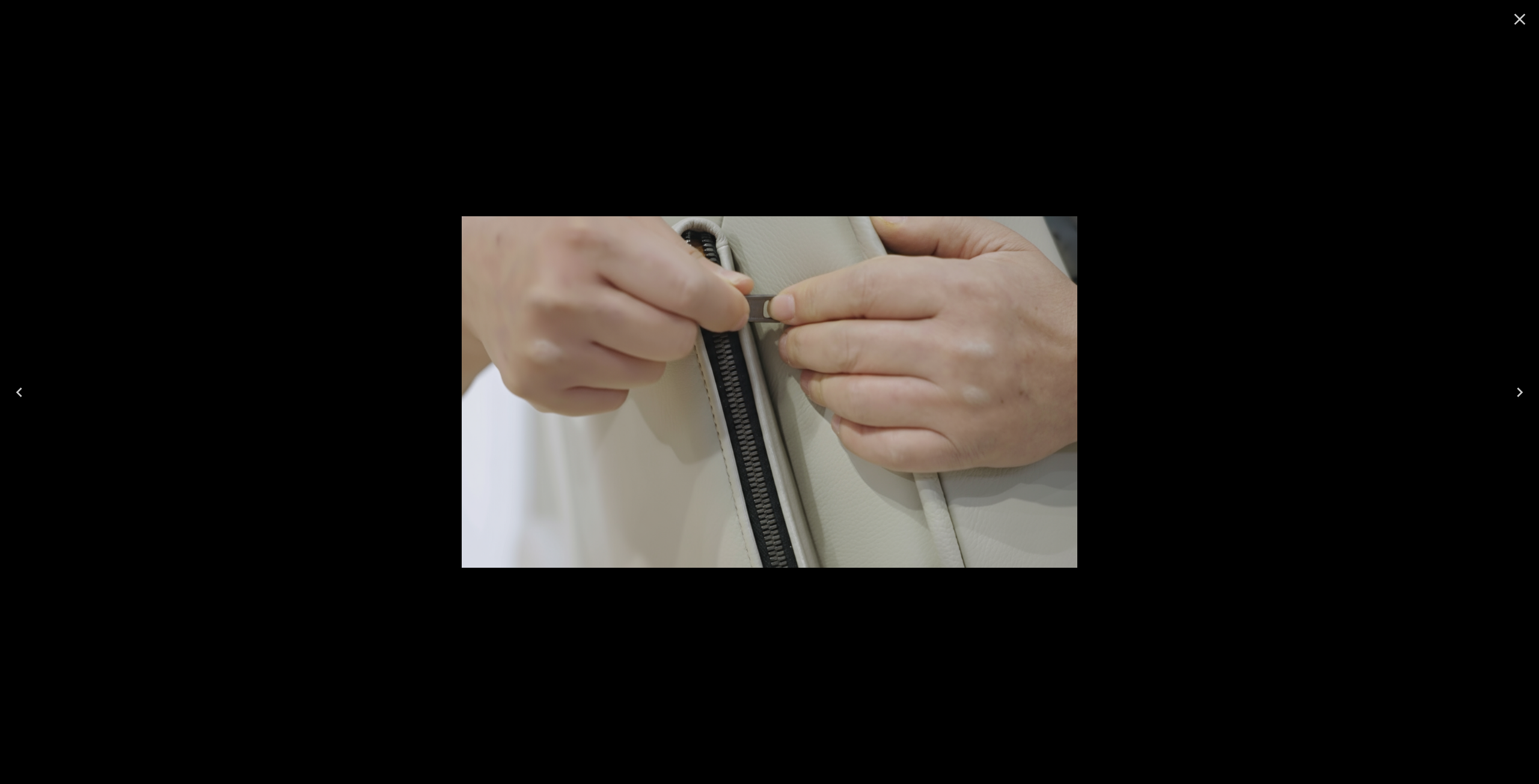
click at [1515, 17] on icon "Close" at bounding box center [1519, 19] width 20 height 19
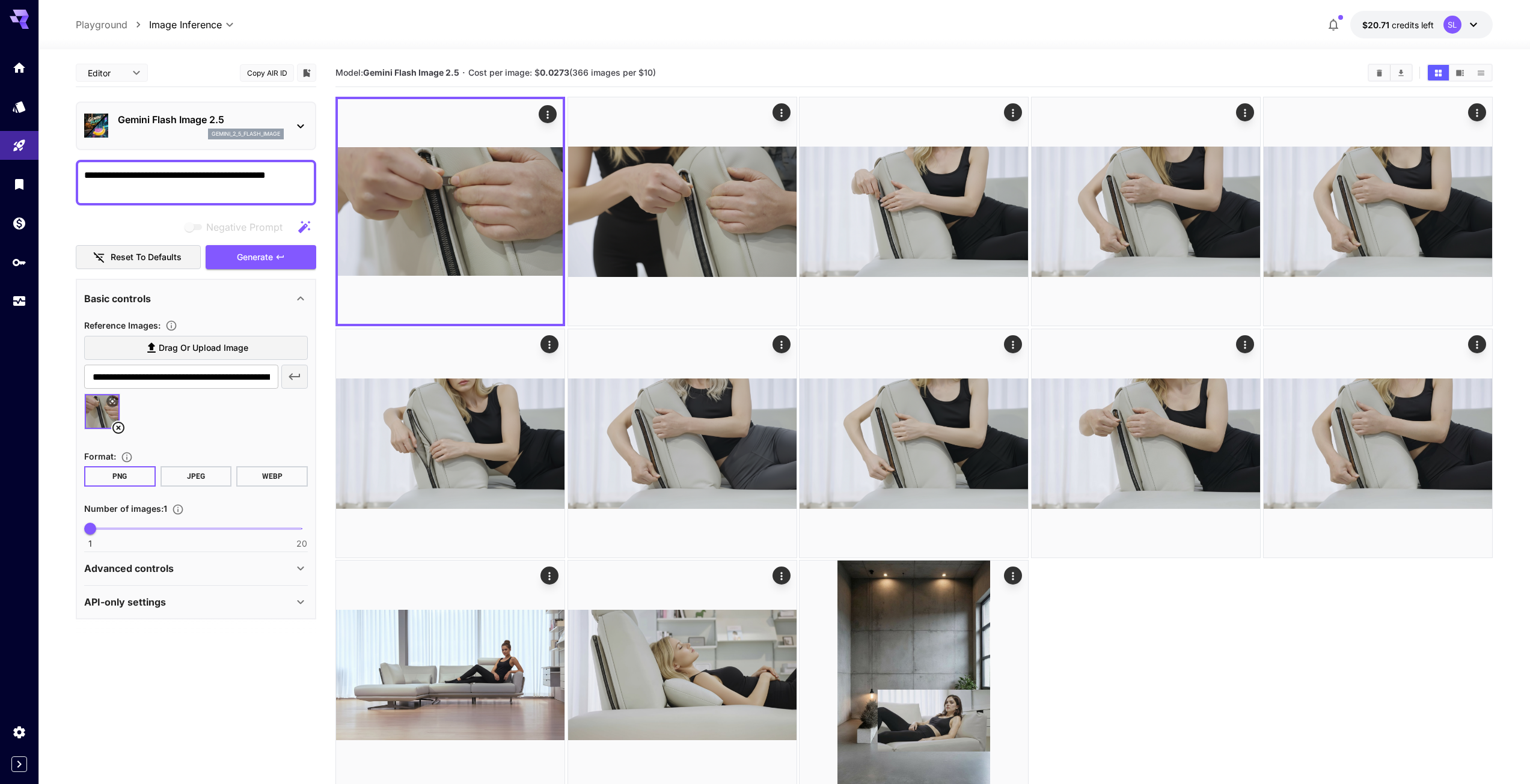
click at [50, 722] on section "**********" at bounding box center [783, 465] width 1491 height 830
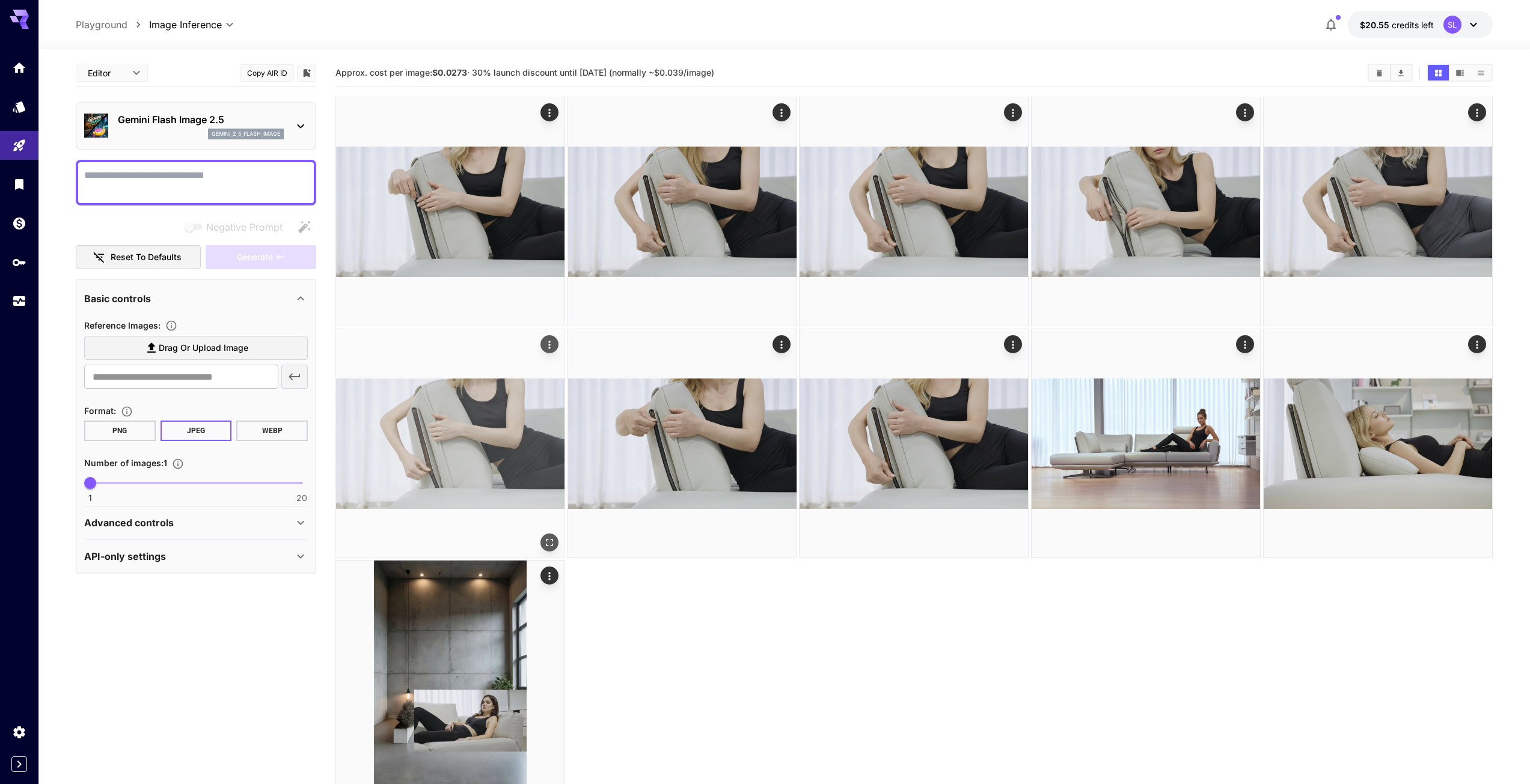
click at [505, 461] on img at bounding box center [449, 443] width 228 height 228
click at [507, 458] on img at bounding box center [450, 444] width 225 height 225
click at [548, 342] on icon "Actions" at bounding box center [549, 344] width 12 height 12
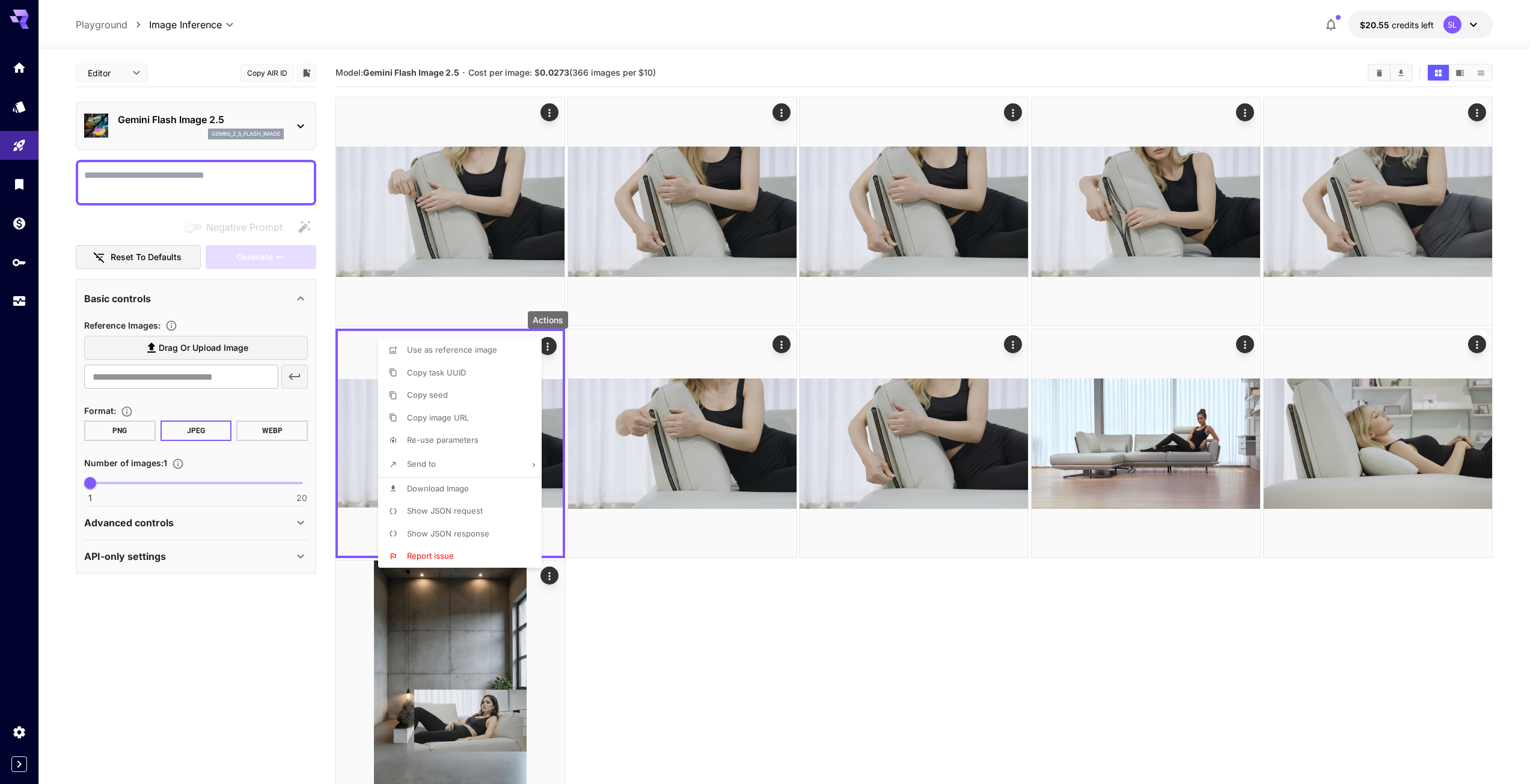
click at [455, 489] on span "Download Image" at bounding box center [438, 488] width 62 height 10
click at [748, 606] on div at bounding box center [770, 392] width 1539 height 784
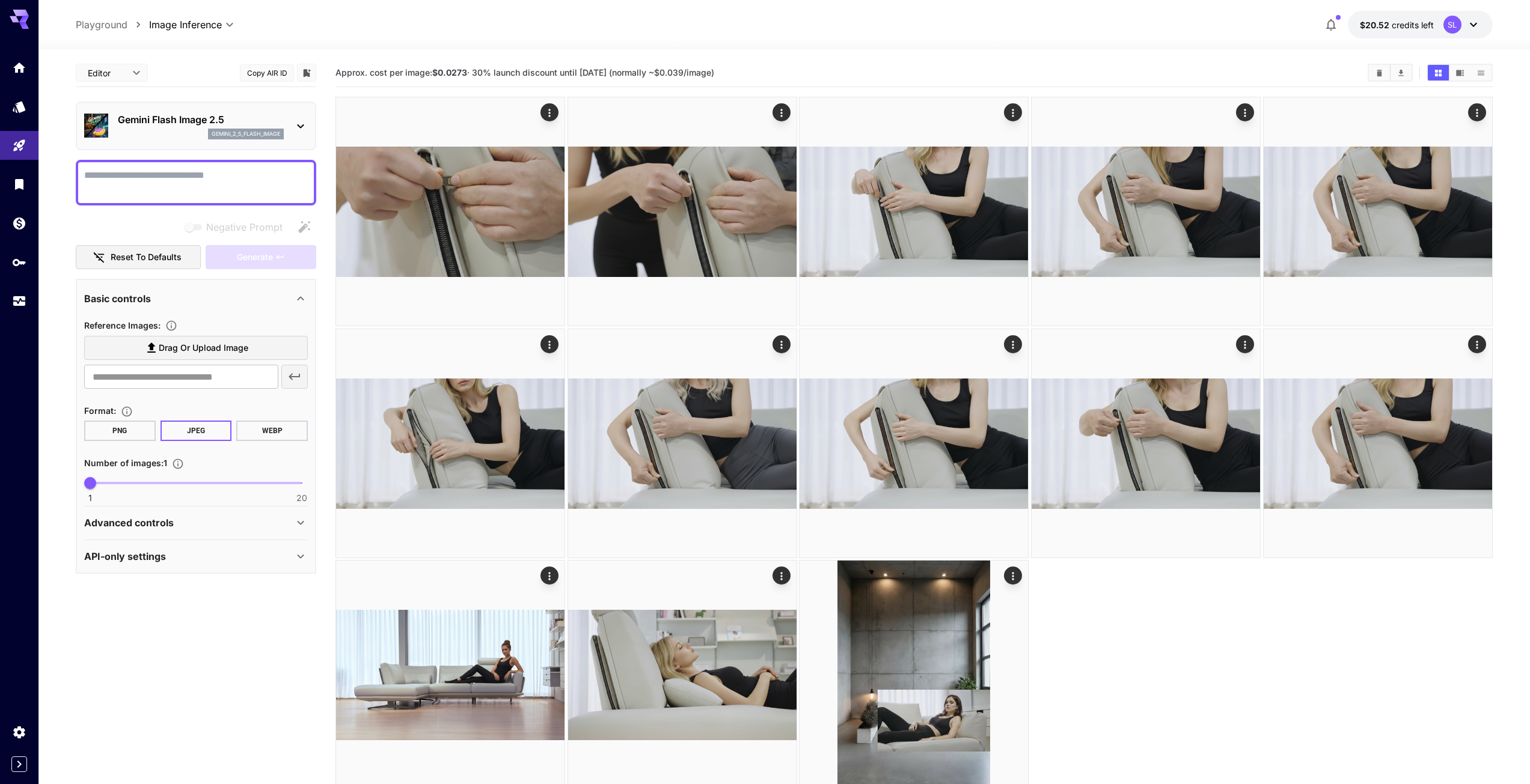
click at [150, 345] on icon at bounding box center [151, 348] width 8 height 11
click at [0, 0] on input "Drag or upload image" at bounding box center [0, 0] width 0 height 0
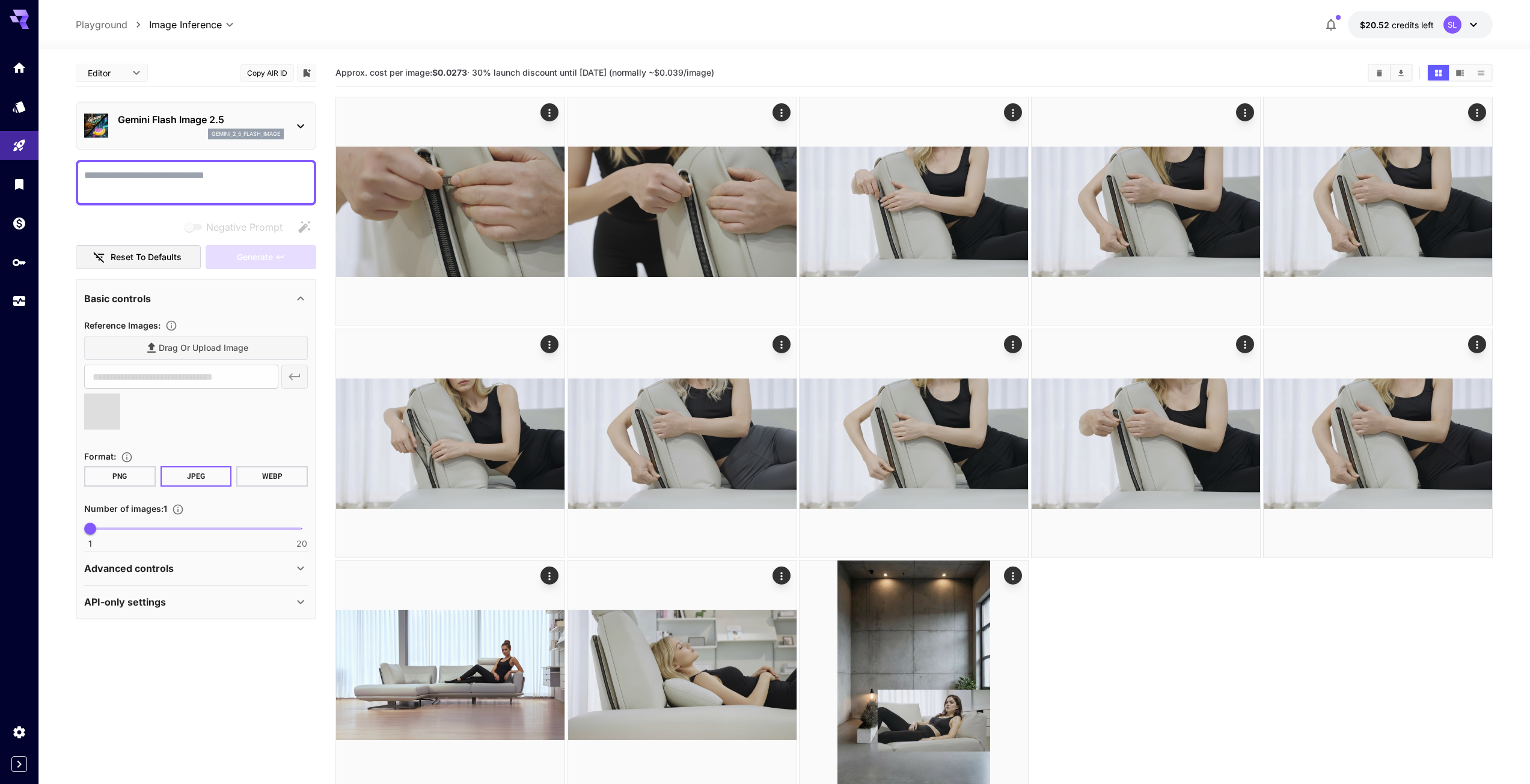
type input "**********"
click at [89, 171] on textarea "Negative Prompt" at bounding box center [196, 183] width 223 height 29
paste textarea "**********"
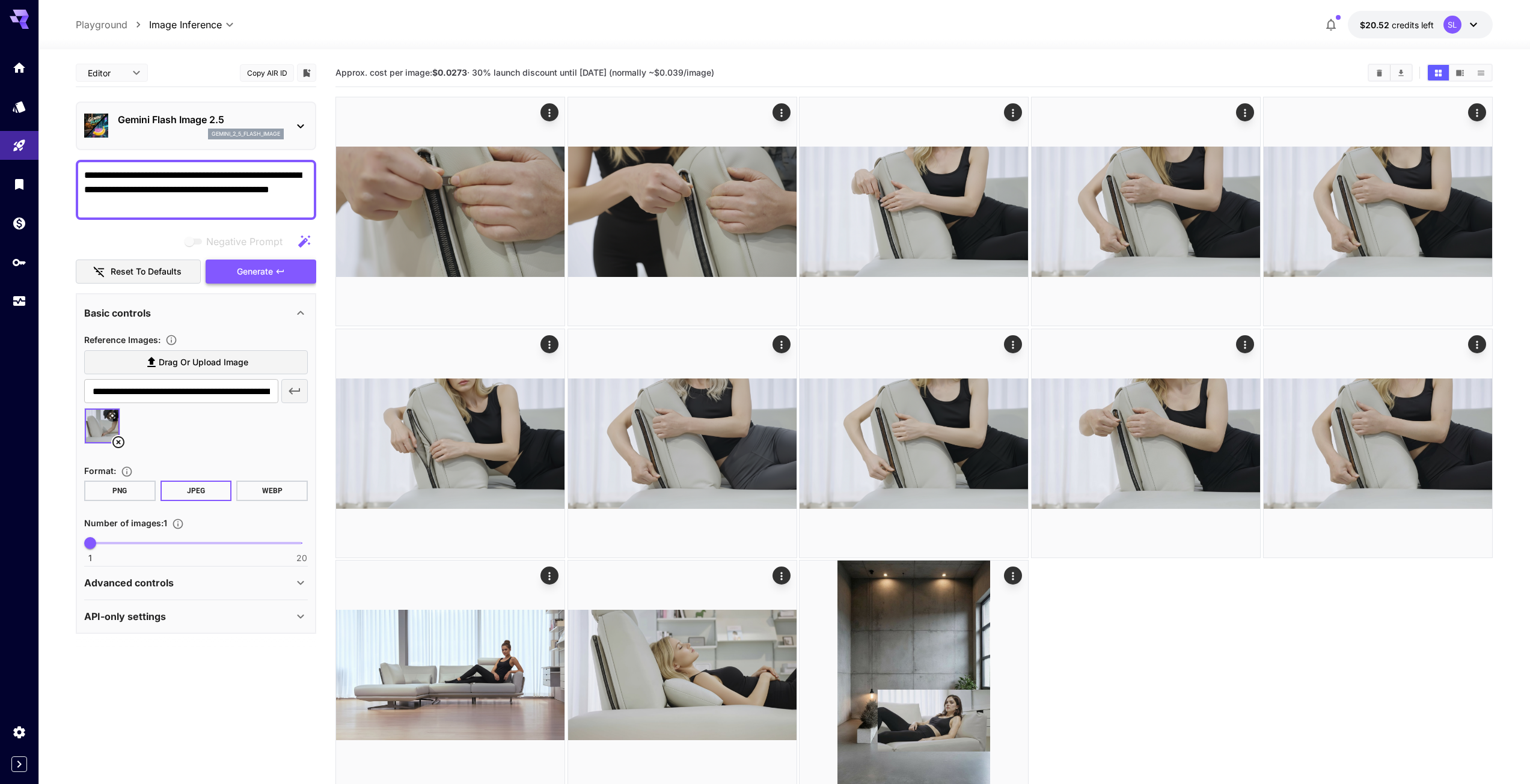
click at [257, 271] on span "Generate" at bounding box center [254, 271] width 36 height 15
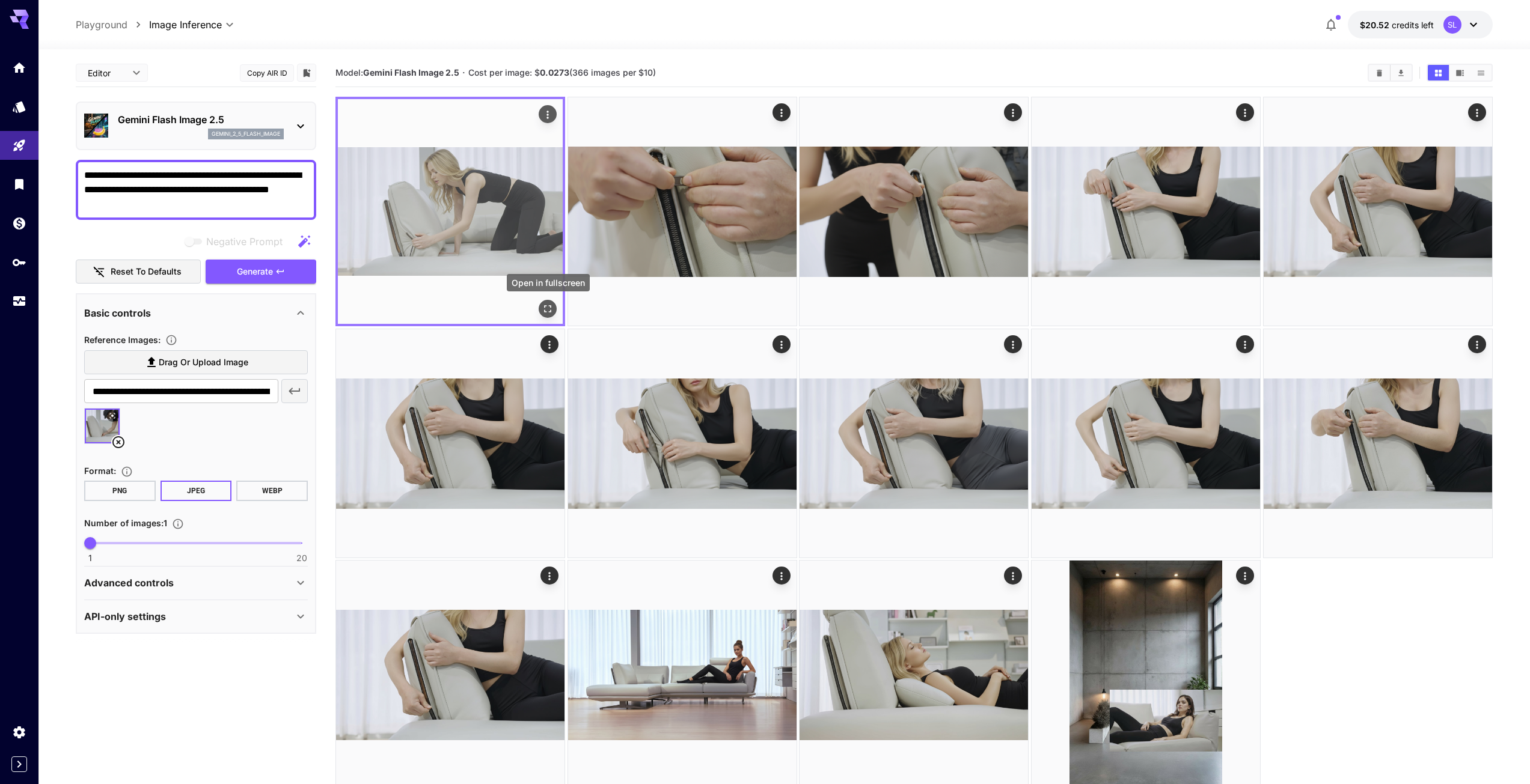
click at [543, 305] on icon "Open in fullscreen" at bounding box center [547, 309] width 12 height 12
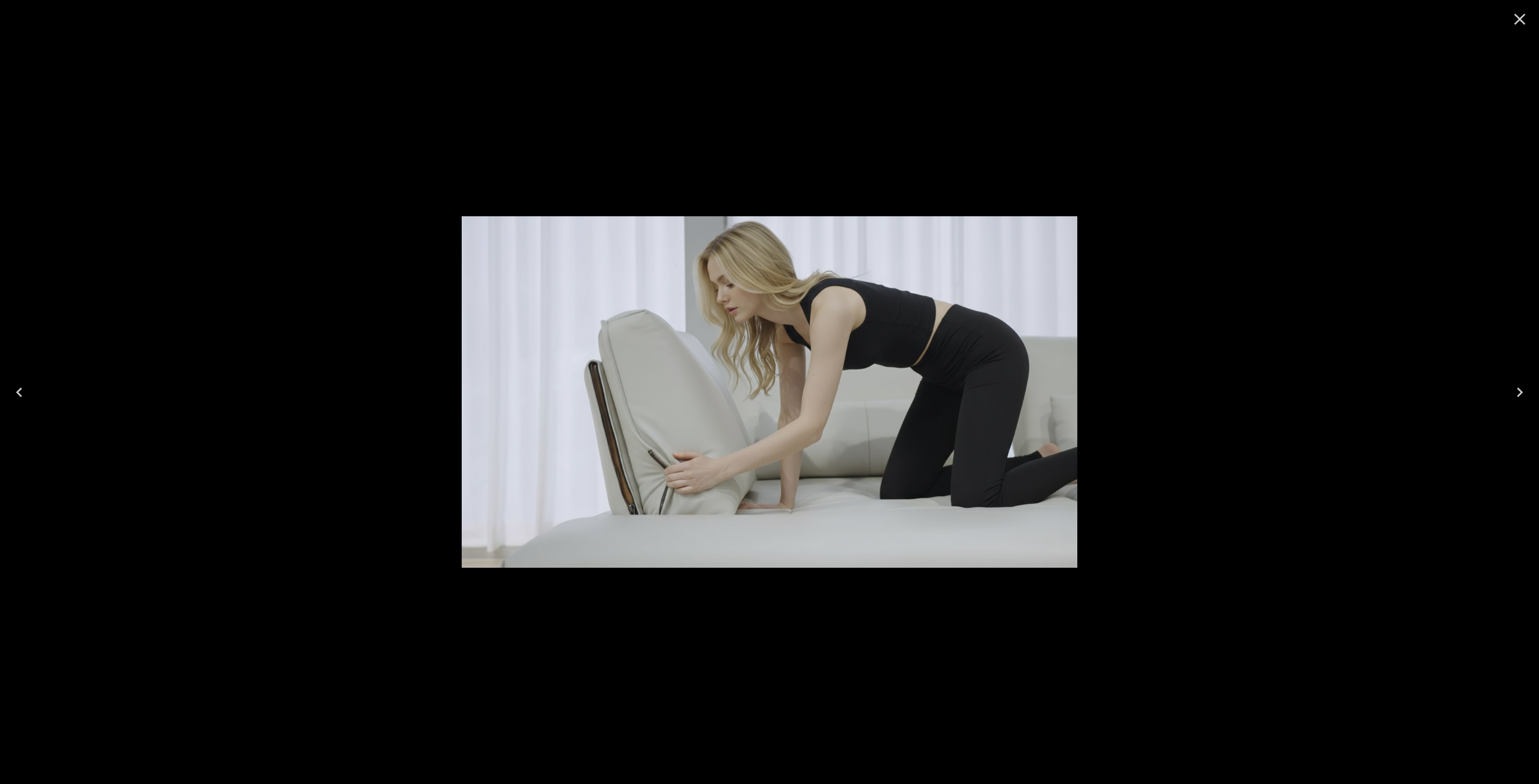
click at [1516, 17] on icon "Close" at bounding box center [1519, 19] width 20 height 19
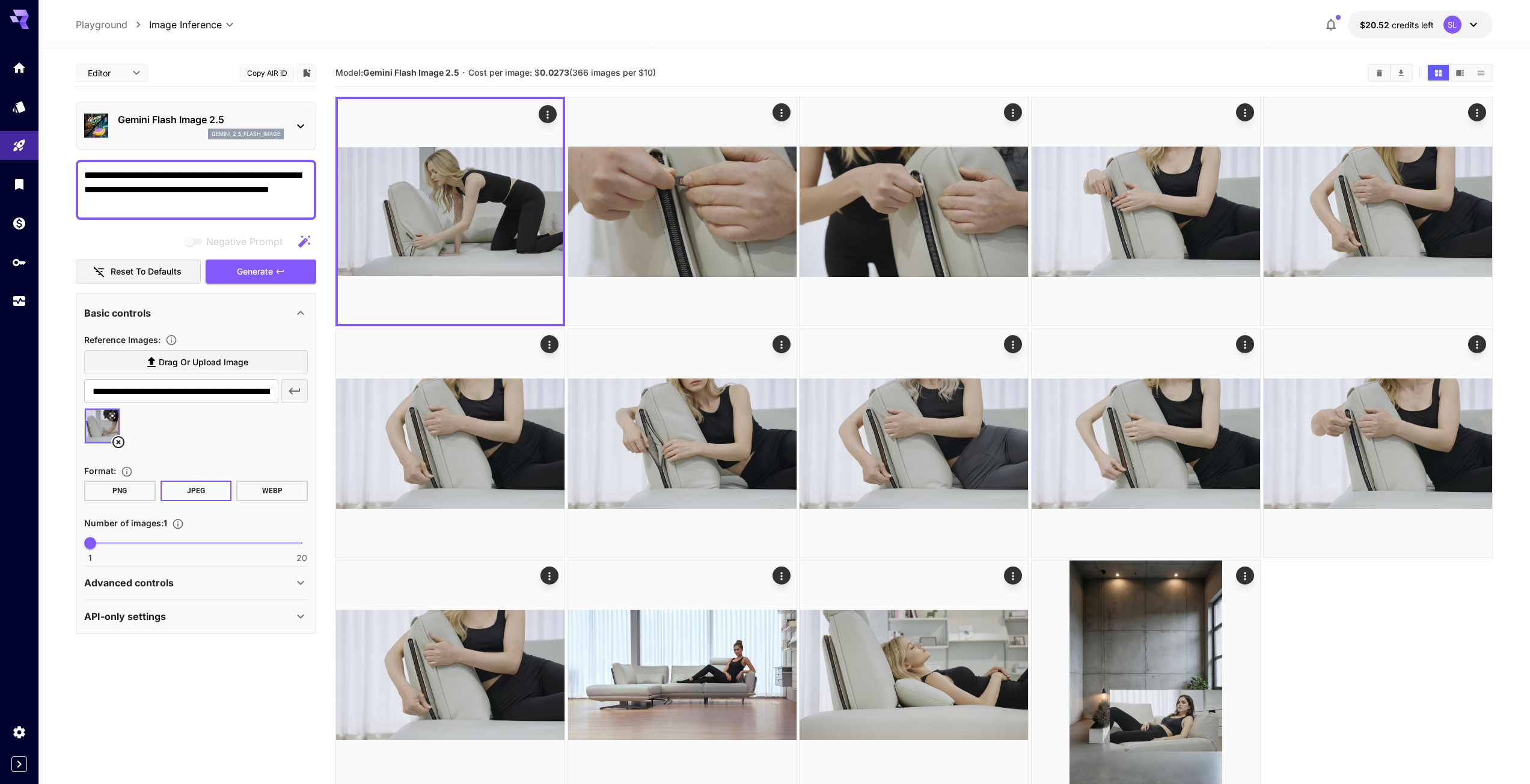
click at [85, 173] on textarea "**********" at bounding box center [196, 189] width 223 height 43
paste textarea "**********"
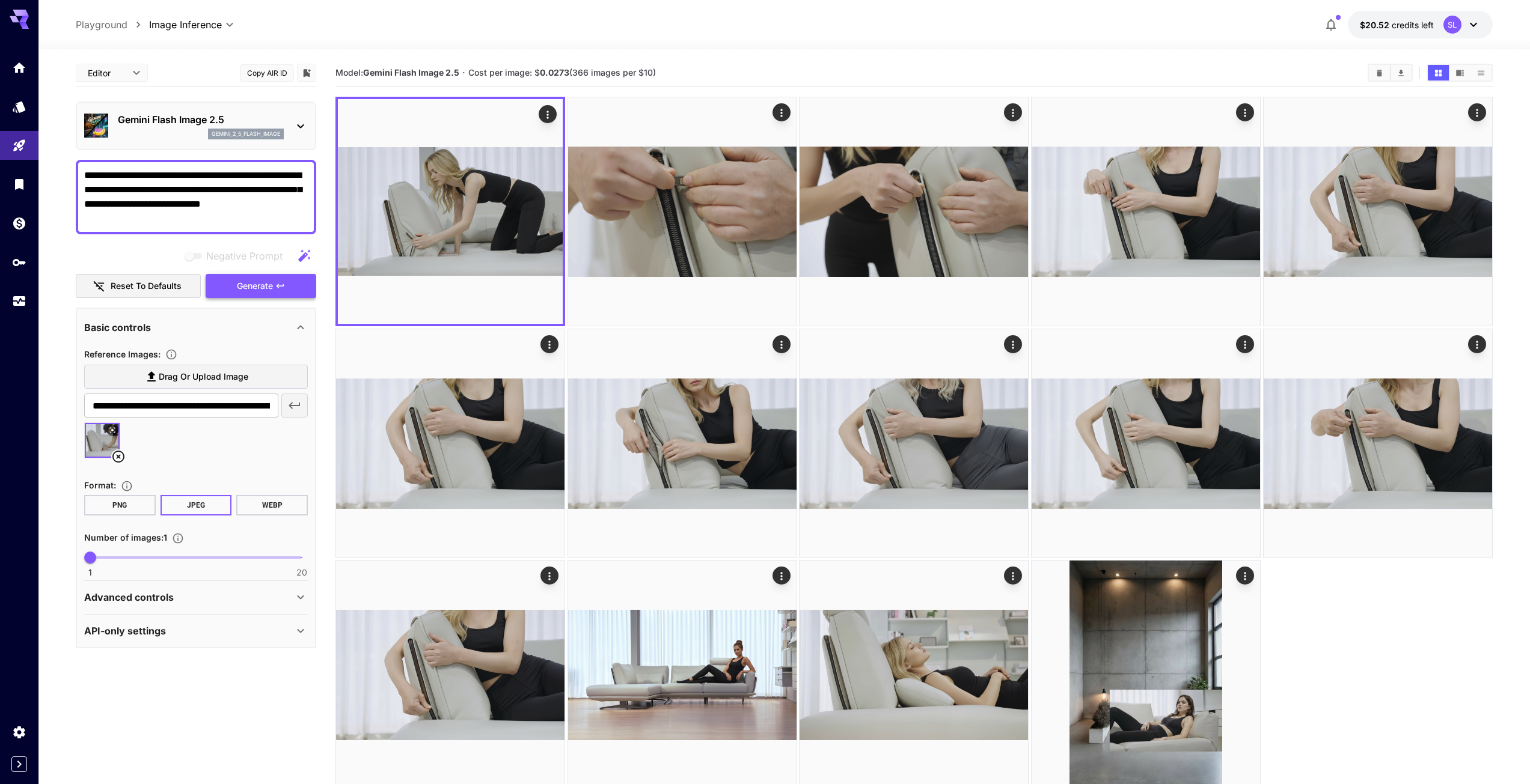
type textarea "**********"
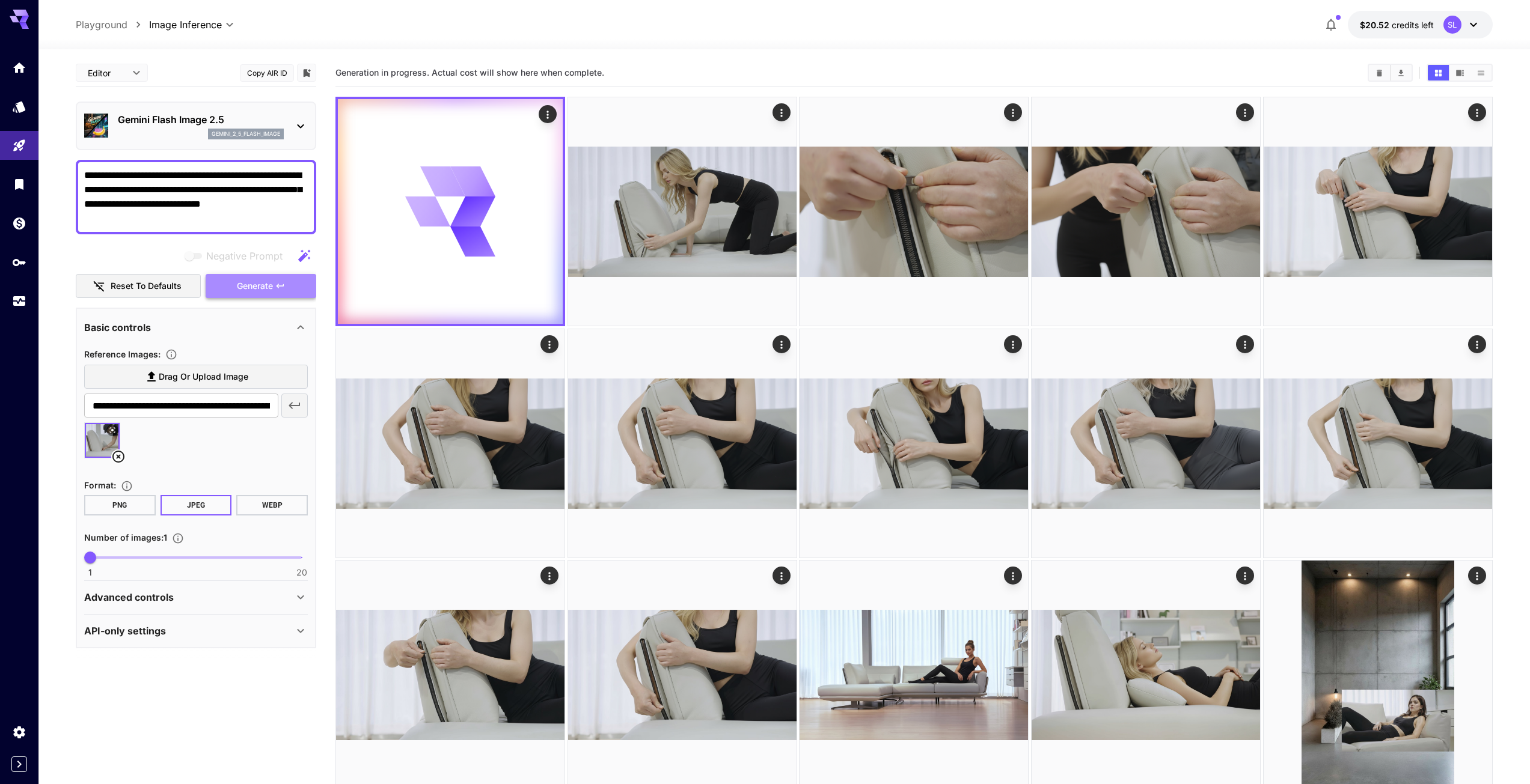
click at [258, 288] on span "Generate" at bounding box center [254, 286] width 36 height 15
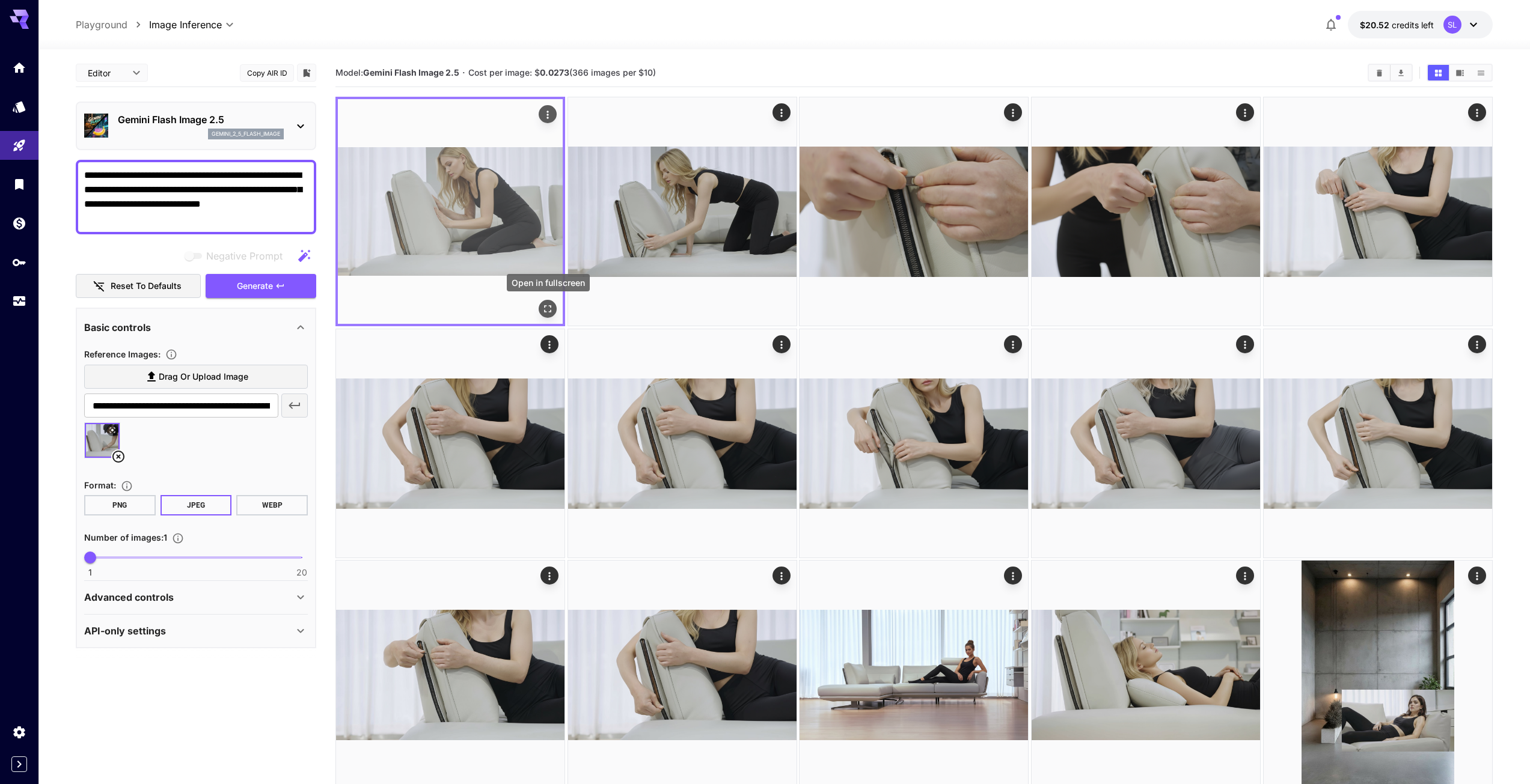
click at [548, 308] on icon "Open in fullscreen" at bounding box center [547, 309] width 12 height 12
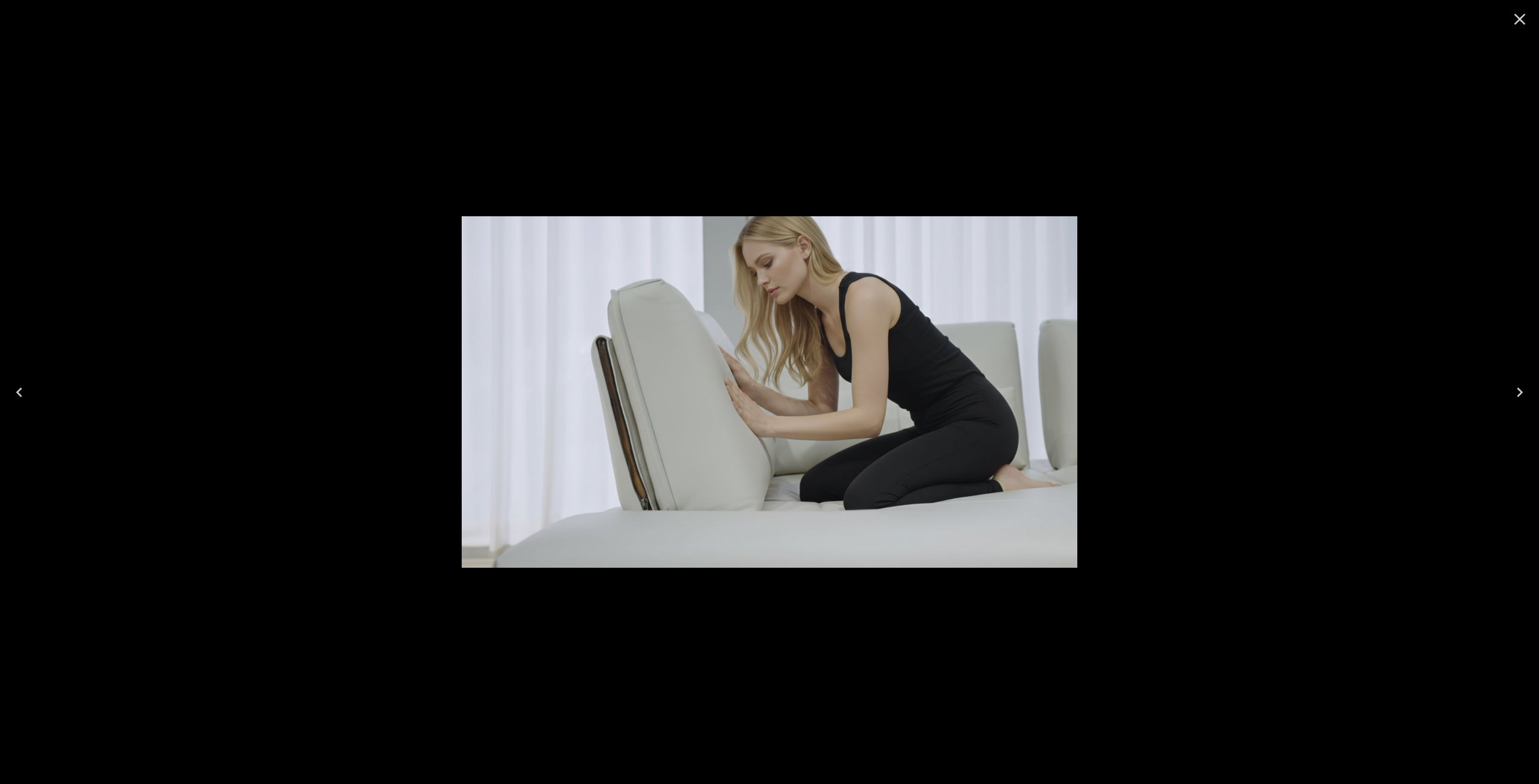
click at [1511, 19] on icon "Close" at bounding box center [1519, 19] width 20 height 19
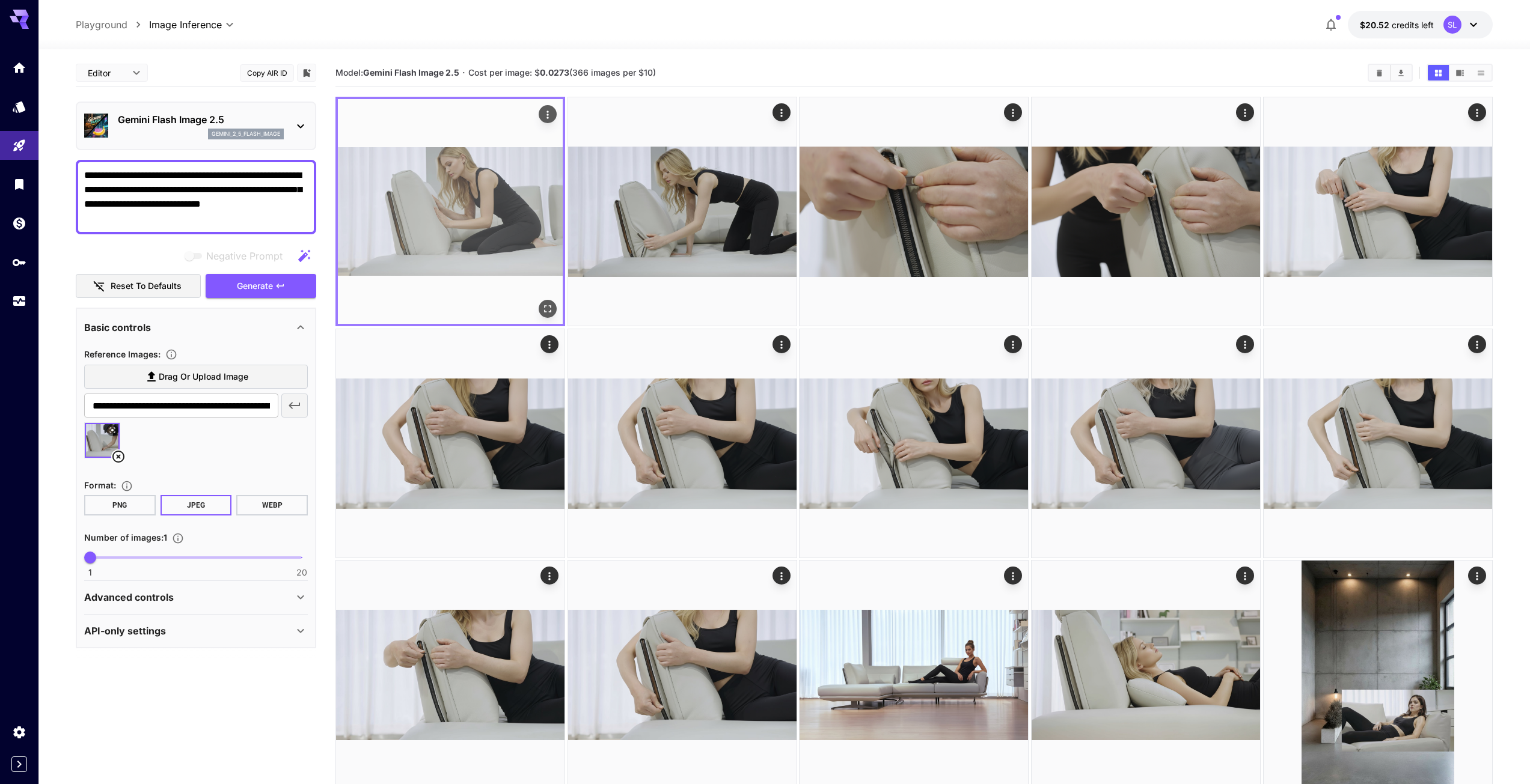
click at [496, 214] on img at bounding box center [450, 211] width 225 height 225
click at [545, 309] on icon "Open in fullscreen" at bounding box center [547, 309] width 12 height 12
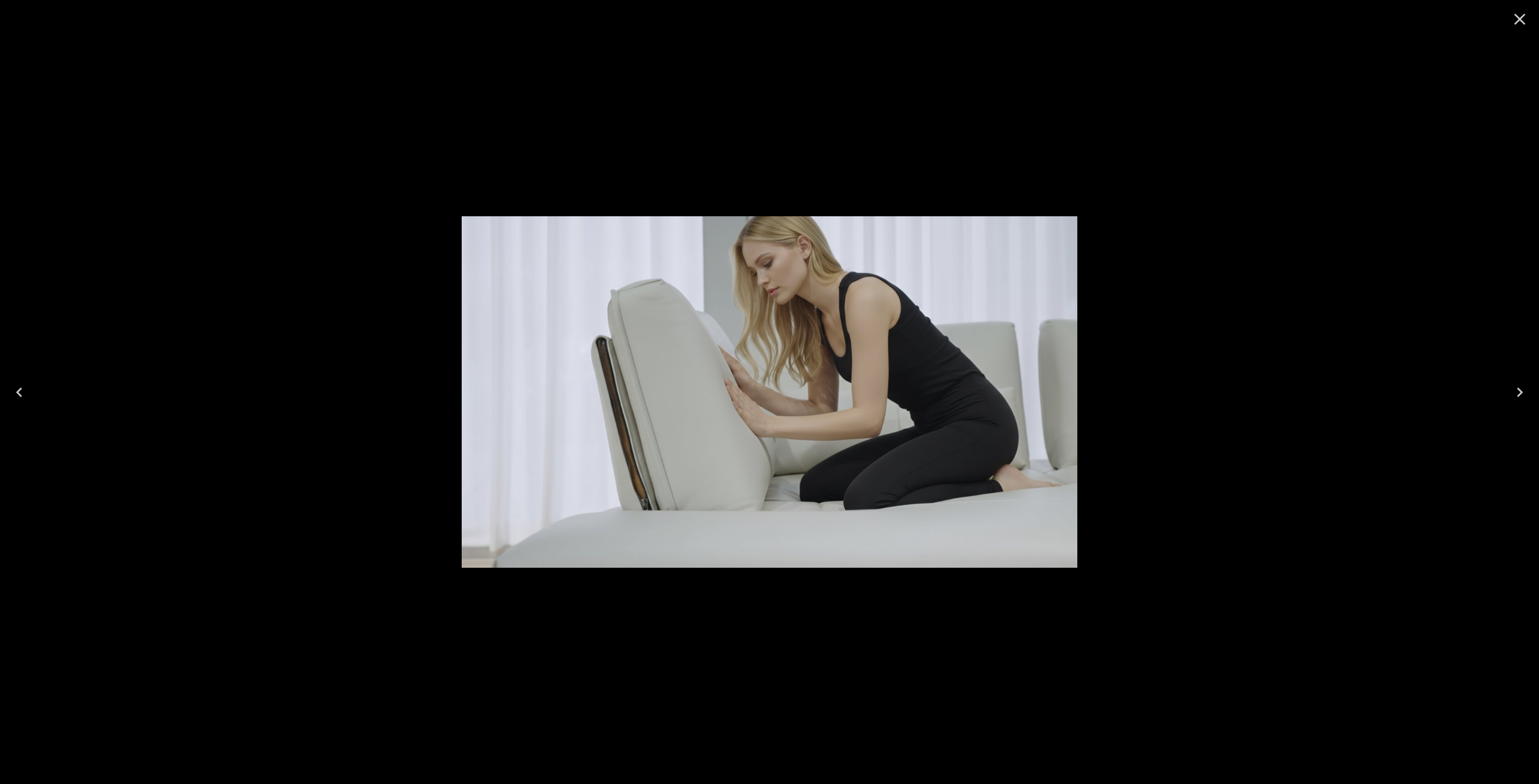
click at [1515, 17] on icon "Close" at bounding box center [1519, 19] width 20 height 19
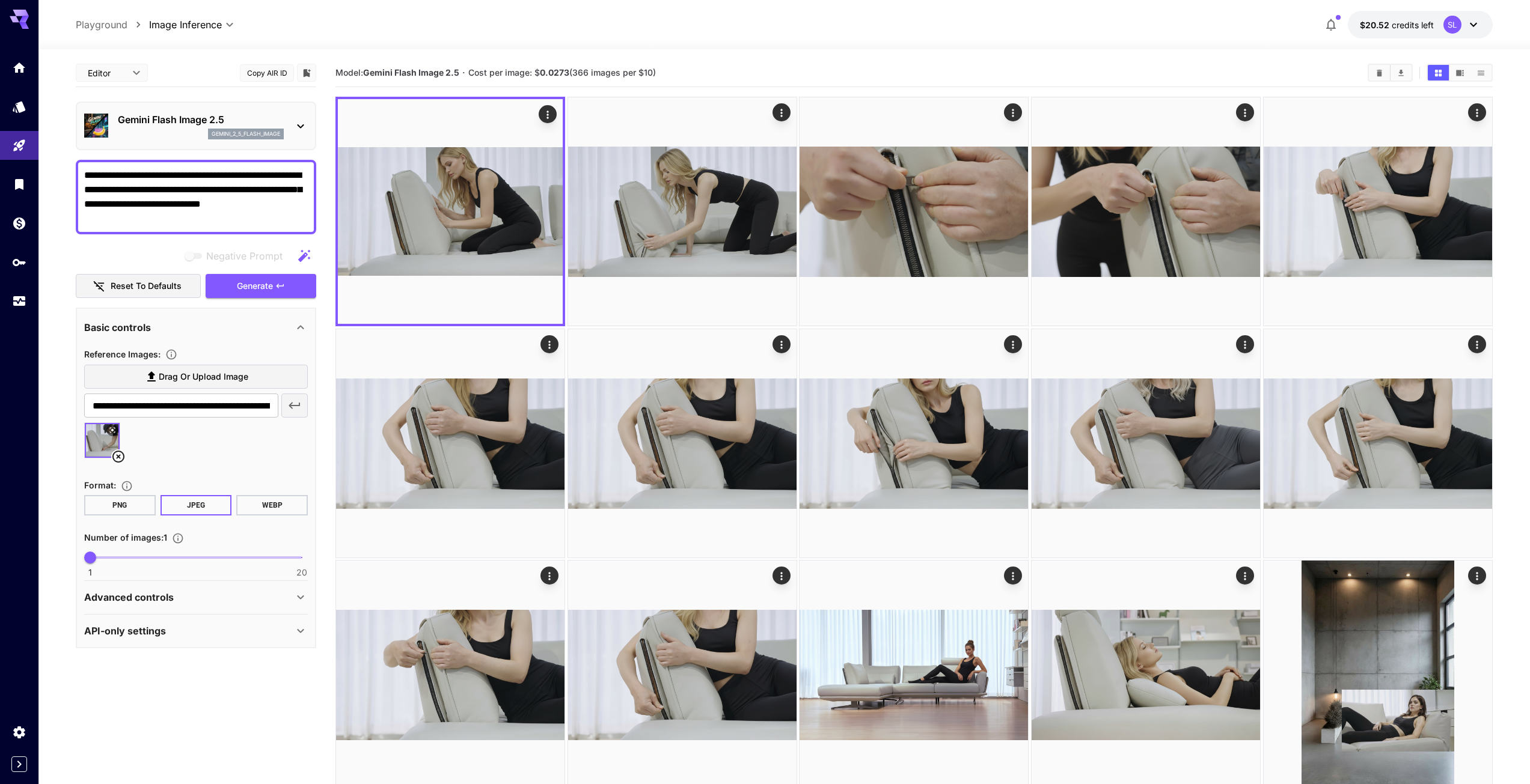
drag, startPoint x: 110, startPoint y: 219, endPoint x: 58, endPoint y: 170, distance: 71.4
click at [58, 170] on section "**********" at bounding box center [783, 465] width 1491 height 830
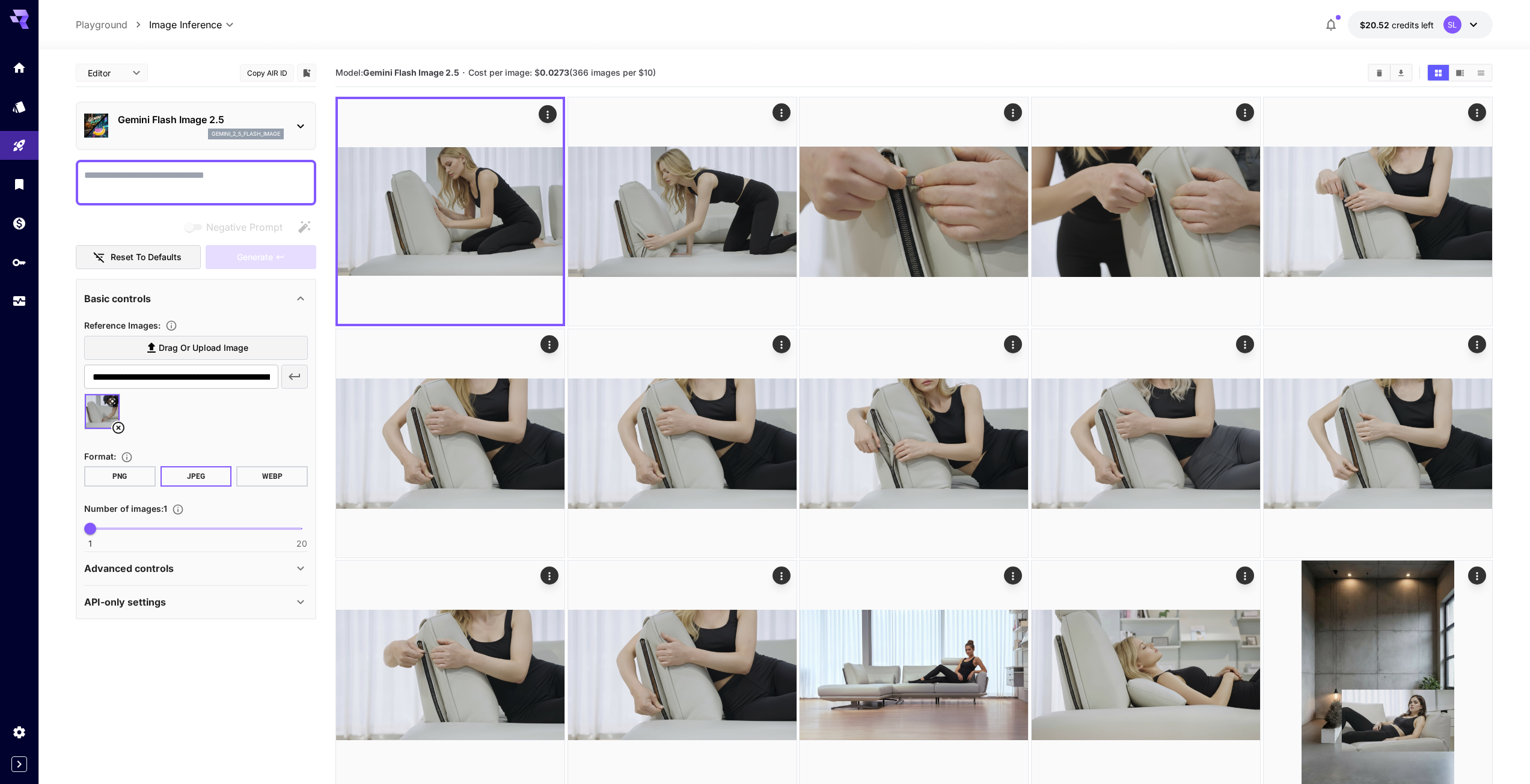
click at [116, 430] on icon at bounding box center [119, 428] width 15 height 15
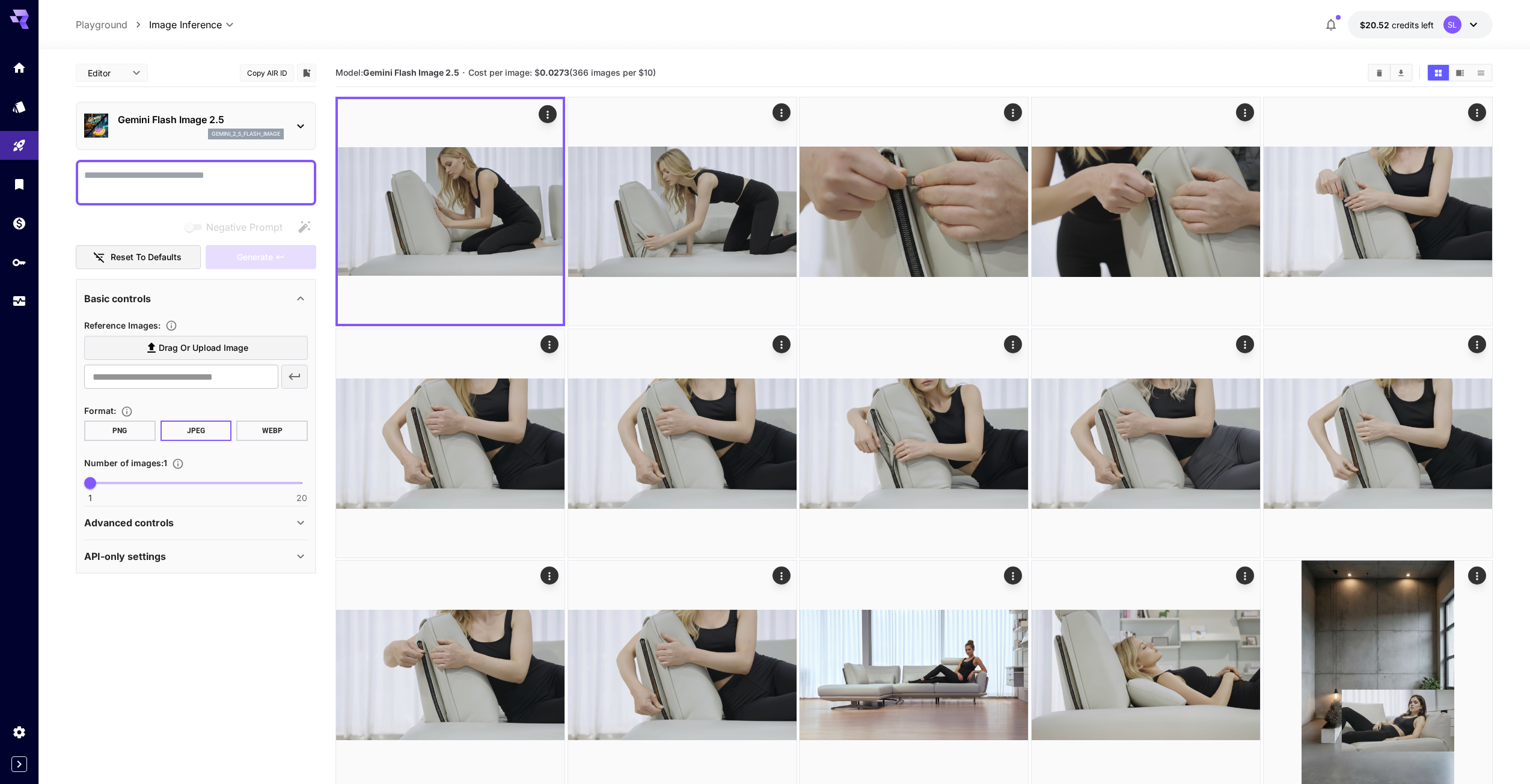
click at [91, 171] on textarea "Negative Prompt" at bounding box center [196, 183] width 223 height 29
paste textarea "**********"
type textarea "**********"
click at [150, 348] on icon at bounding box center [151, 348] width 8 height 11
click at [0, 0] on input "Drag or upload image" at bounding box center [0, 0] width 0 height 0
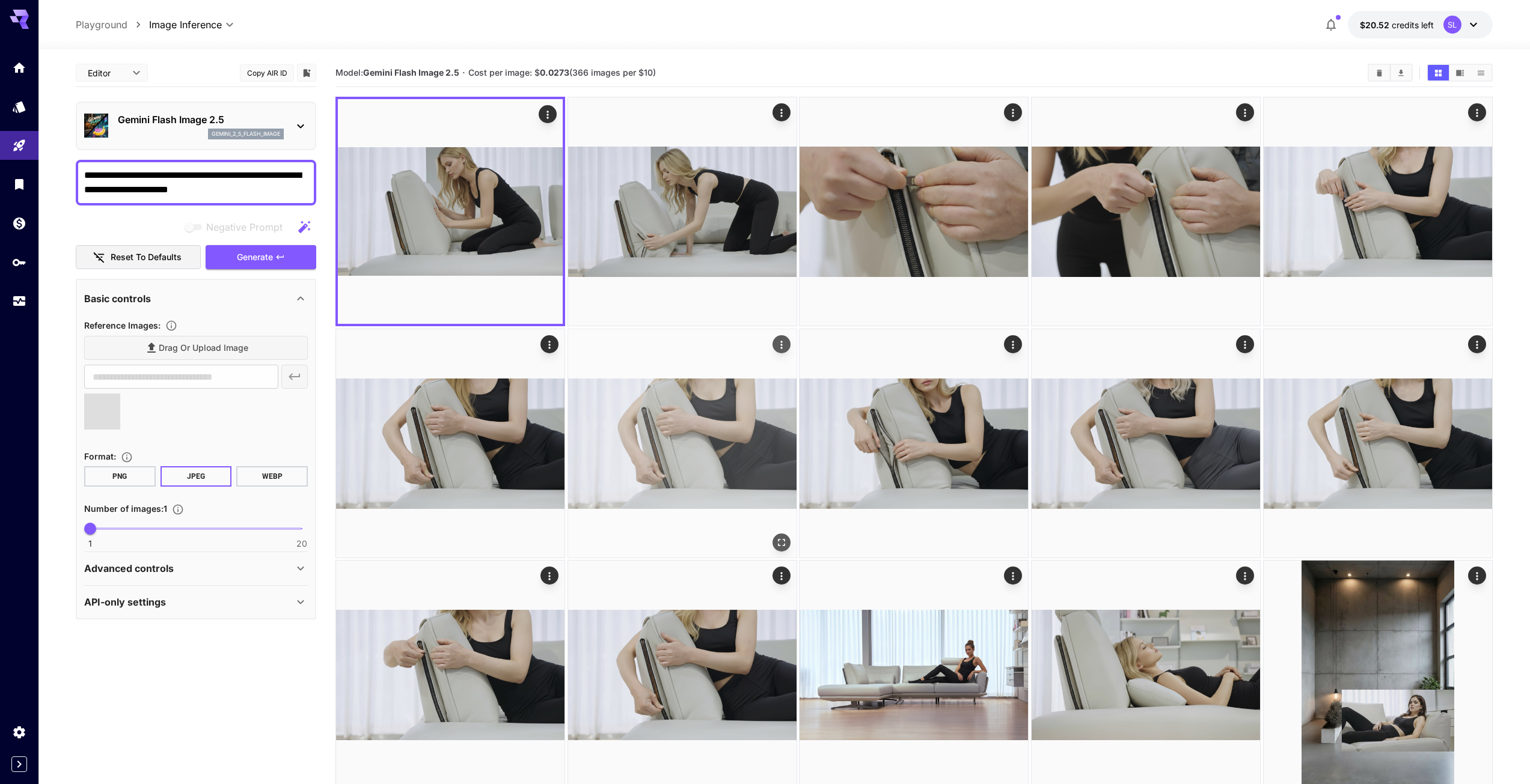
type input "**********"
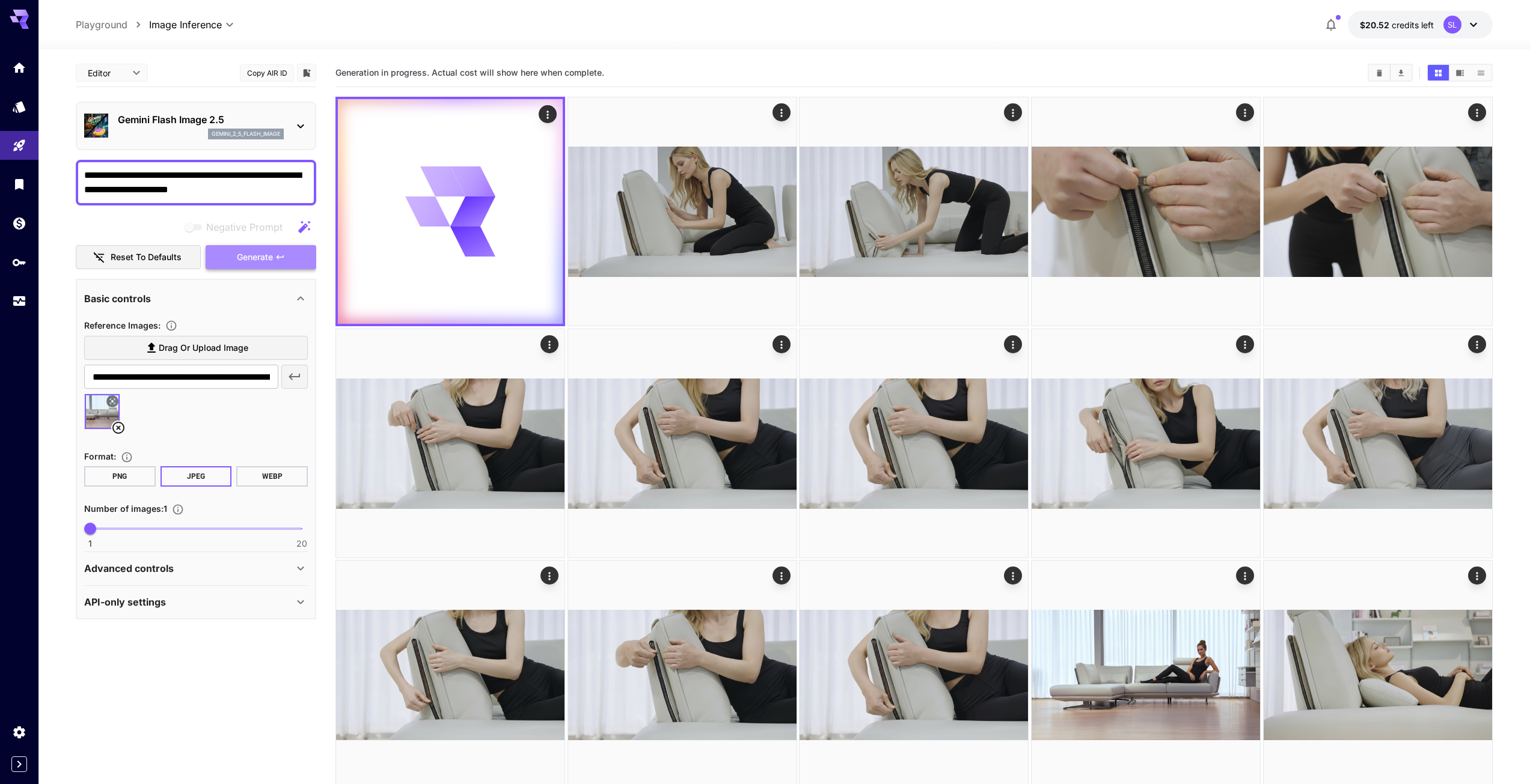
click at [260, 258] on span "Generate" at bounding box center [254, 258] width 36 height 15
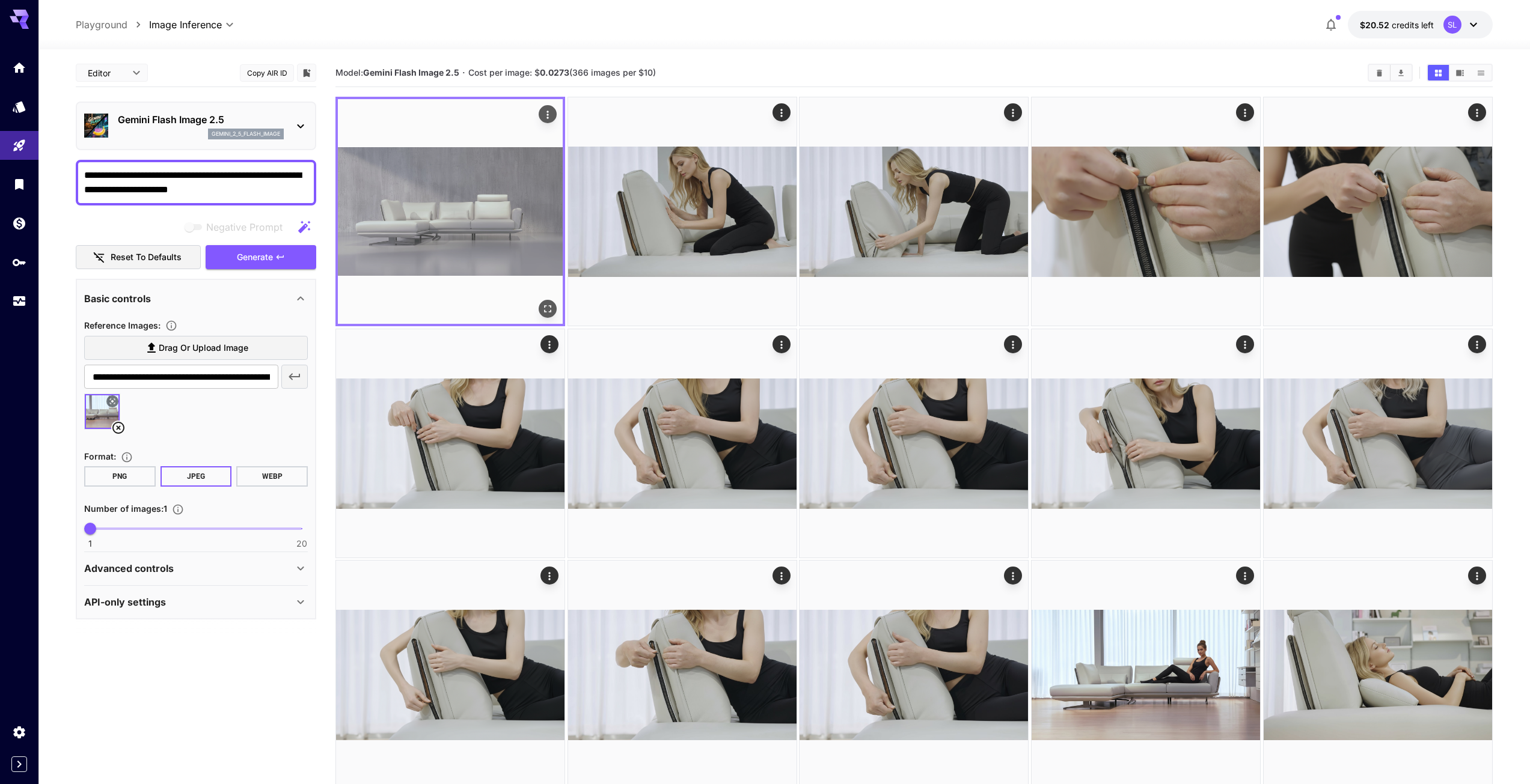
click at [431, 220] on img at bounding box center [450, 211] width 225 height 225
click at [541, 305] on icon "Open in fullscreen" at bounding box center [547, 309] width 12 height 12
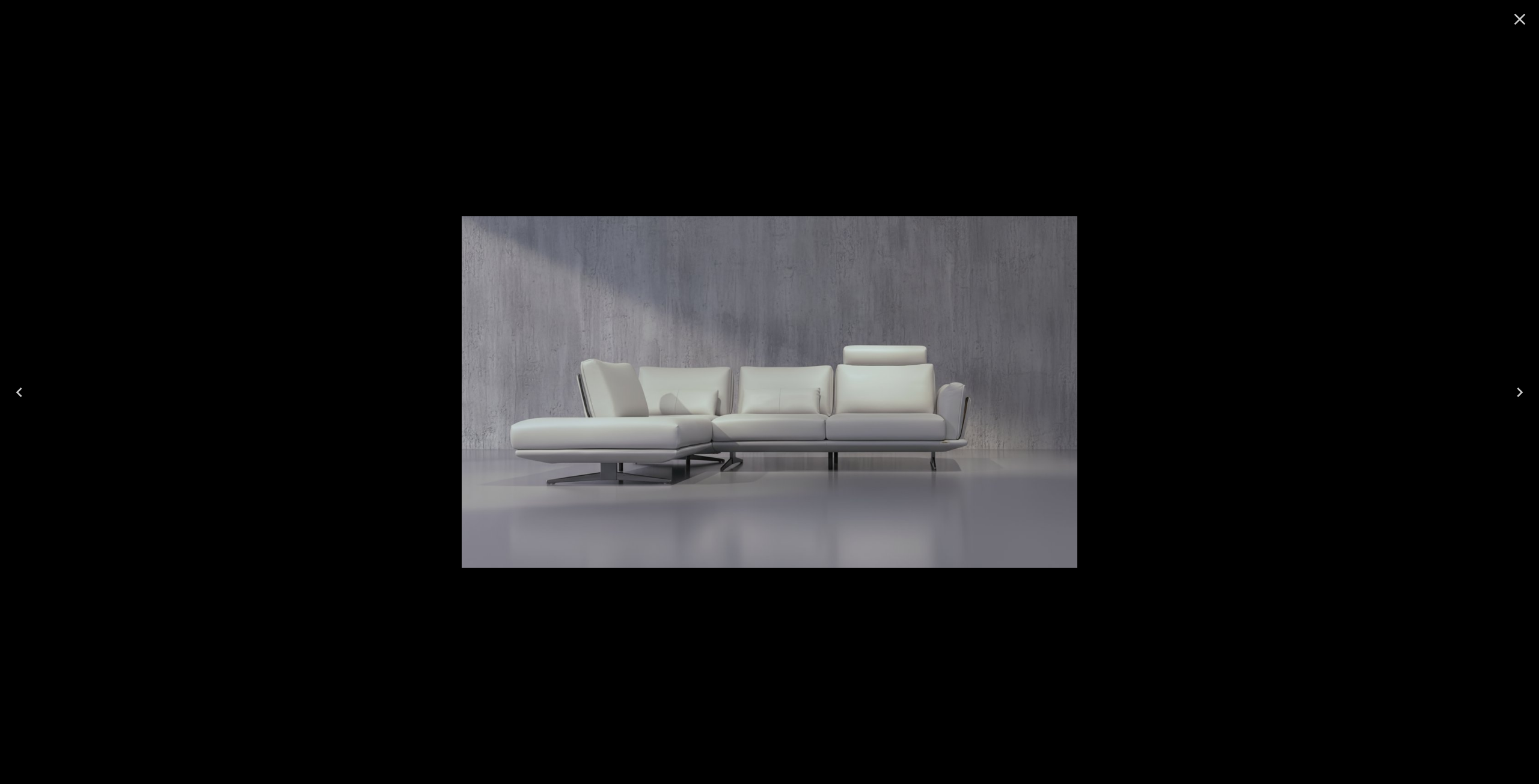
click at [1516, 22] on icon "Close" at bounding box center [1519, 19] width 11 height 11
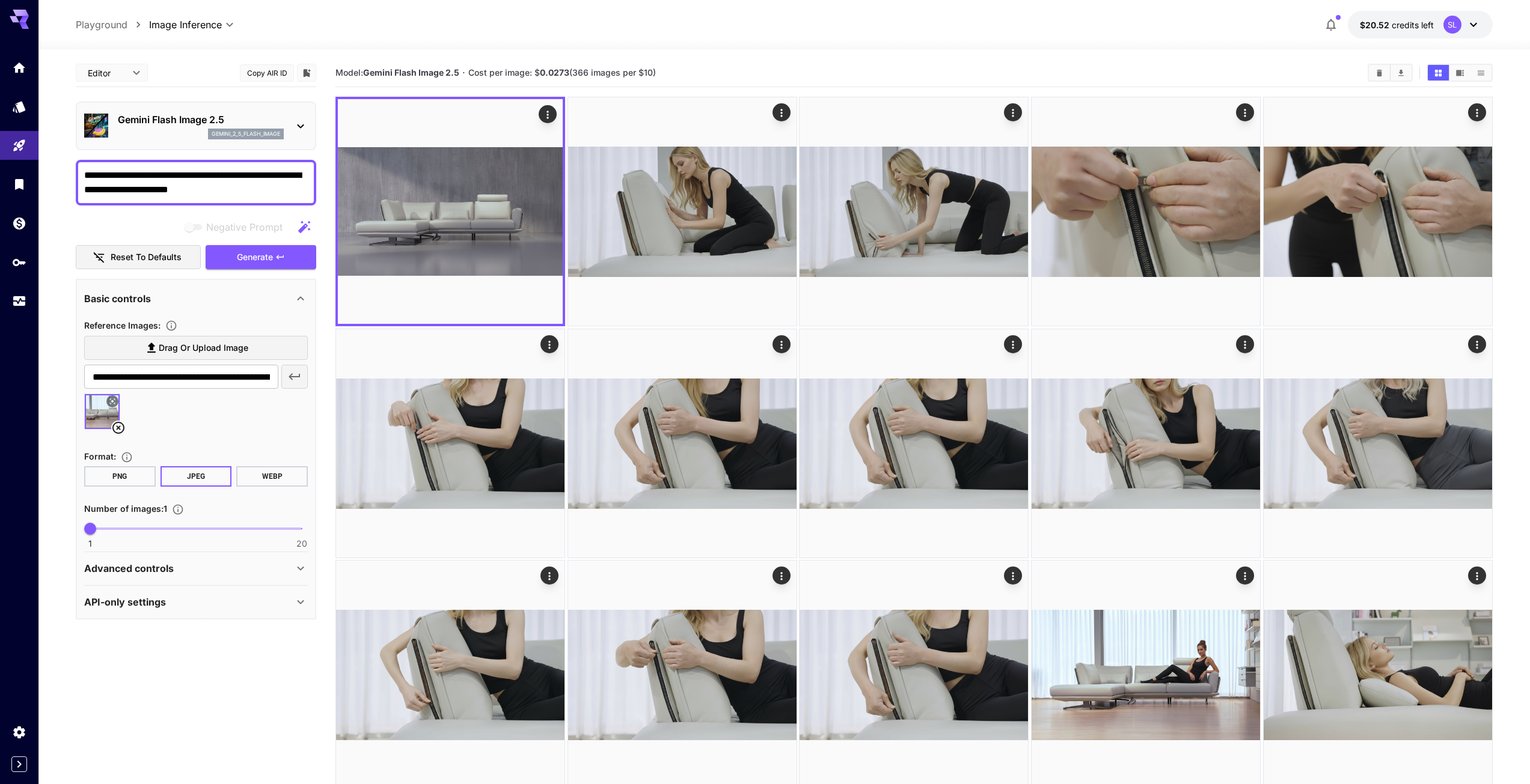
click at [114, 426] on icon at bounding box center [118, 427] width 12 height 12
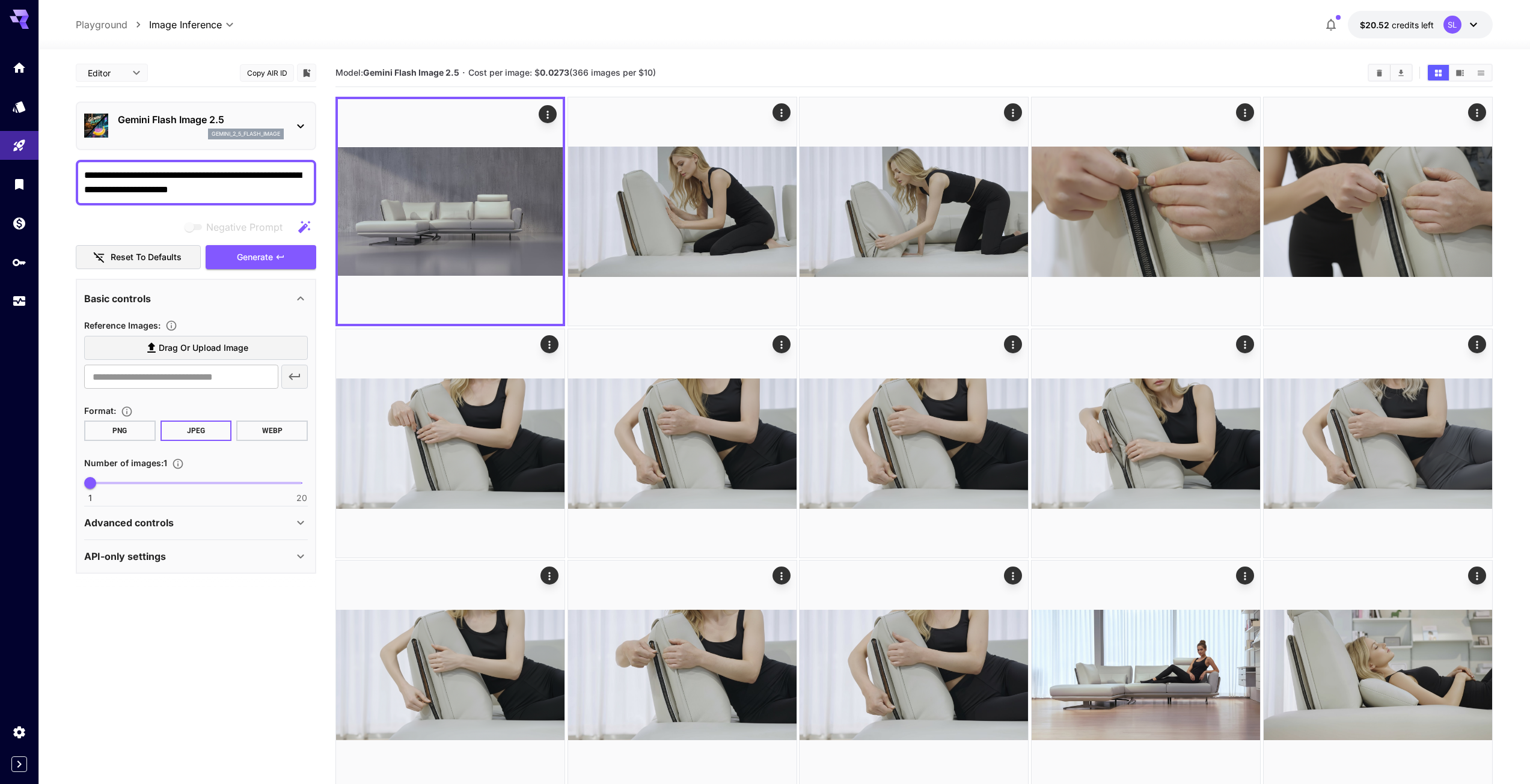
click at [158, 348] on icon at bounding box center [152, 348] width 15 height 15
click at [0, 0] on input "Drag or upload image" at bounding box center [0, 0] width 0 height 0
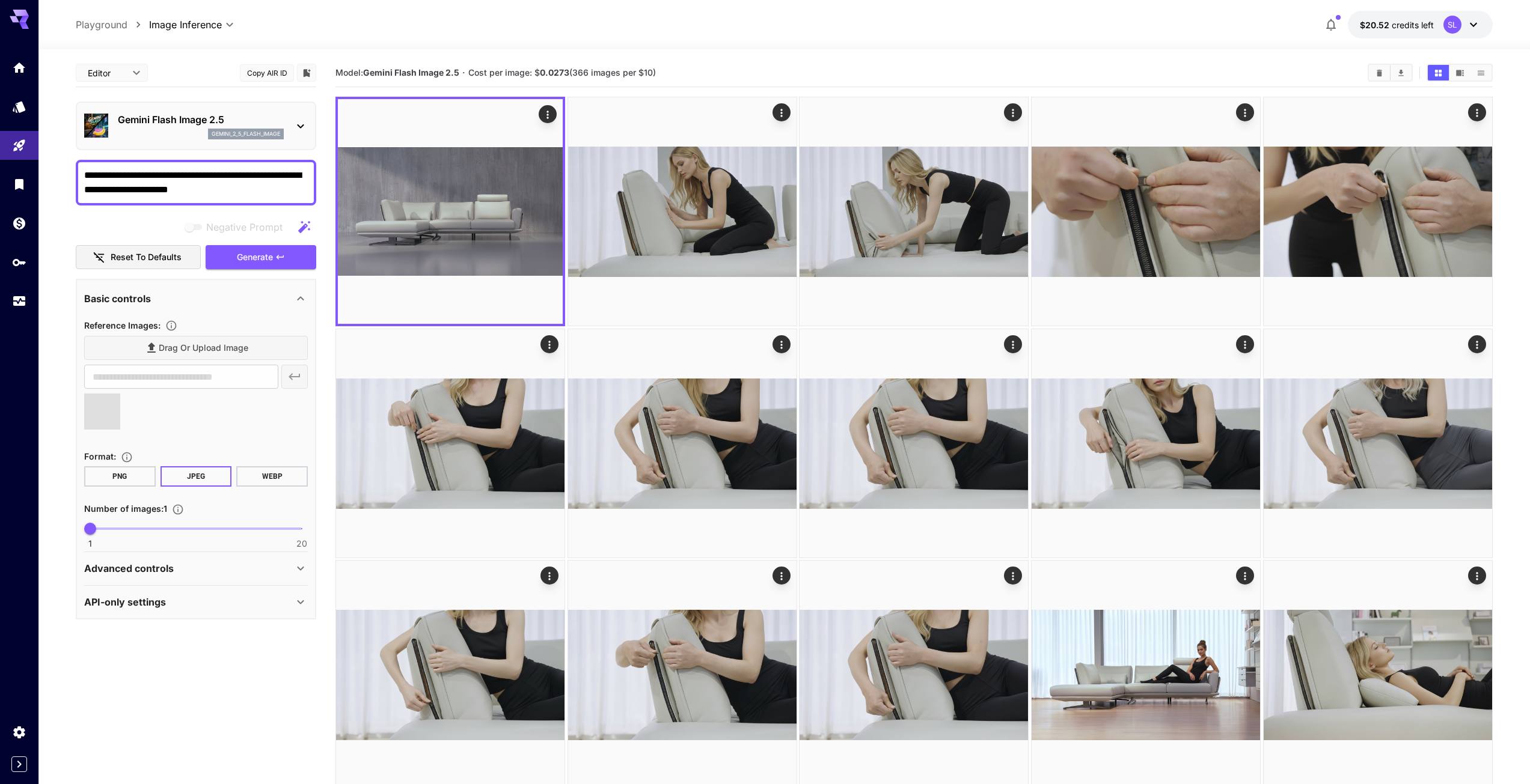
type input "**********"
click at [258, 255] on span "Generate" at bounding box center [254, 258] width 36 height 15
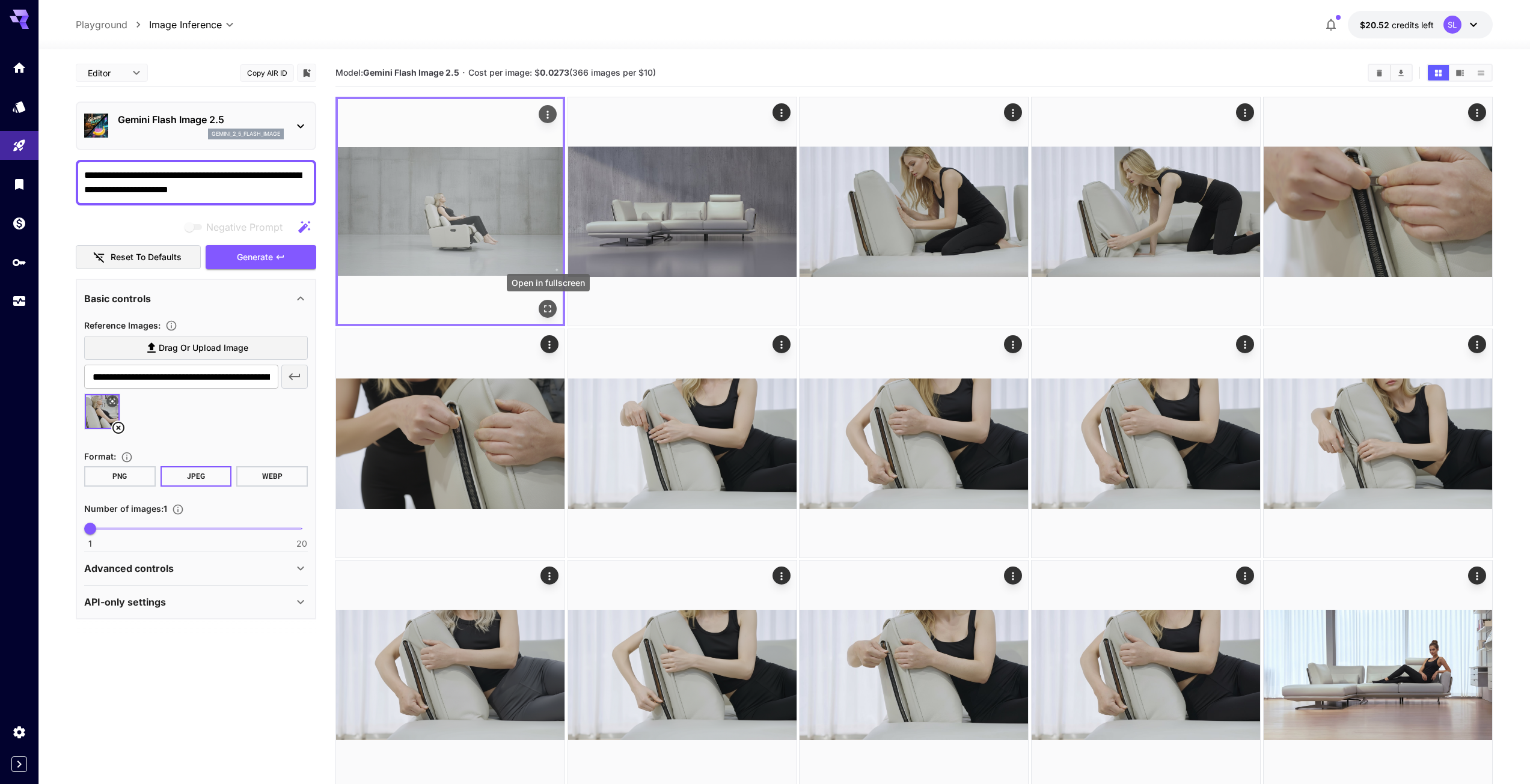
click at [546, 303] on icon "Open in fullscreen" at bounding box center [547, 309] width 12 height 12
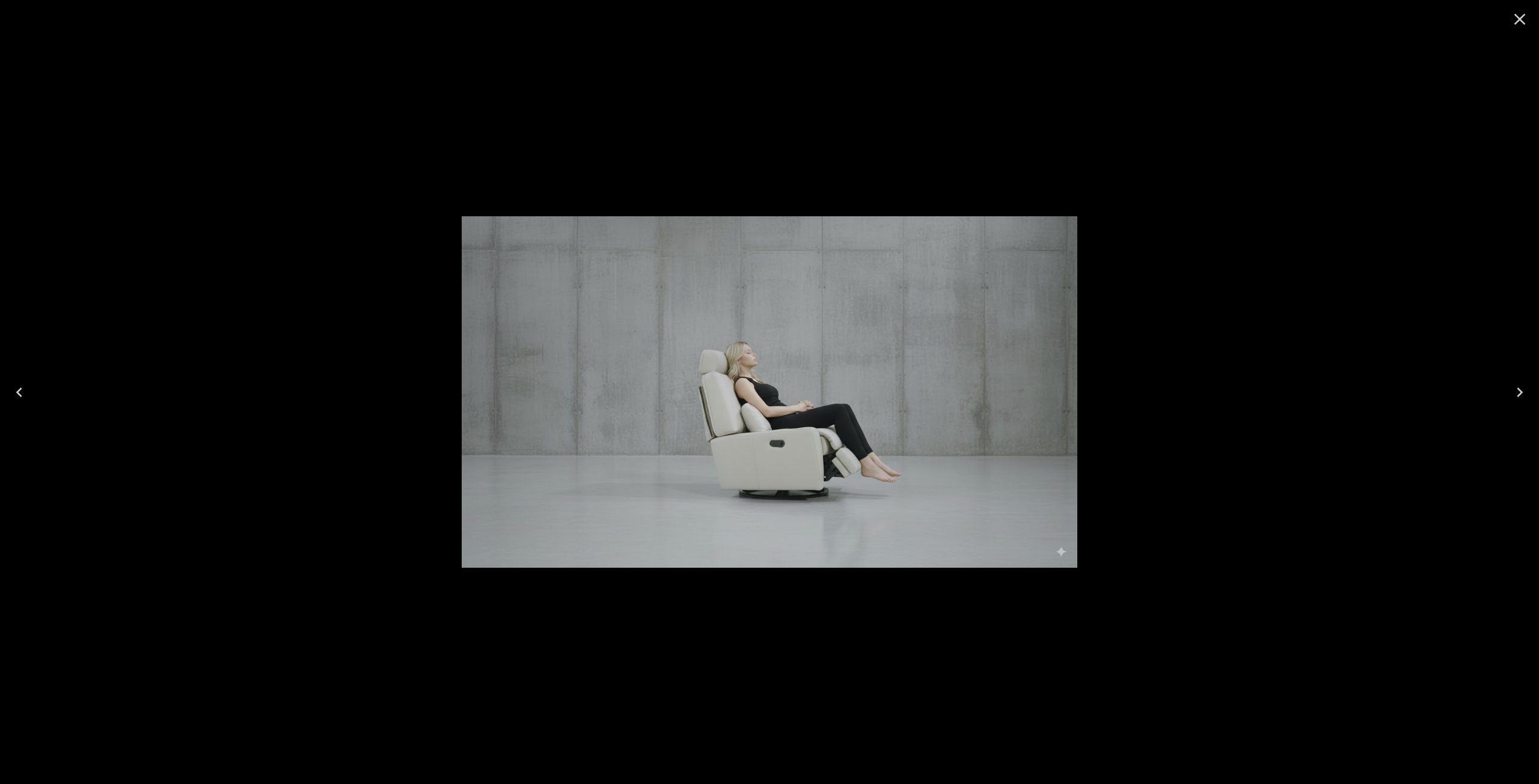
click at [1518, 22] on icon "Close" at bounding box center [1519, 19] width 20 height 19
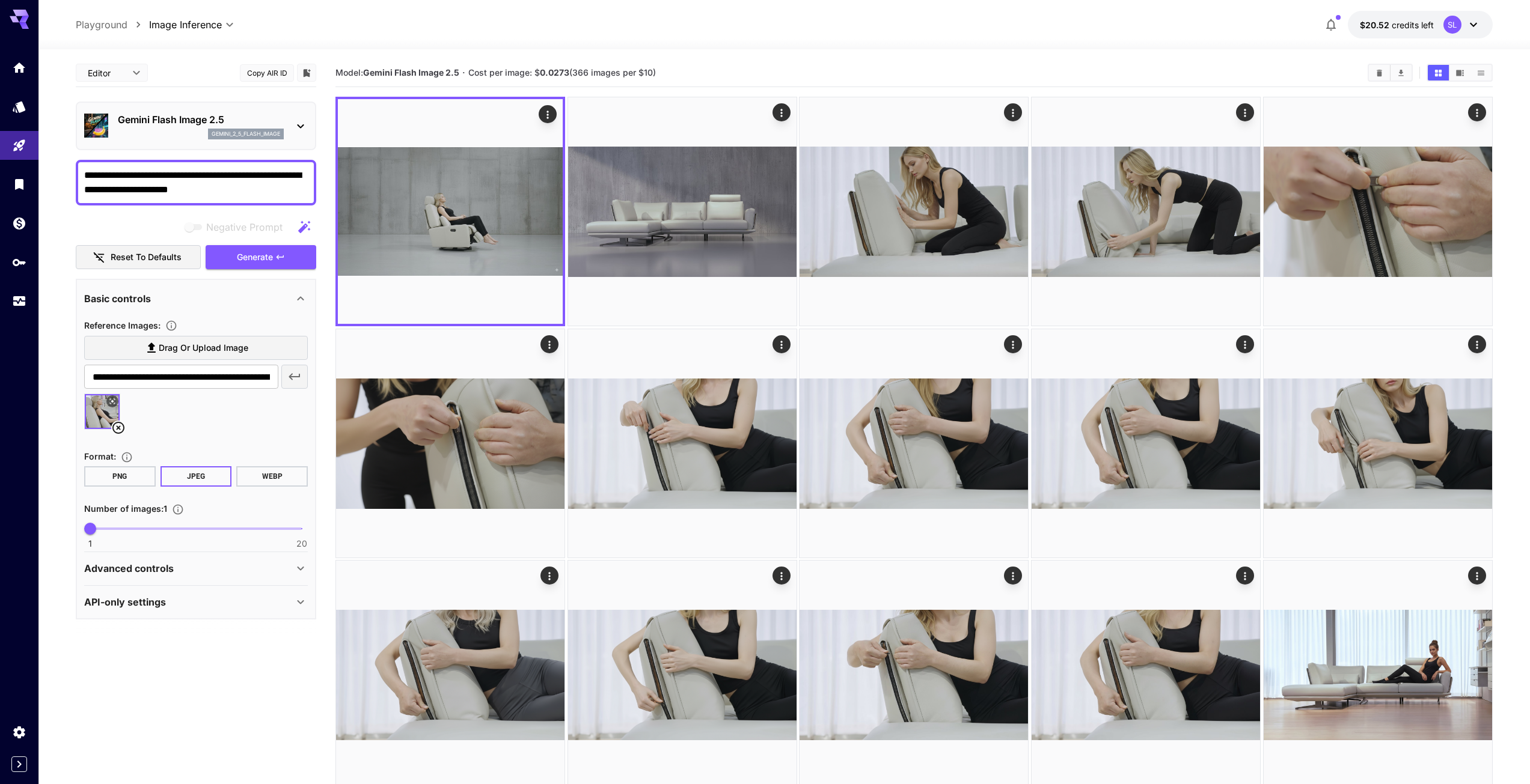
click at [258, 173] on textarea "**********" at bounding box center [196, 183] width 223 height 29
drag, startPoint x: 158, startPoint y: 190, endPoint x: 248, endPoint y: 190, distance: 90.0
click at [248, 190] on textarea "**********" at bounding box center [196, 183] width 223 height 29
type textarea "**********"
click at [249, 258] on span "Generate" at bounding box center [254, 258] width 36 height 15
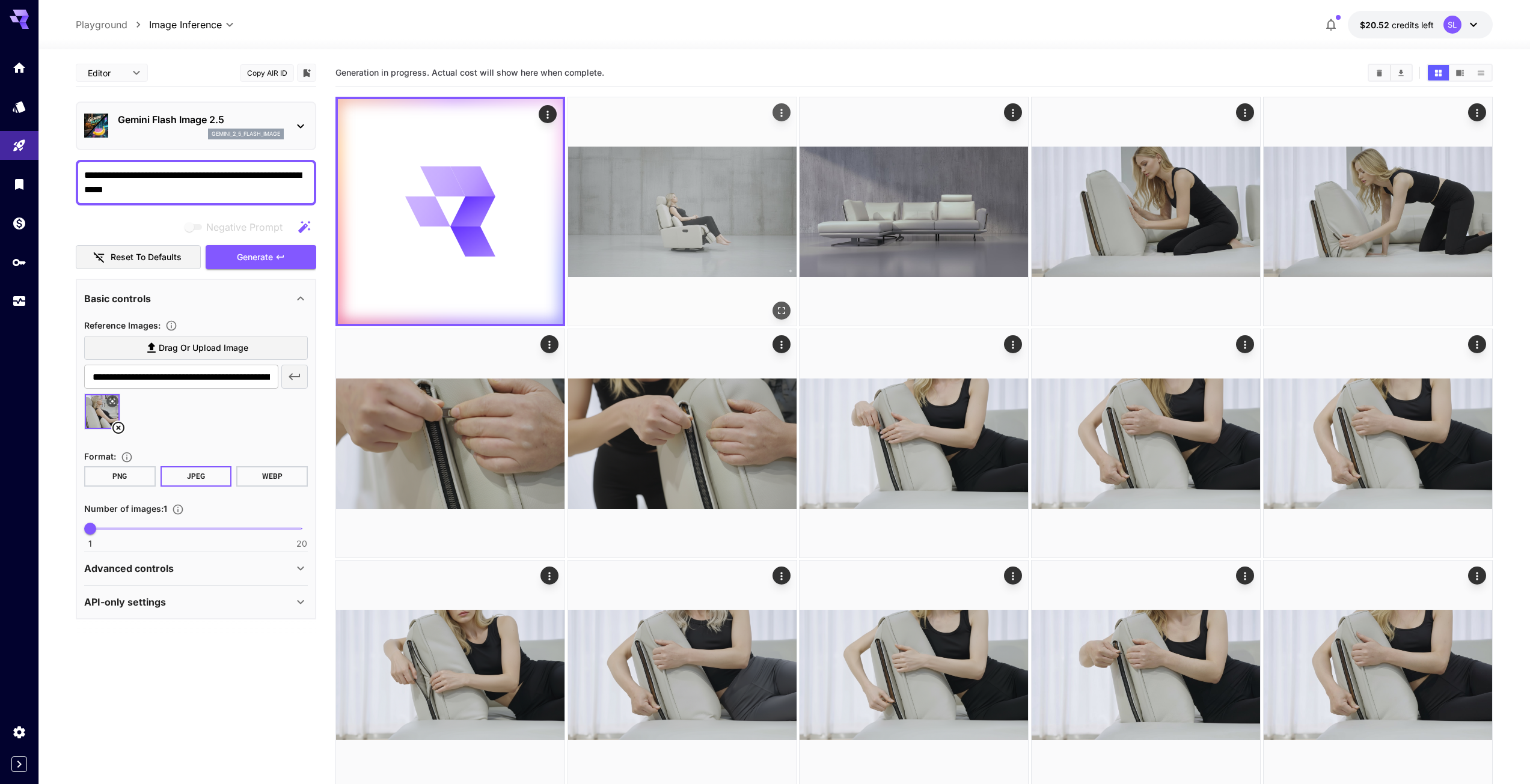
click at [750, 227] on img at bounding box center [682, 211] width 228 height 228
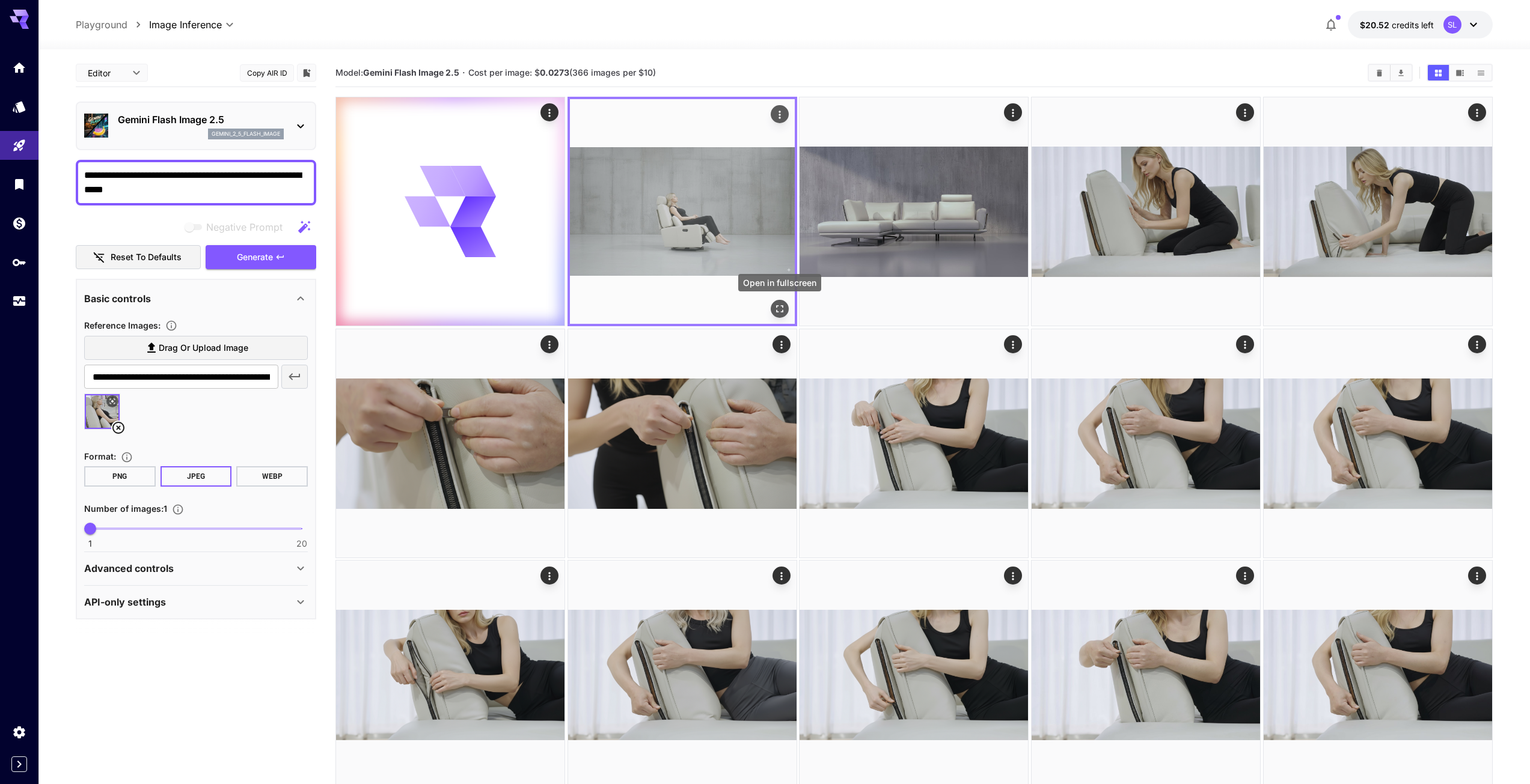
click at [780, 309] on icon "Open in fullscreen" at bounding box center [779, 309] width 12 height 12
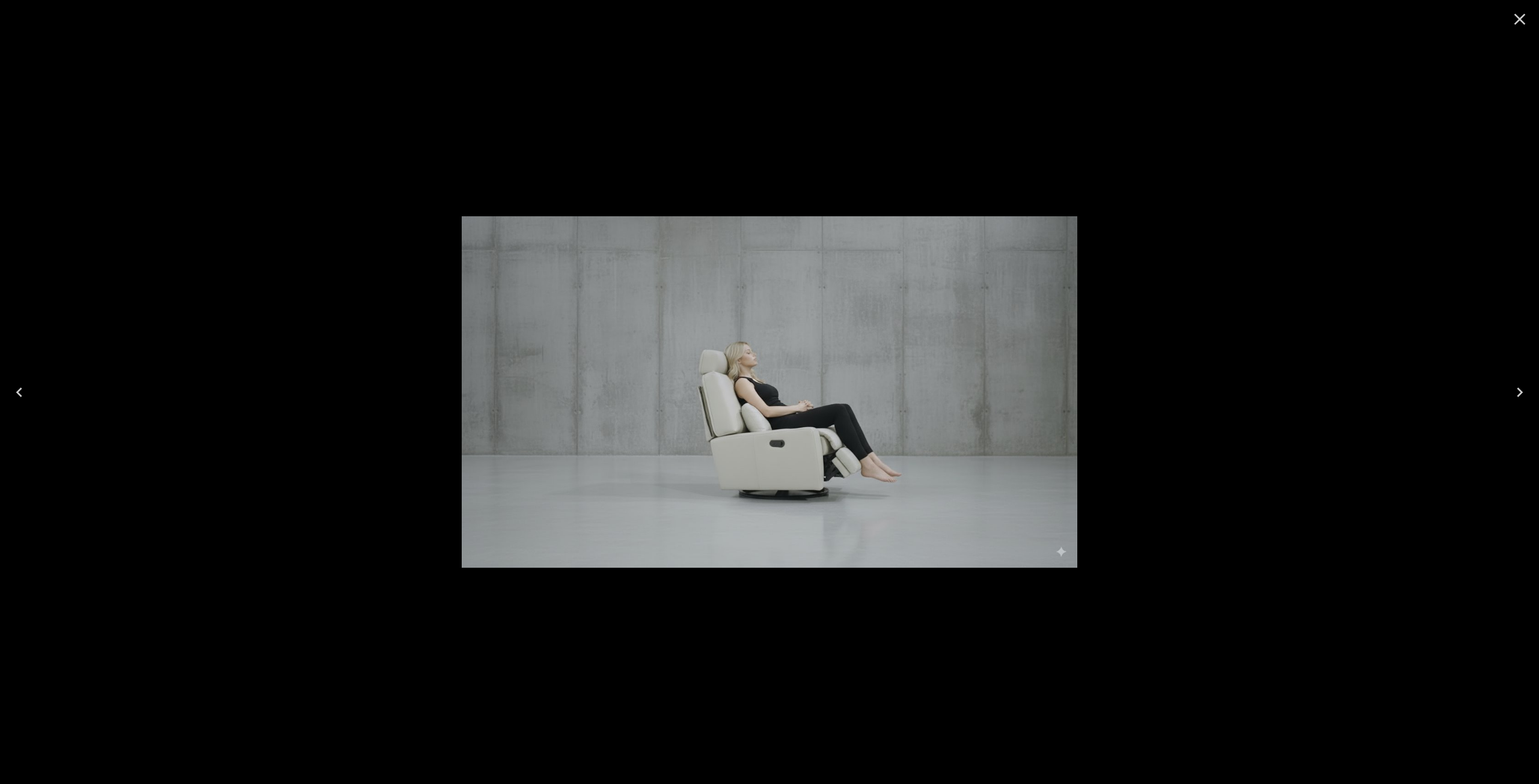
click at [1518, 22] on icon "Close" at bounding box center [1519, 19] width 20 height 19
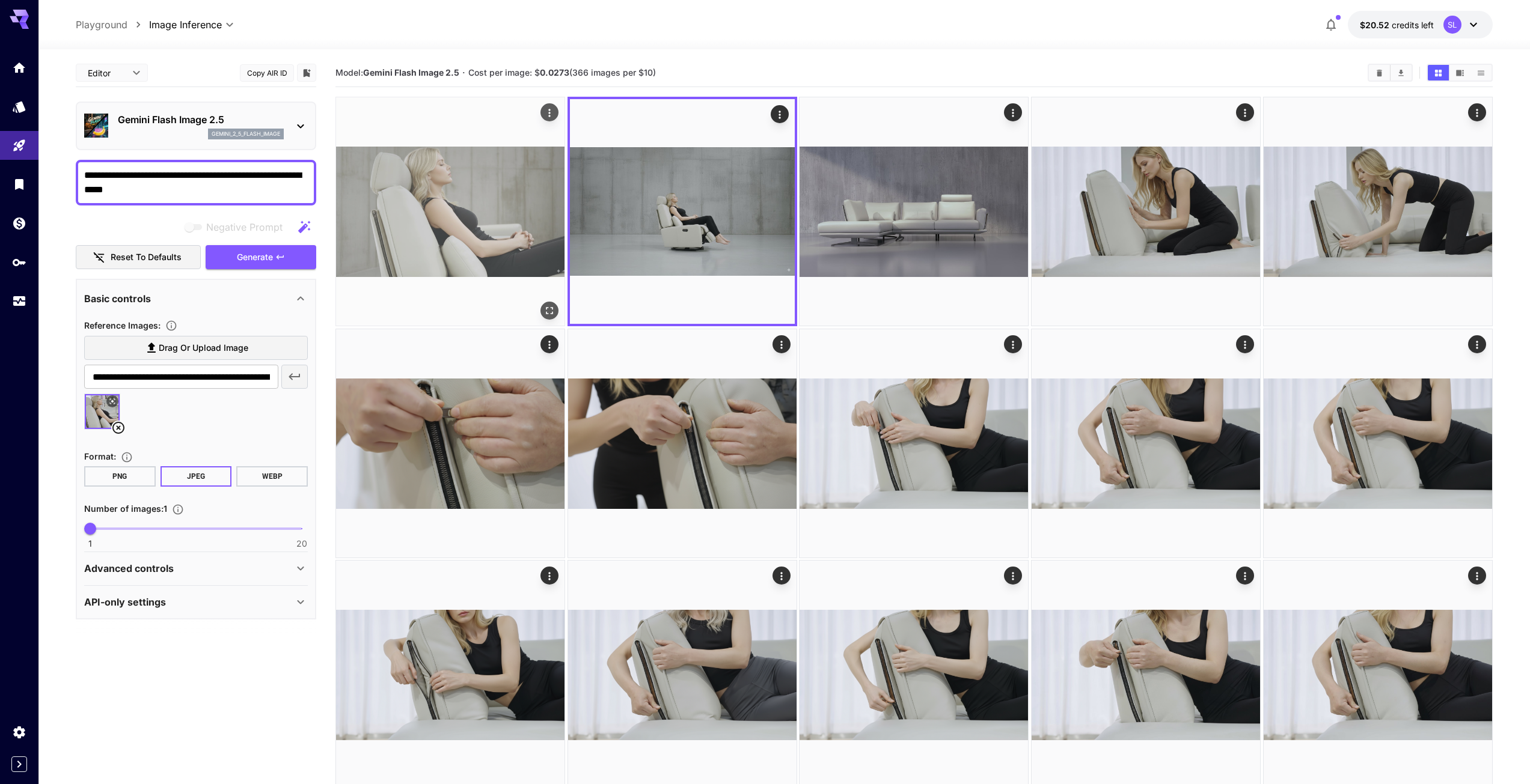
click at [478, 197] on img at bounding box center [449, 211] width 228 height 228
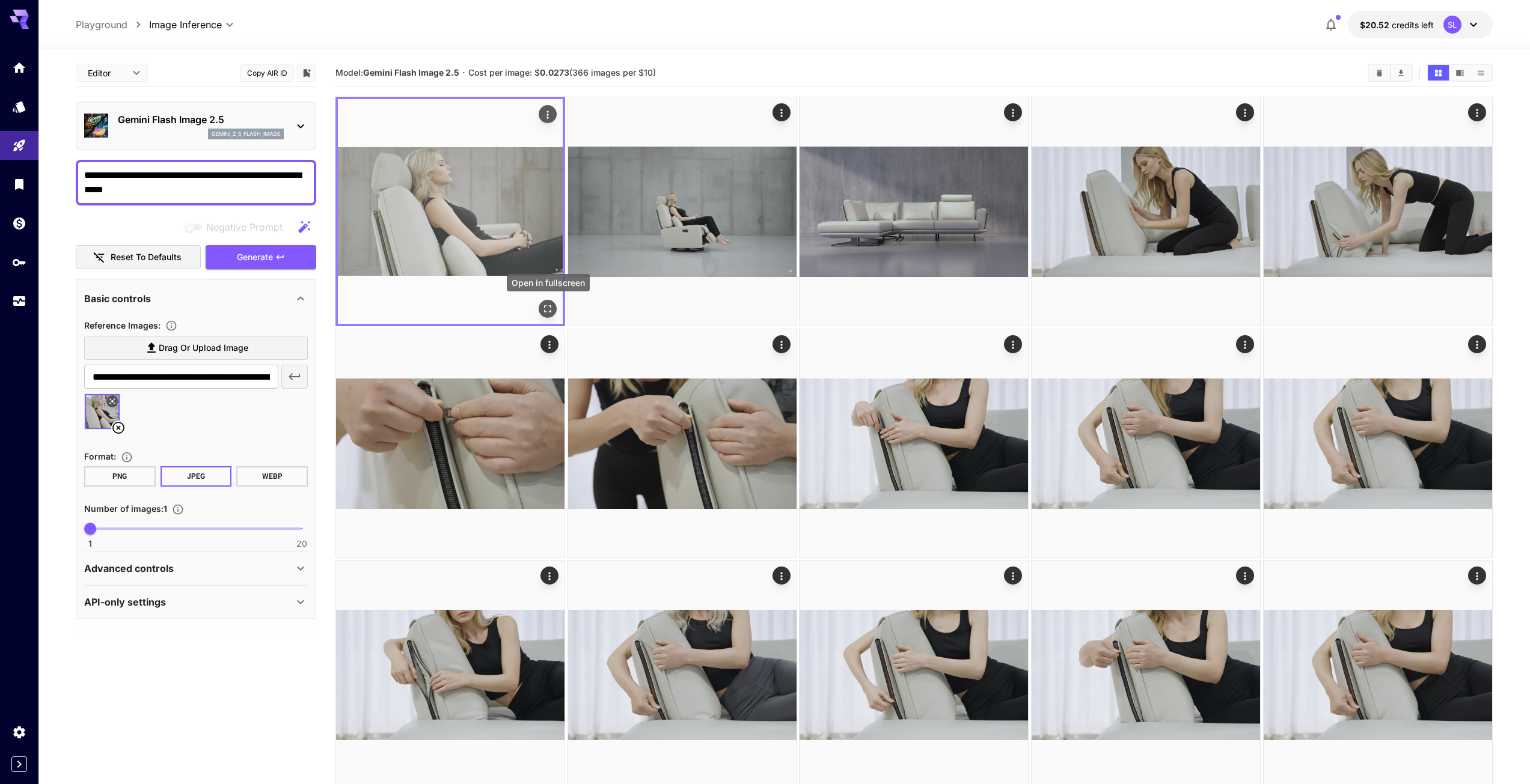
click at [545, 308] on icon "Open in fullscreen" at bounding box center [547, 309] width 12 height 12
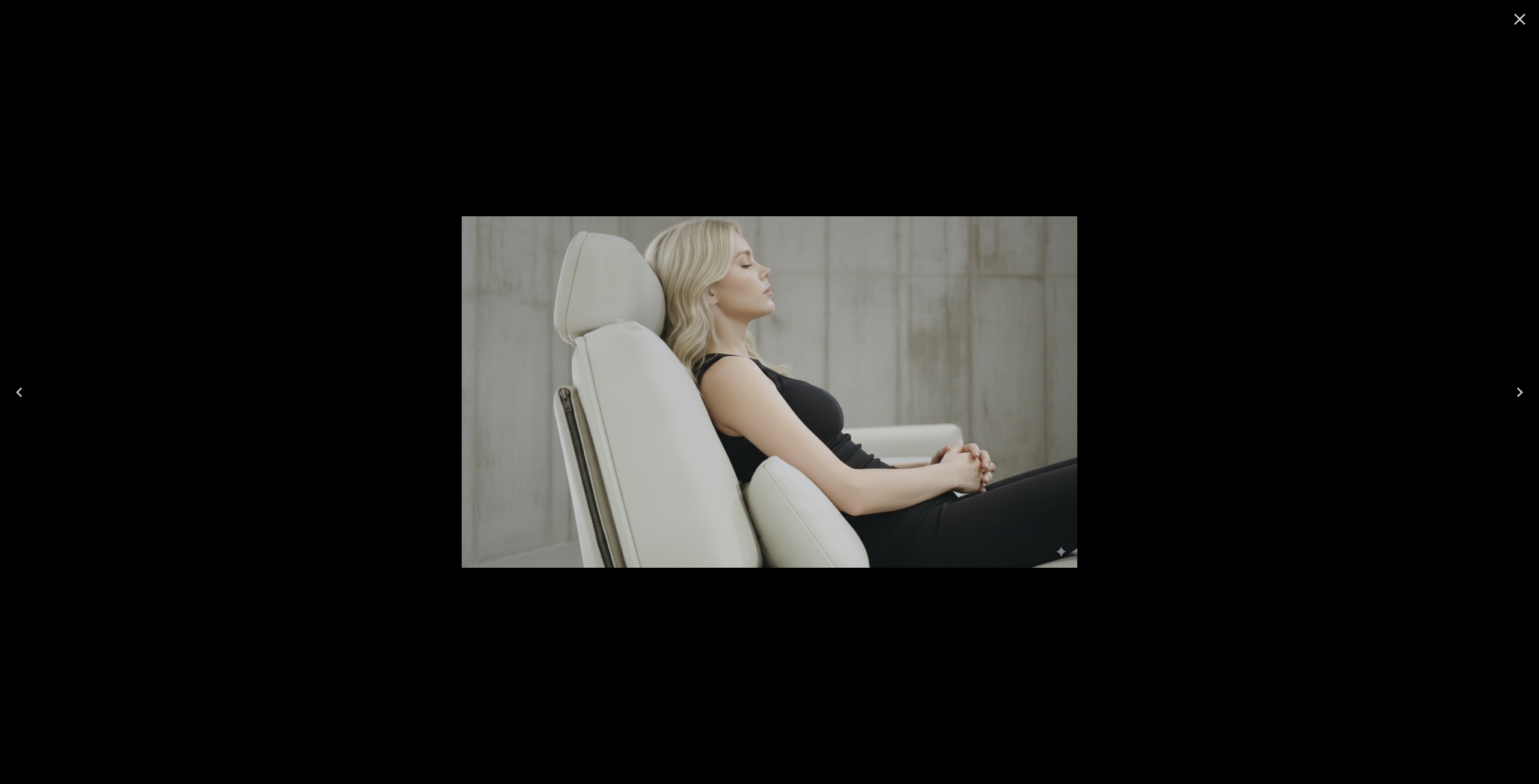
click at [1516, 23] on icon "Close" at bounding box center [1519, 19] width 20 height 19
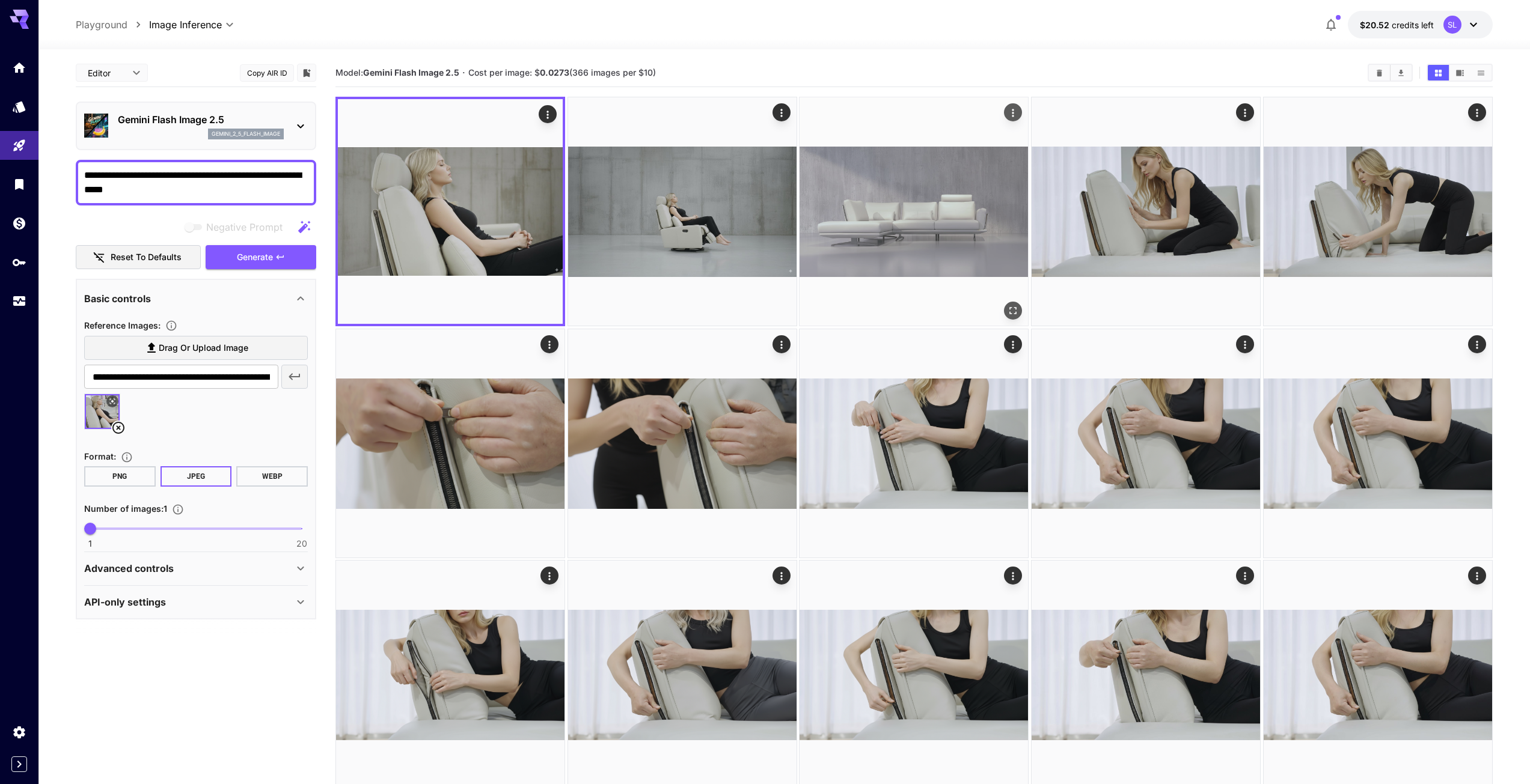
click at [874, 212] on img at bounding box center [913, 211] width 228 height 228
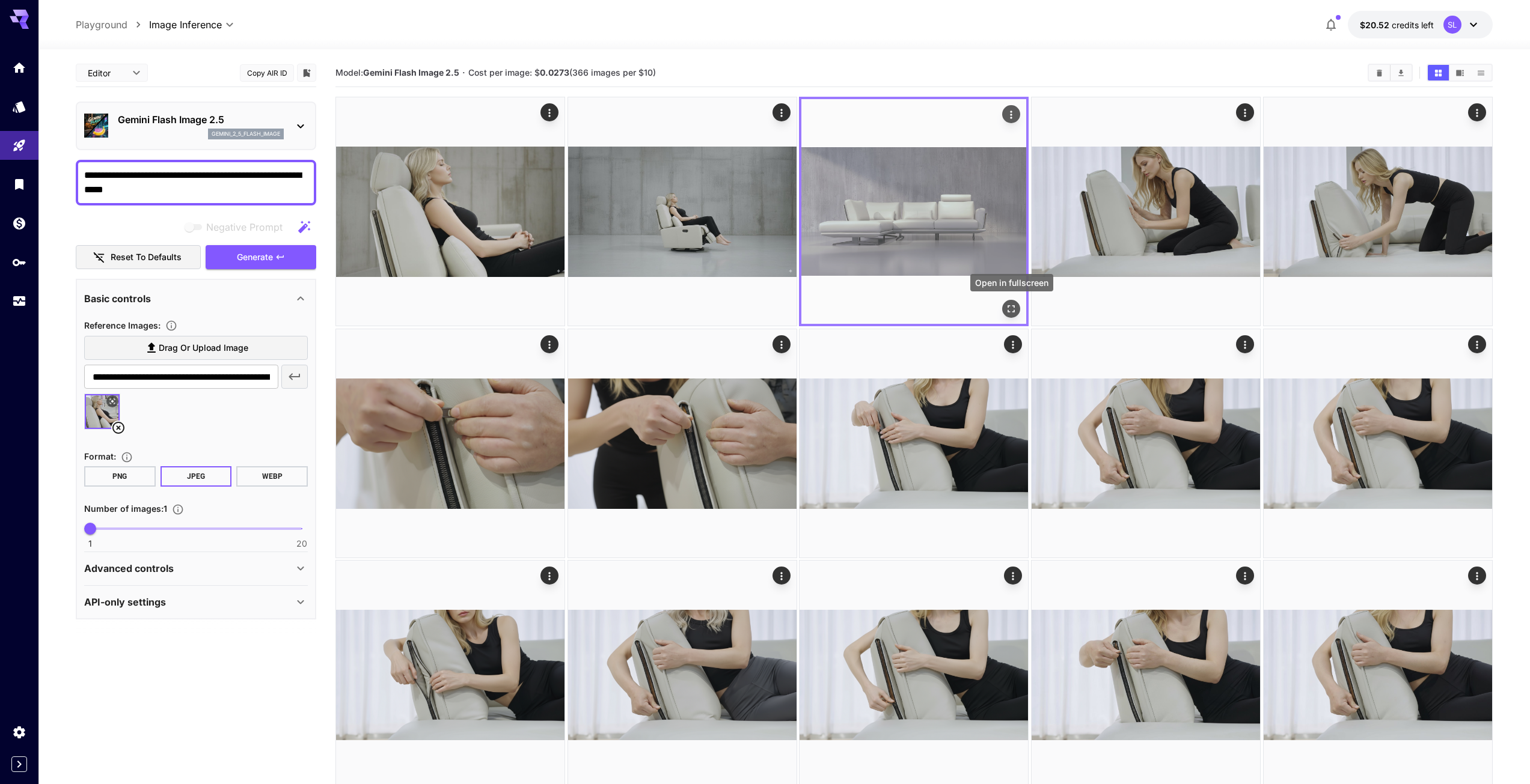
click at [1007, 307] on icon "Open in fullscreen" at bounding box center [1012, 309] width 12 height 12
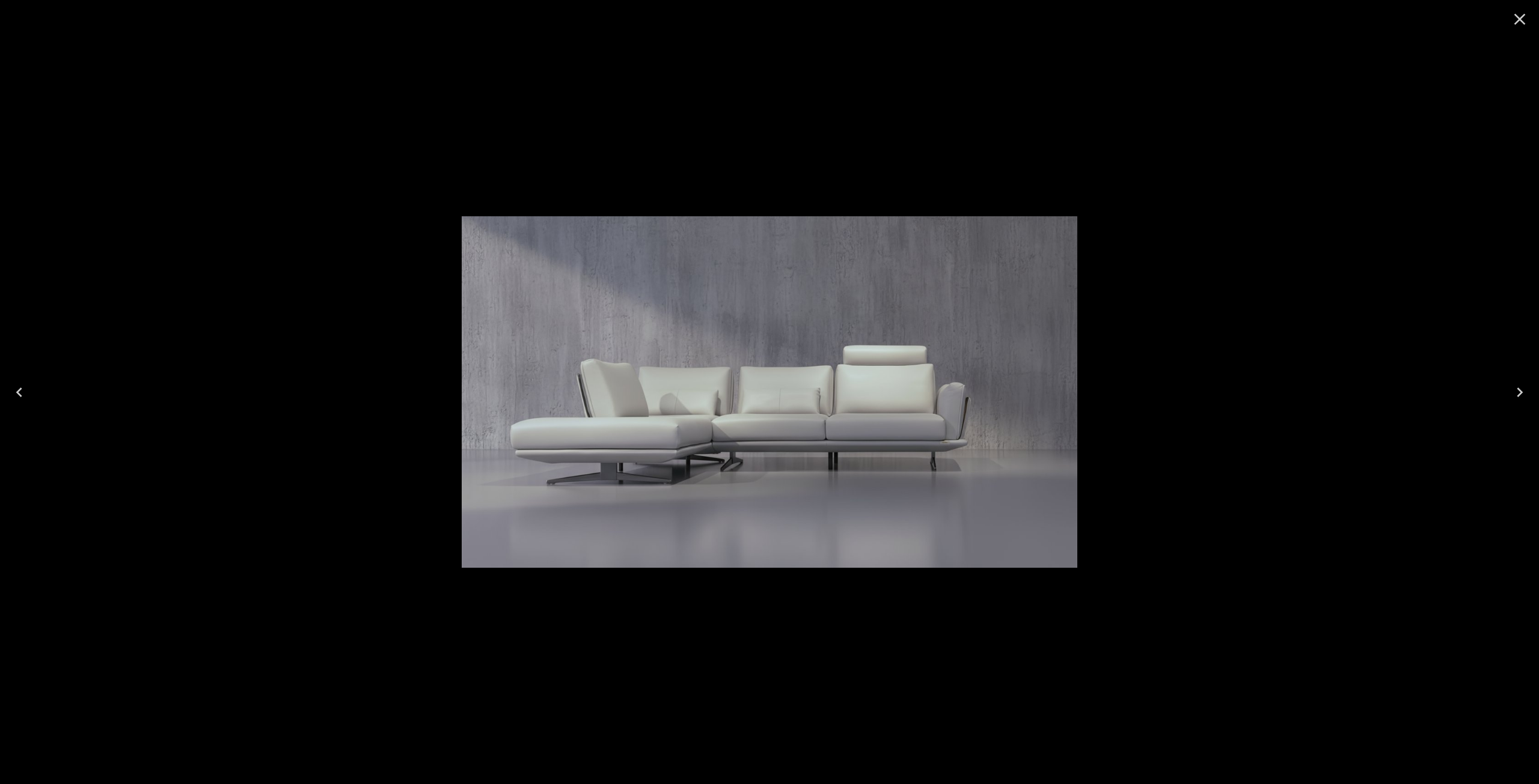
click at [1523, 25] on icon "Close" at bounding box center [1519, 19] width 20 height 19
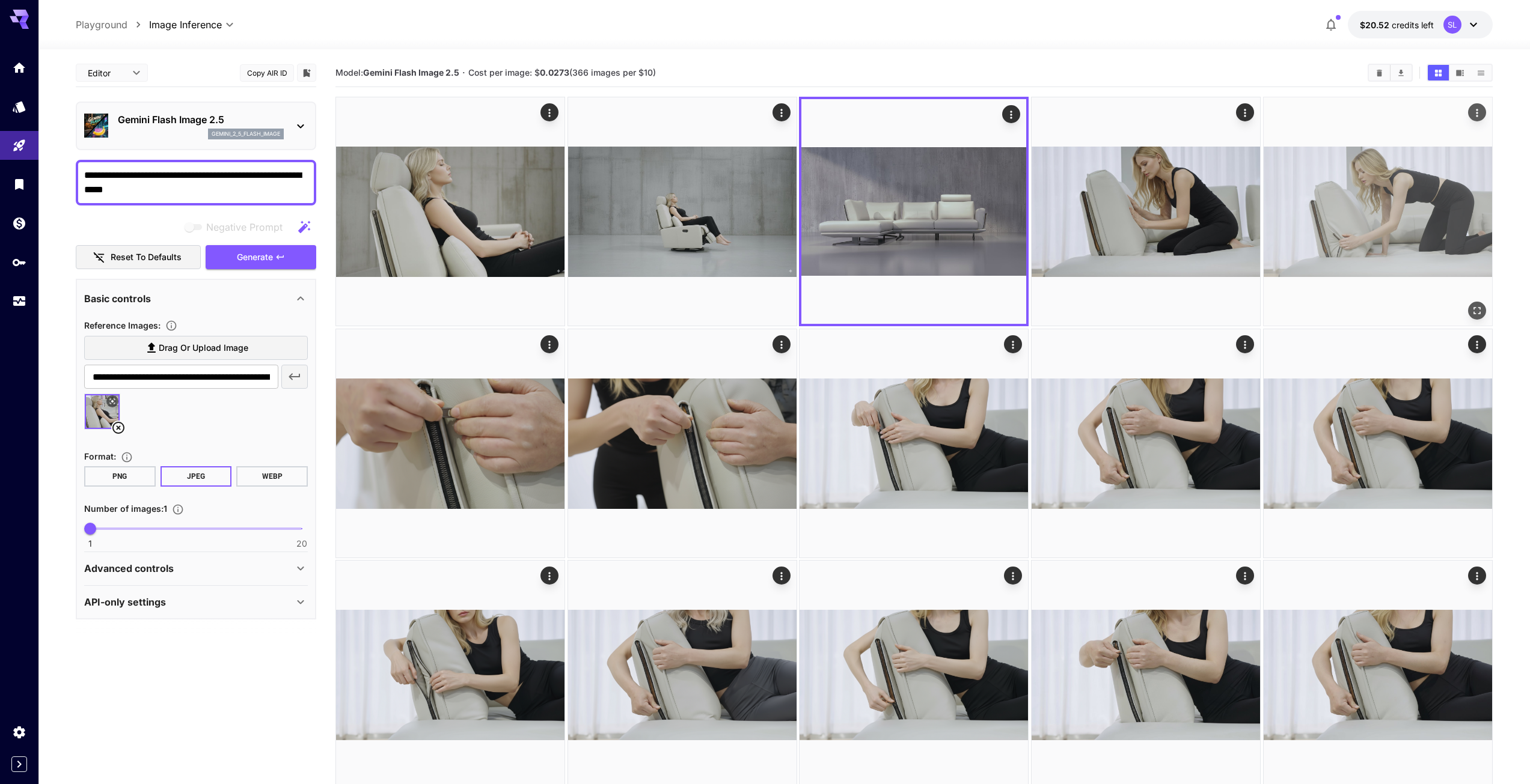
click at [1390, 206] on img at bounding box center [1377, 211] width 228 height 228
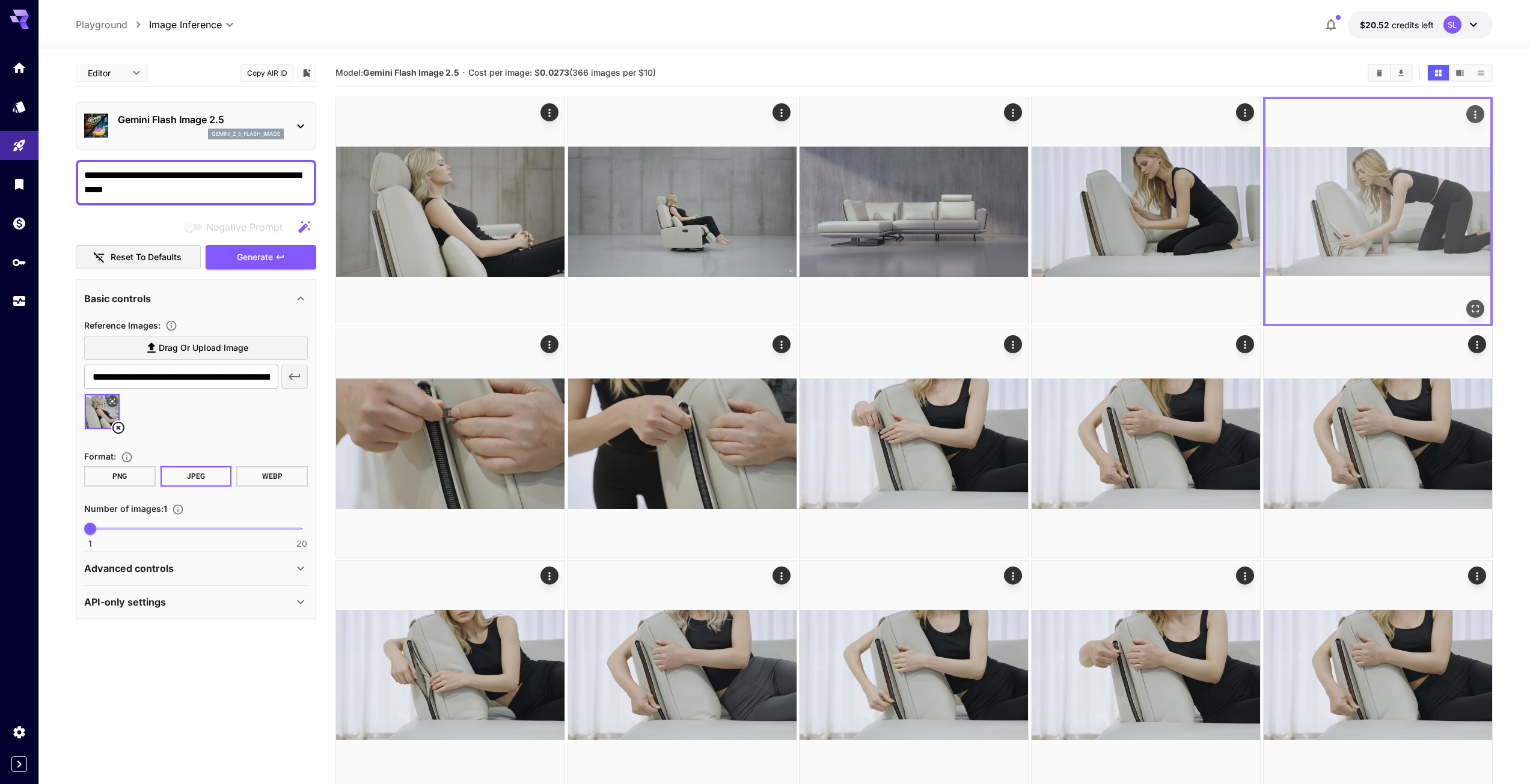
click at [1419, 196] on img at bounding box center [1377, 211] width 225 height 225
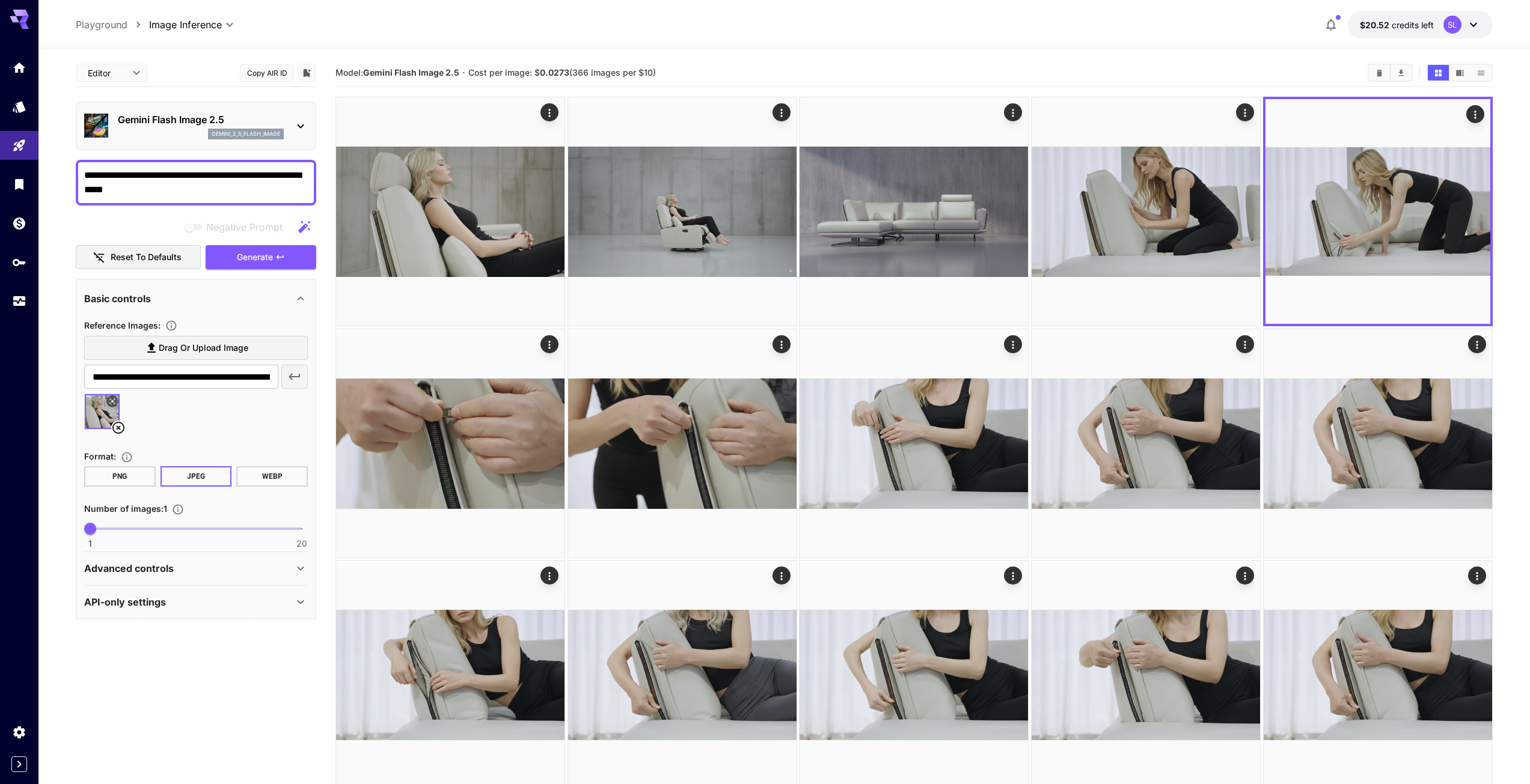
click at [115, 424] on icon at bounding box center [118, 427] width 12 height 12
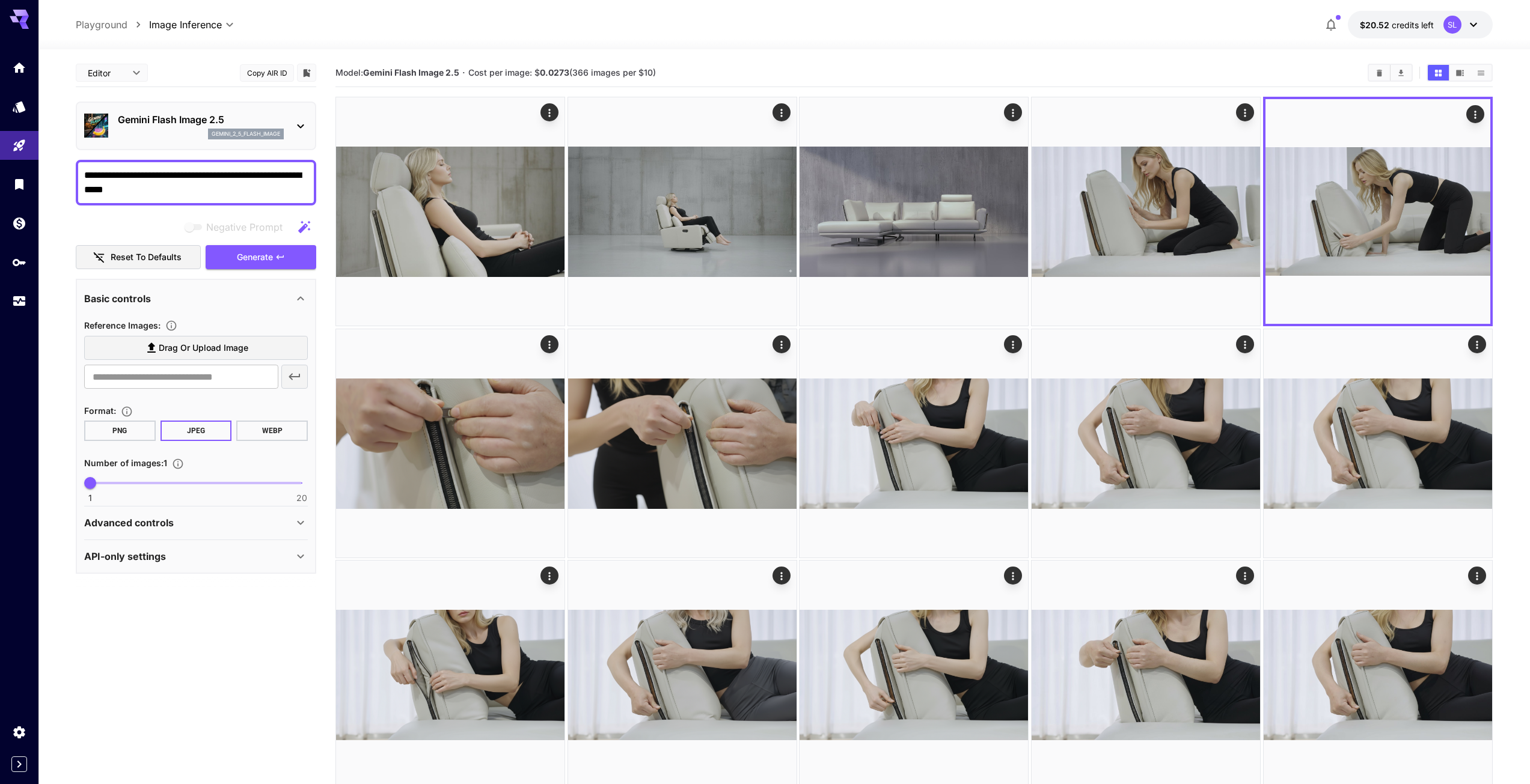
click at [159, 352] on span "Drag or upload image" at bounding box center [203, 348] width 89 height 15
click at [0, 0] on input "Drag or upload image" at bounding box center [0, 0] width 0 height 0
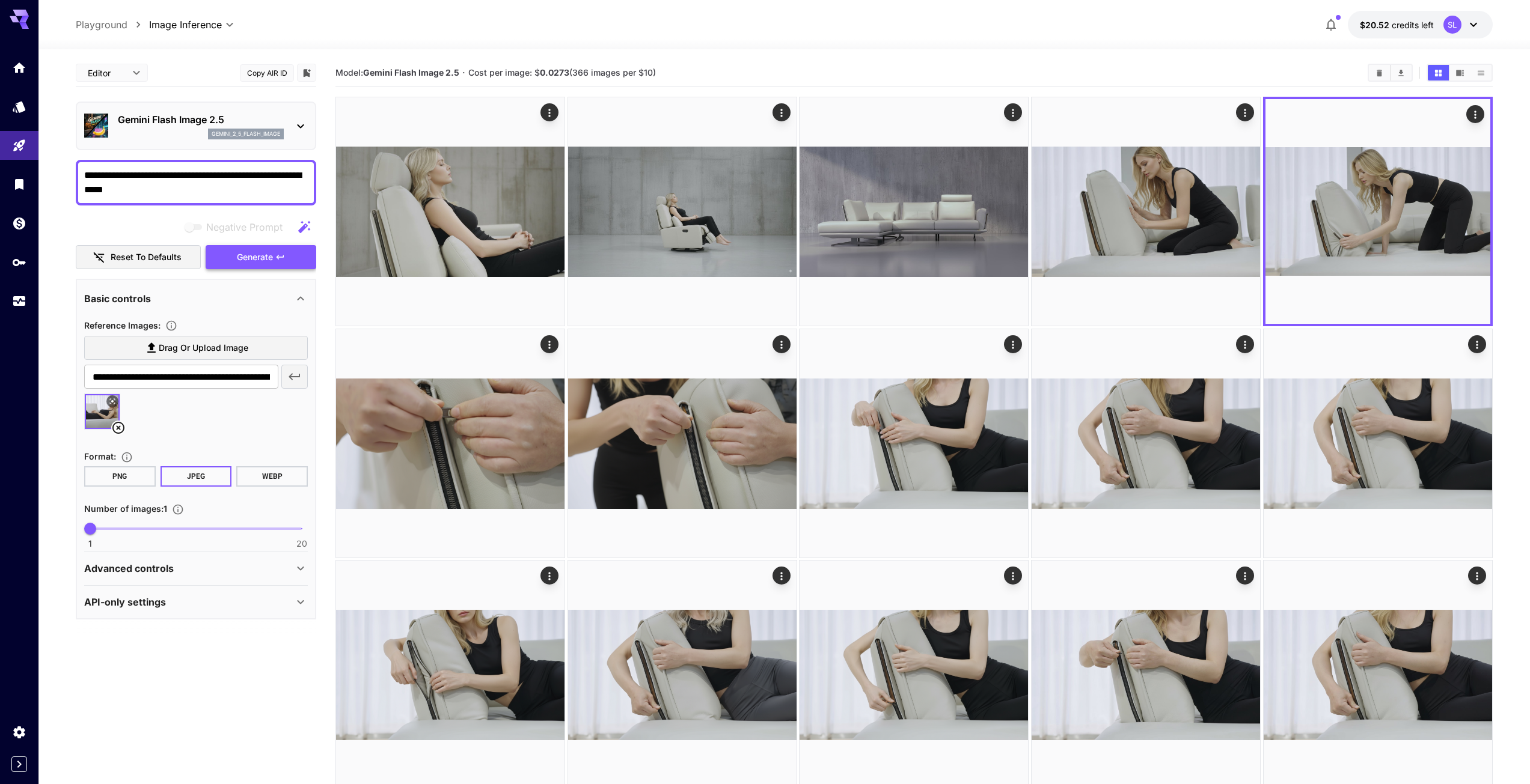
click at [267, 261] on span "Generate" at bounding box center [254, 258] width 36 height 15
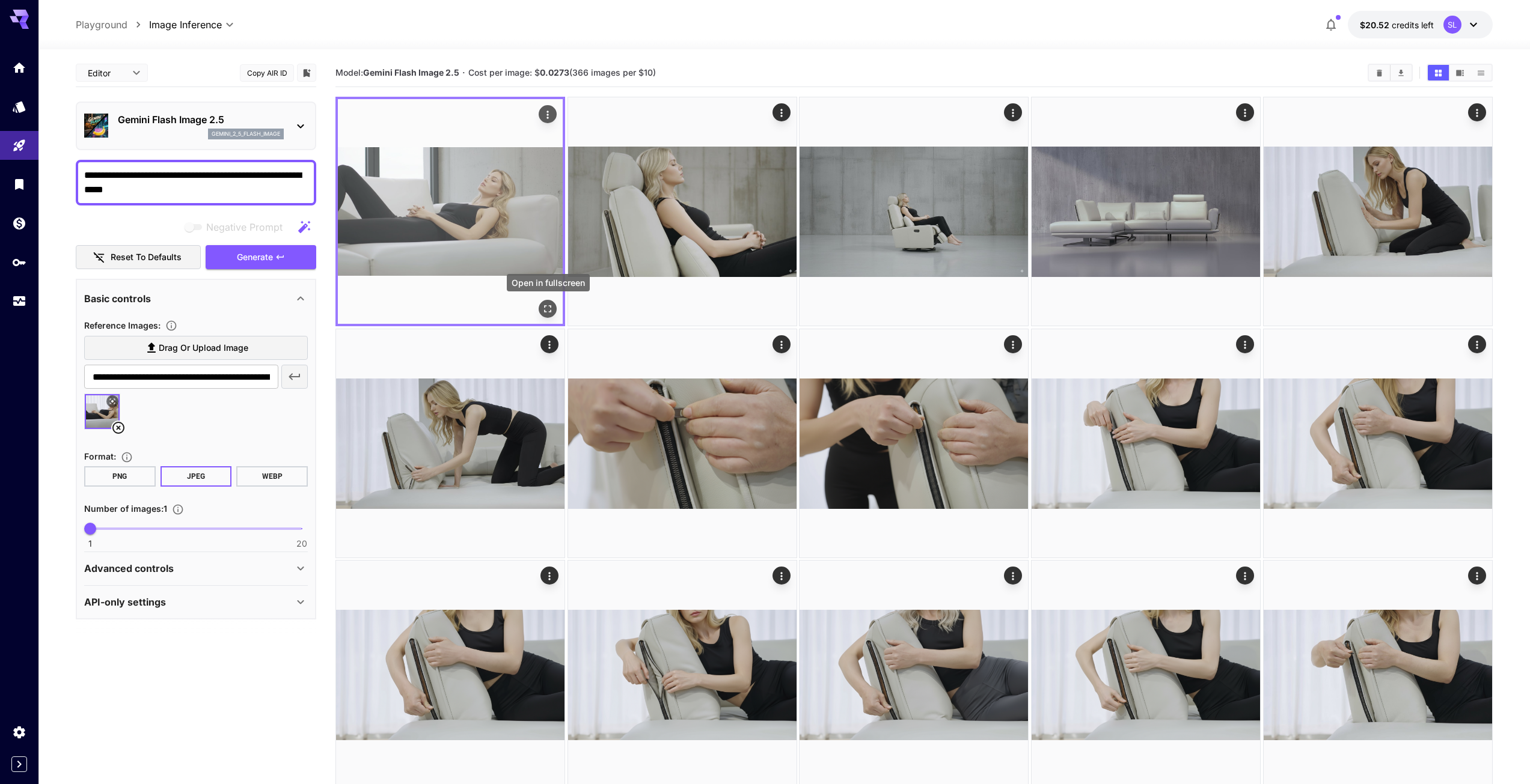
click at [548, 309] on icon "Open in fullscreen" at bounding box center [547, 309] width 12 height 12
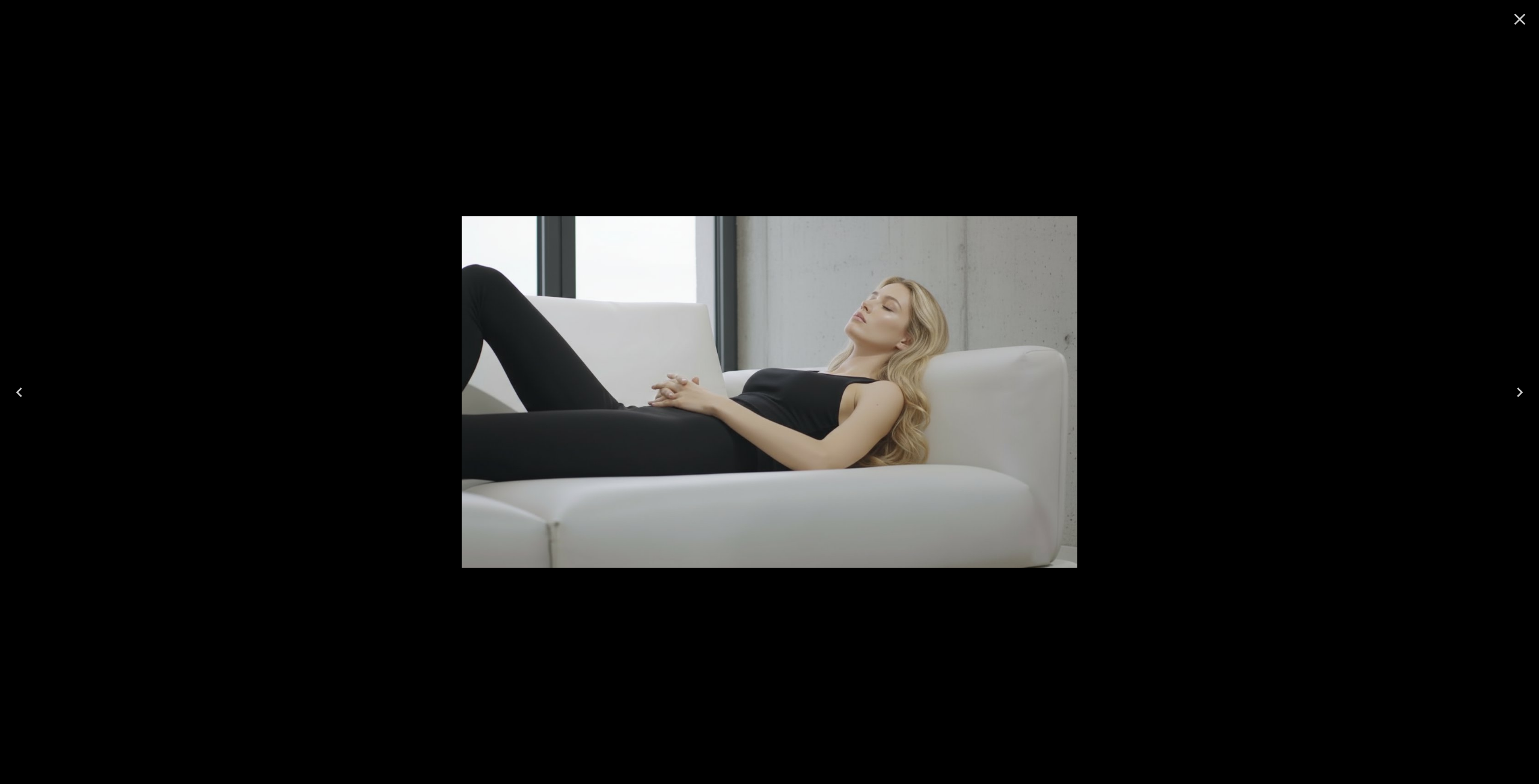
click at [1515, 23] on icon "Close" at bounding box center [1519, 19] width 11 height 11
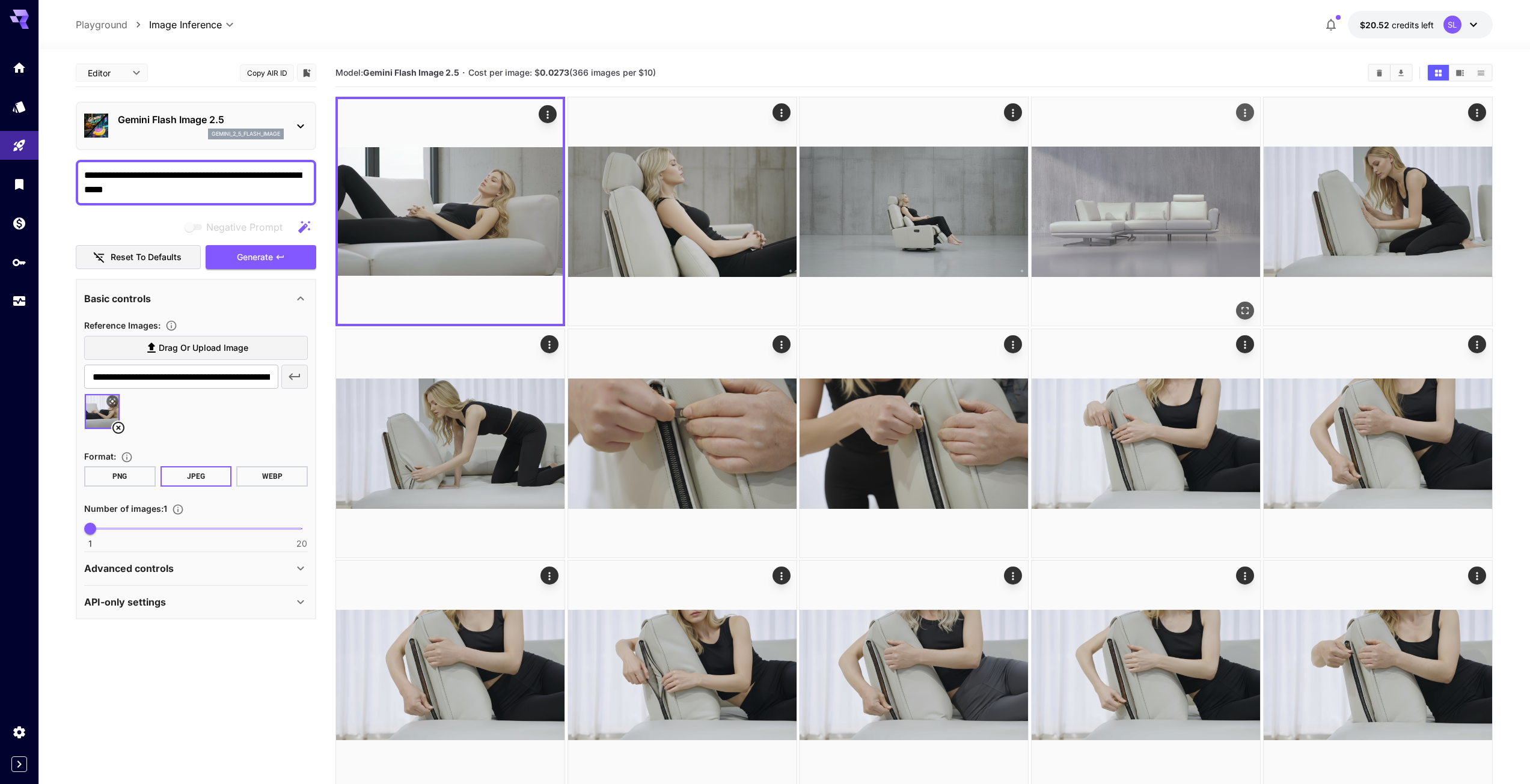
click at [1189, 257] on img at bounding box center [1145, 211] width 228 height 228
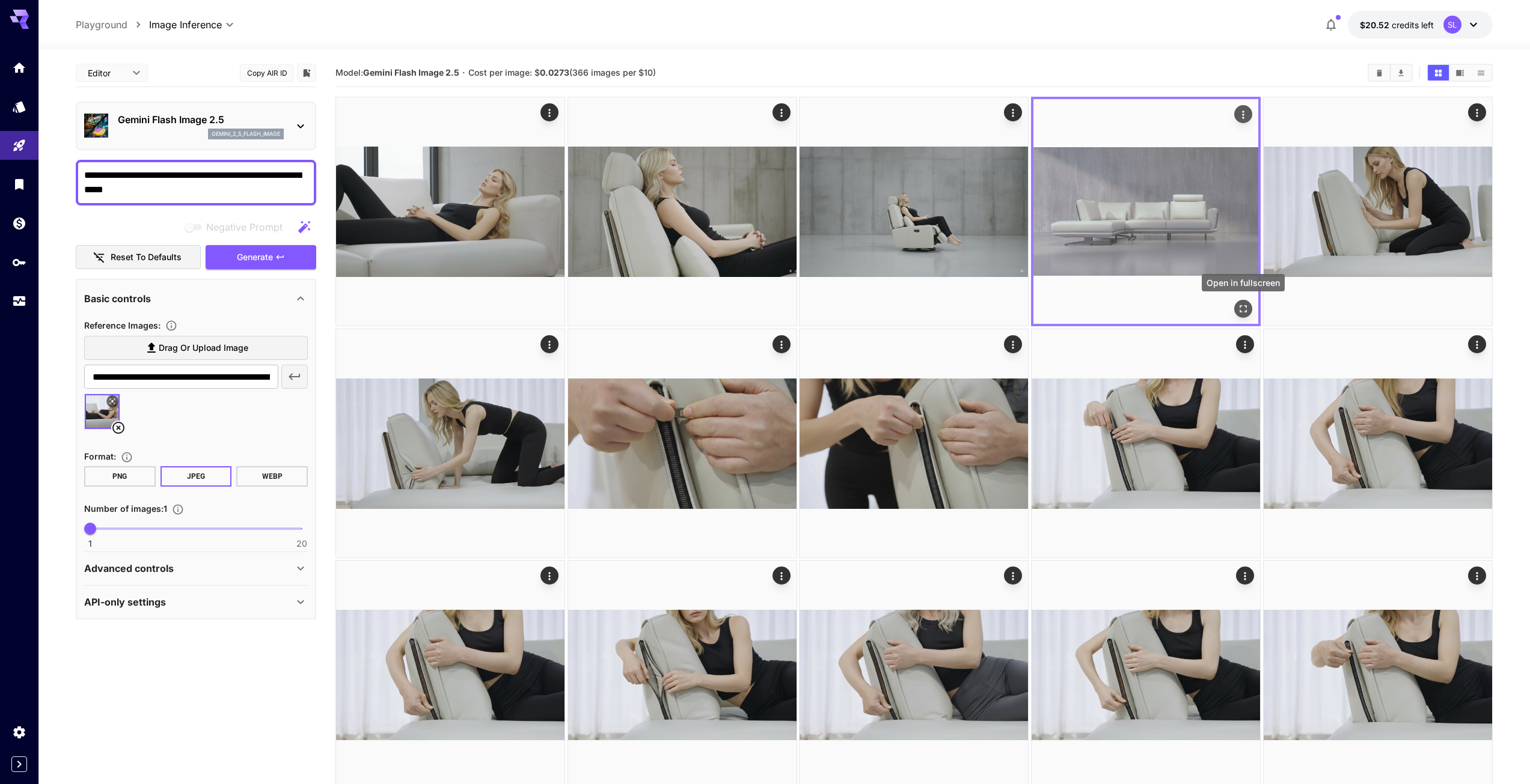
click at [1241, 307] on icon "Open in fullscreen" at bounding box center [1242, 309] width 12 height 12
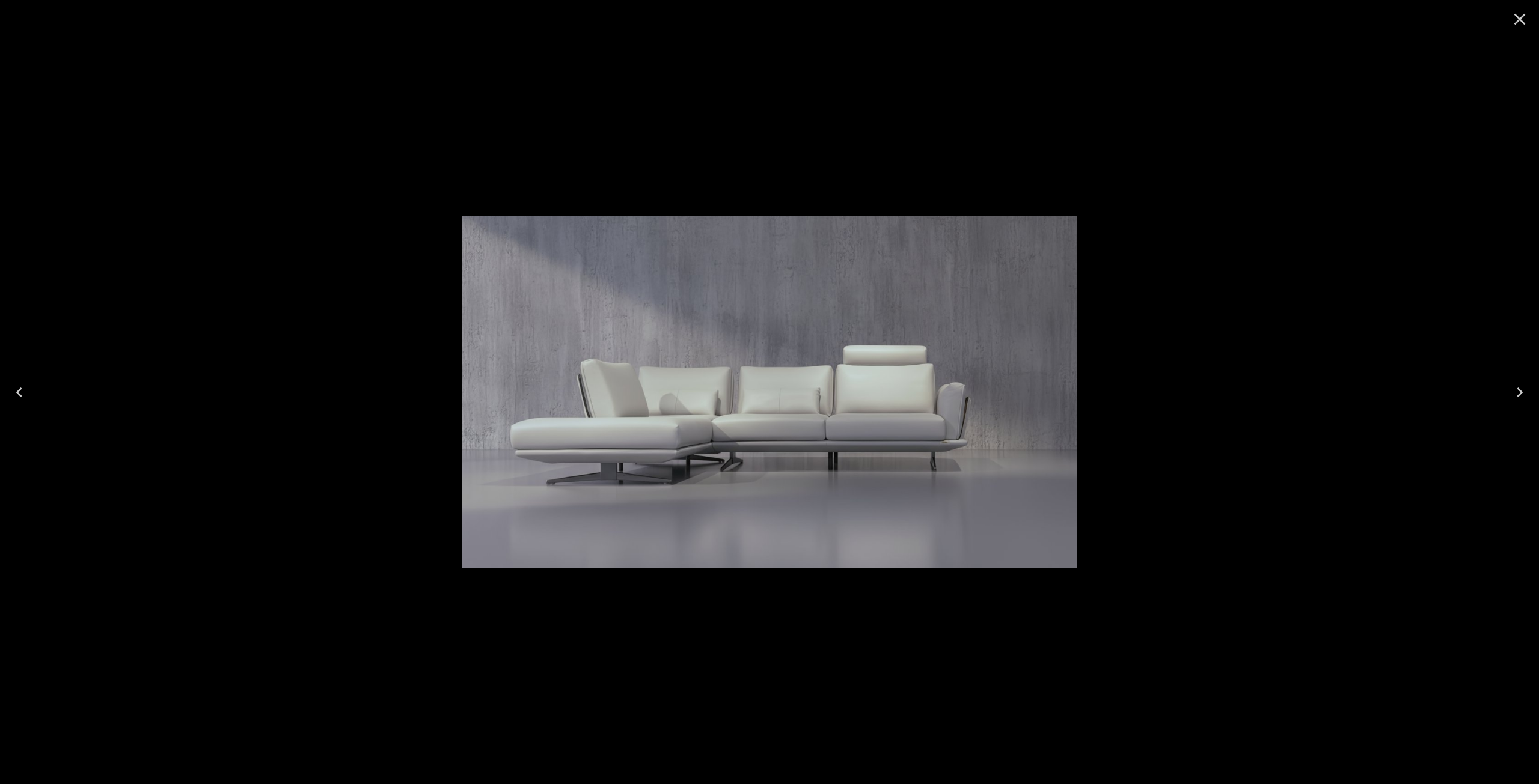
click at [1515, 19] on icon "Close" at bounding box center [1519, 19] width 20 height 19
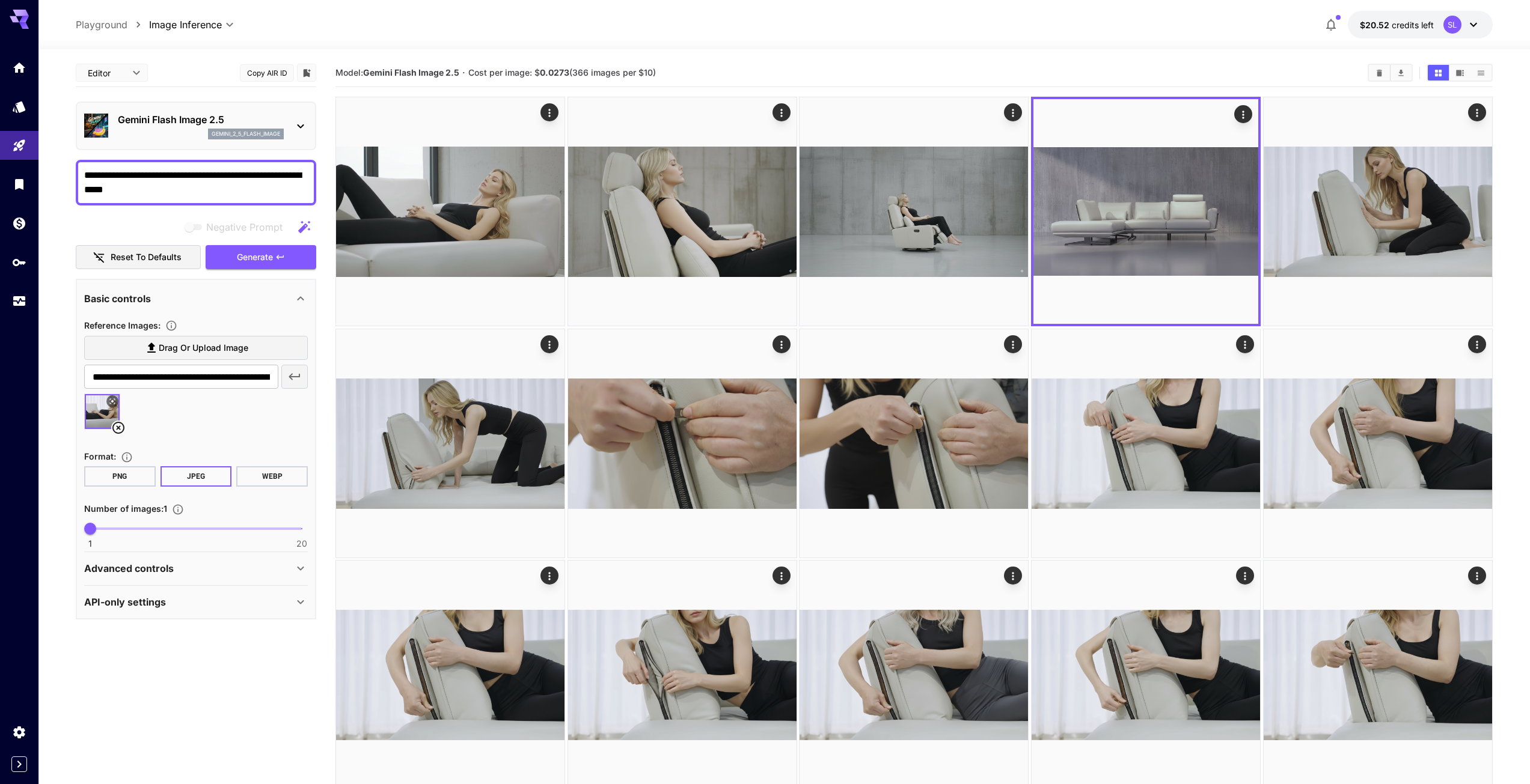
click at [146, 345] on icon at bounding box center [152, 348] width 15 height 15
click at [0, 0] on input "Drag or upload image" at bounding box center [0, 0] width 0 height 0
type input "**********"
click at [119, 426] on icon at bounding box center [119, 428] width 15 height 15
click at [270, 259] on span "Generate" at bounding box center [254, 258] width 36 height 15
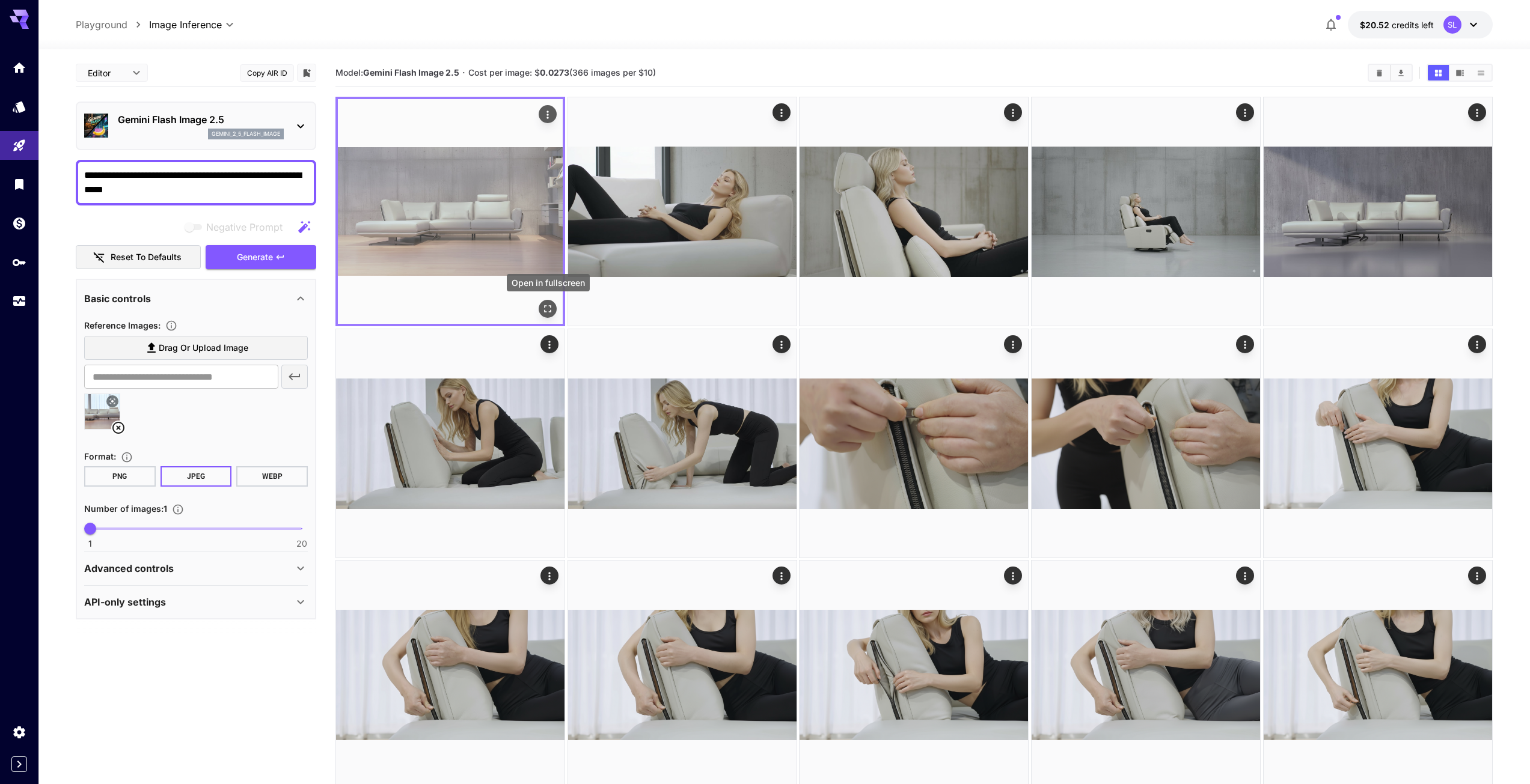
click at [541, 304] on icon "Open in fullscreen" at bounding box center [547, 309] width 12 height 12
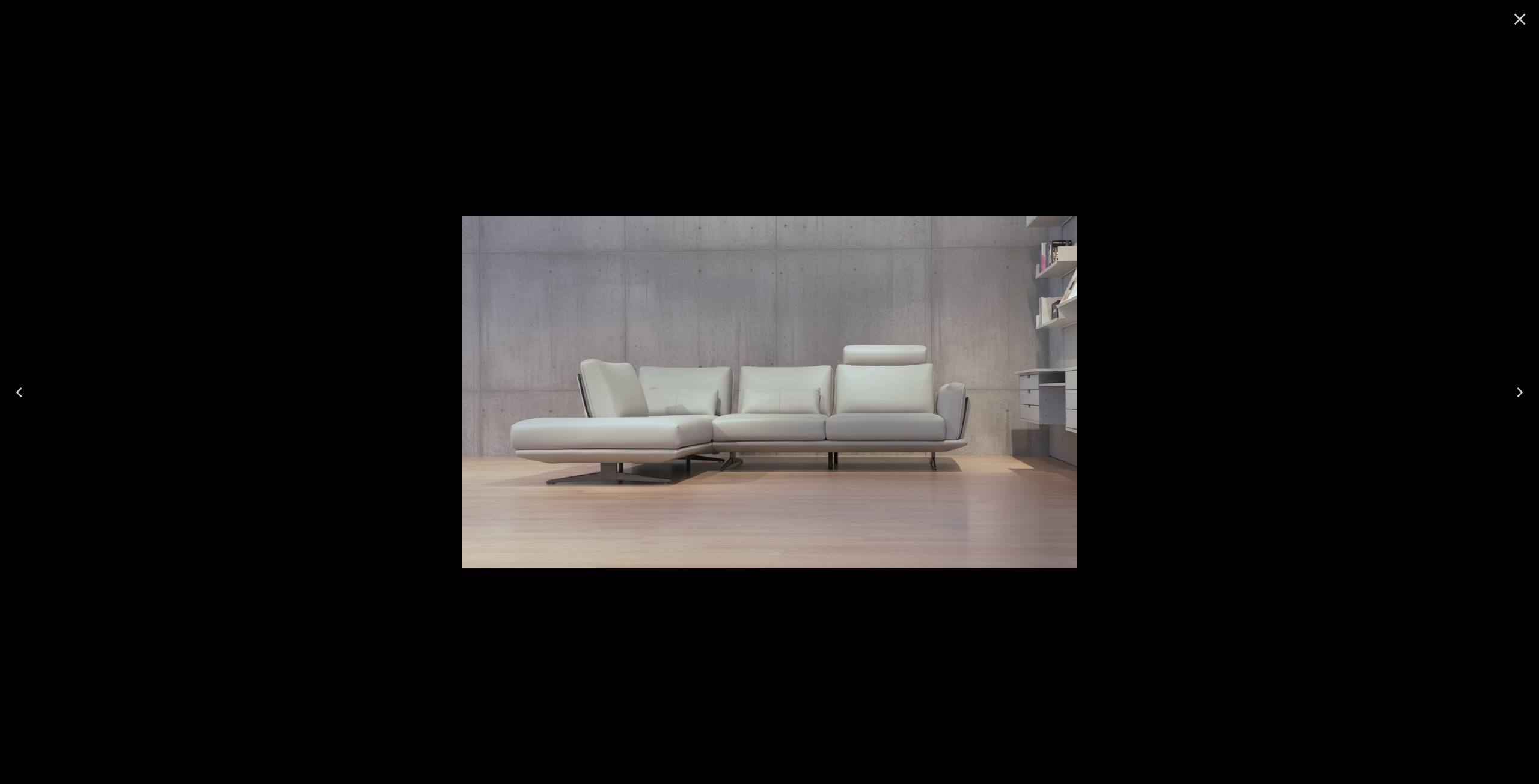
click at [1515, 19] on icon "Close" at bounding box center [1519, 19] width 20 height 19
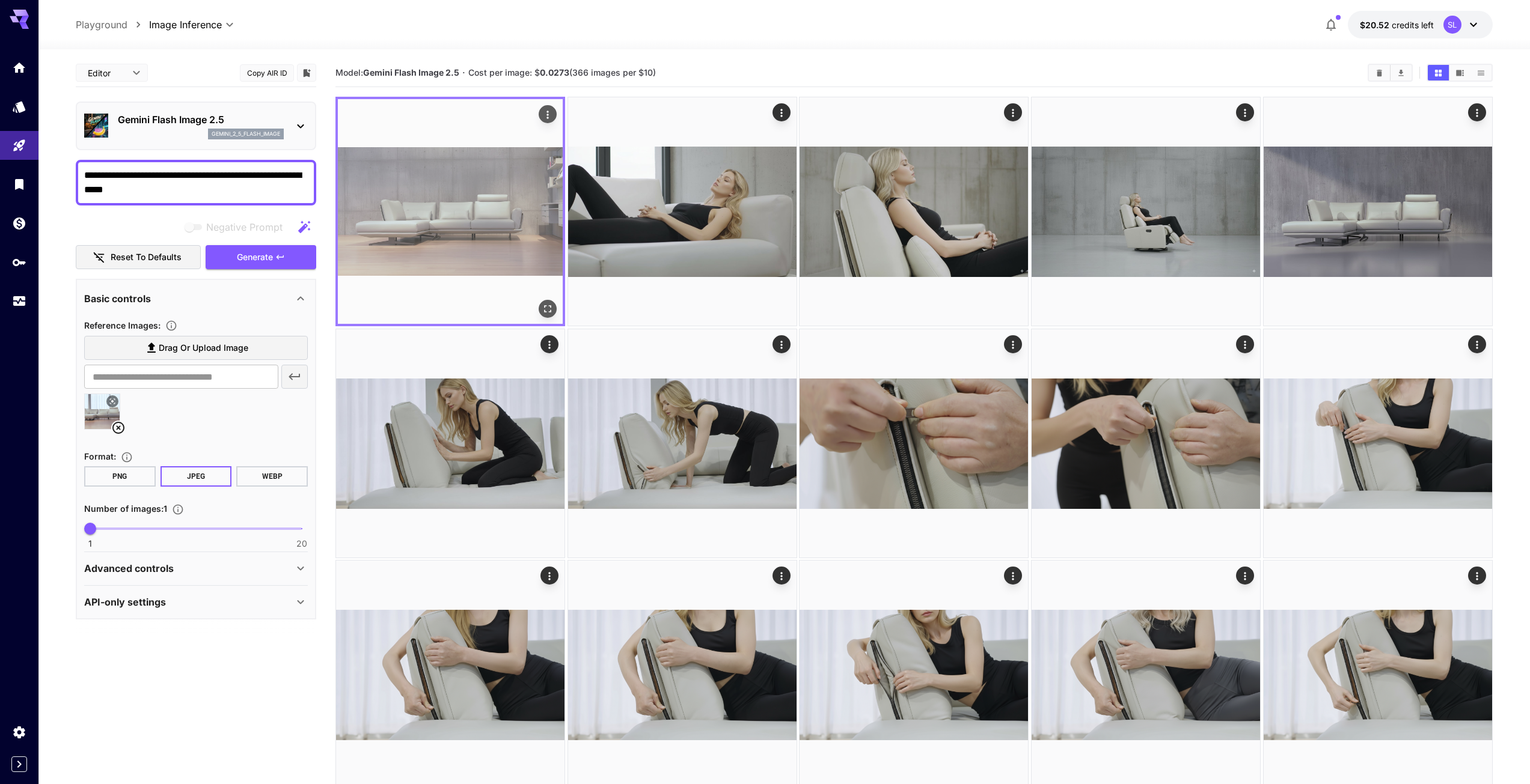
click at [512, 224] on img at bounding box center [450, 211] width 225 height 225
click at [548, 305] on icon "Open in fullscreen" at bounding box center [547, 309] width 12 height 12
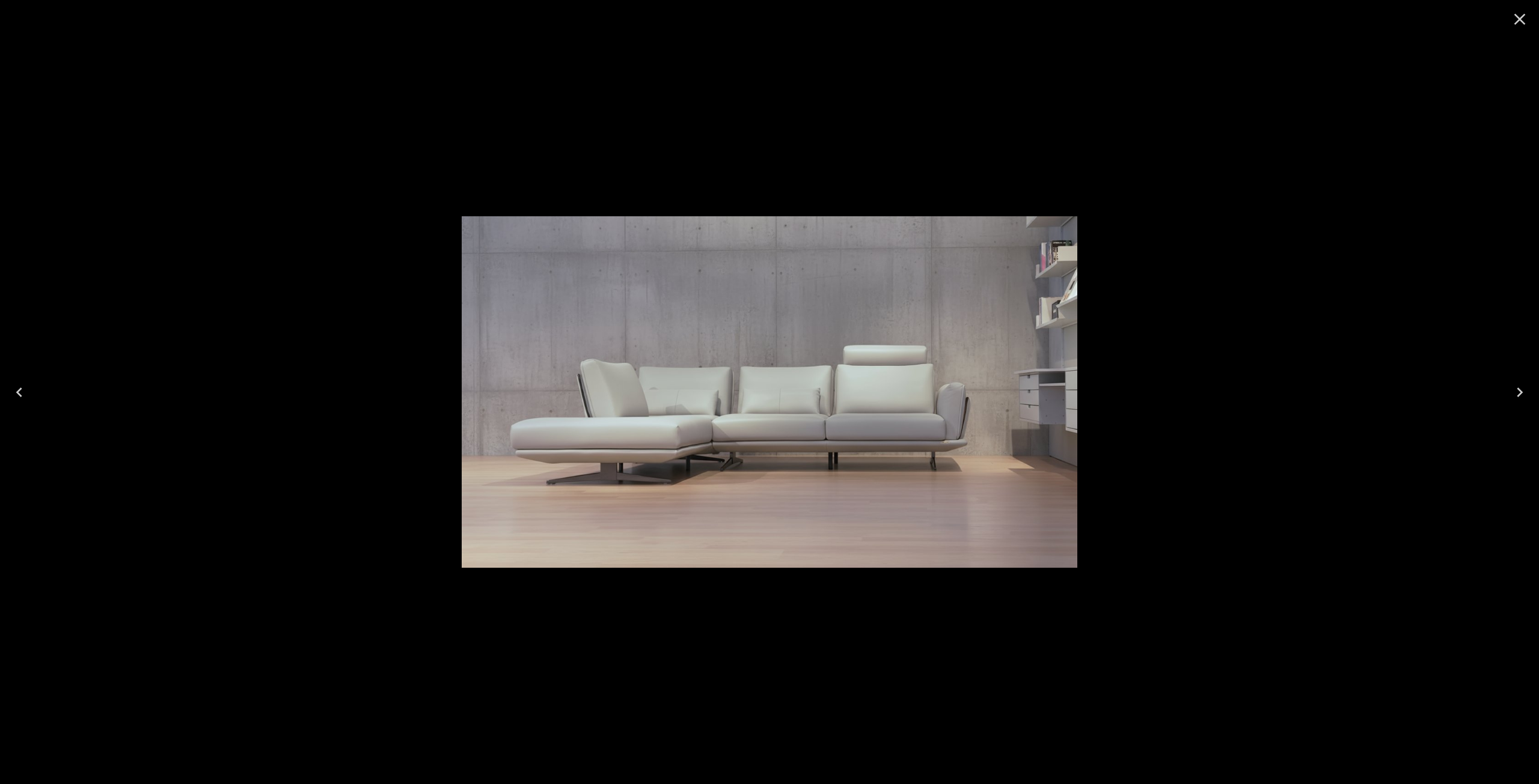
click at [1519, 18] on icon "Close" at bounding box center [1519, 19] width 20 height 19
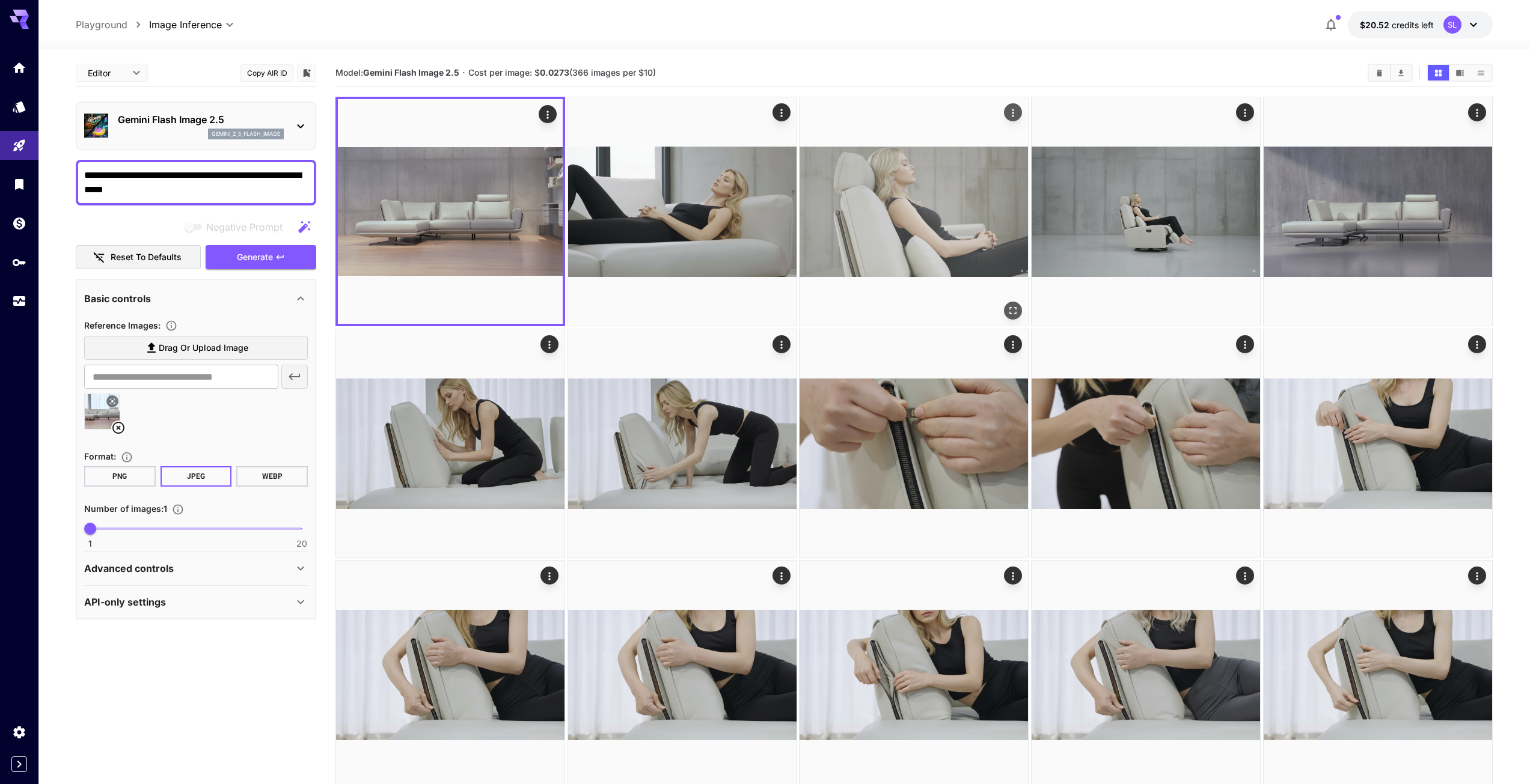
click at [938, 228] on img at bounding box center [913, 211] width 228 height 228
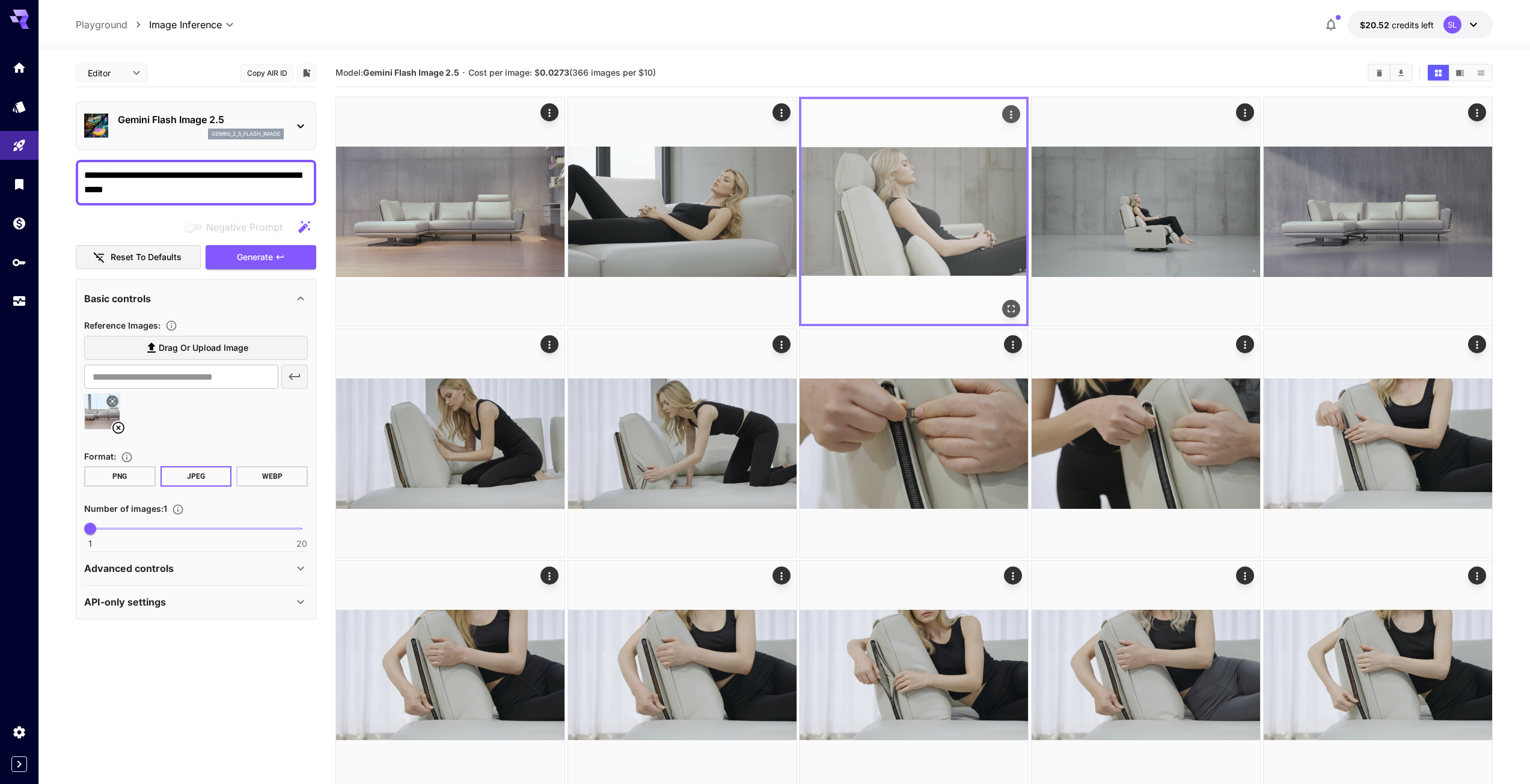
click at [935, 229] on img at bounding box center [913, 211] width 225 height 225
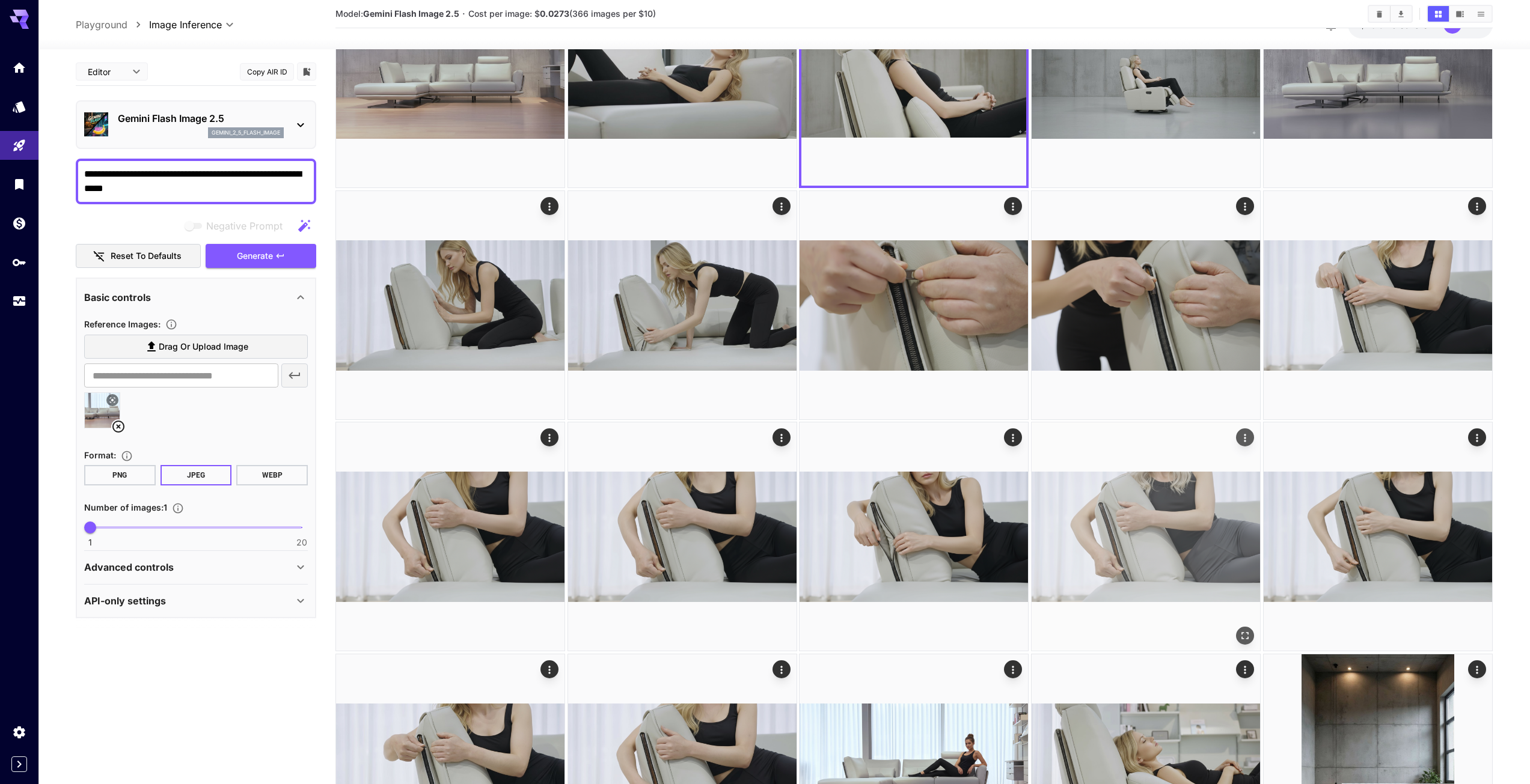
scroll to position [33, 0]
